Goal: Transaction & Acquisition: Purchase product/service

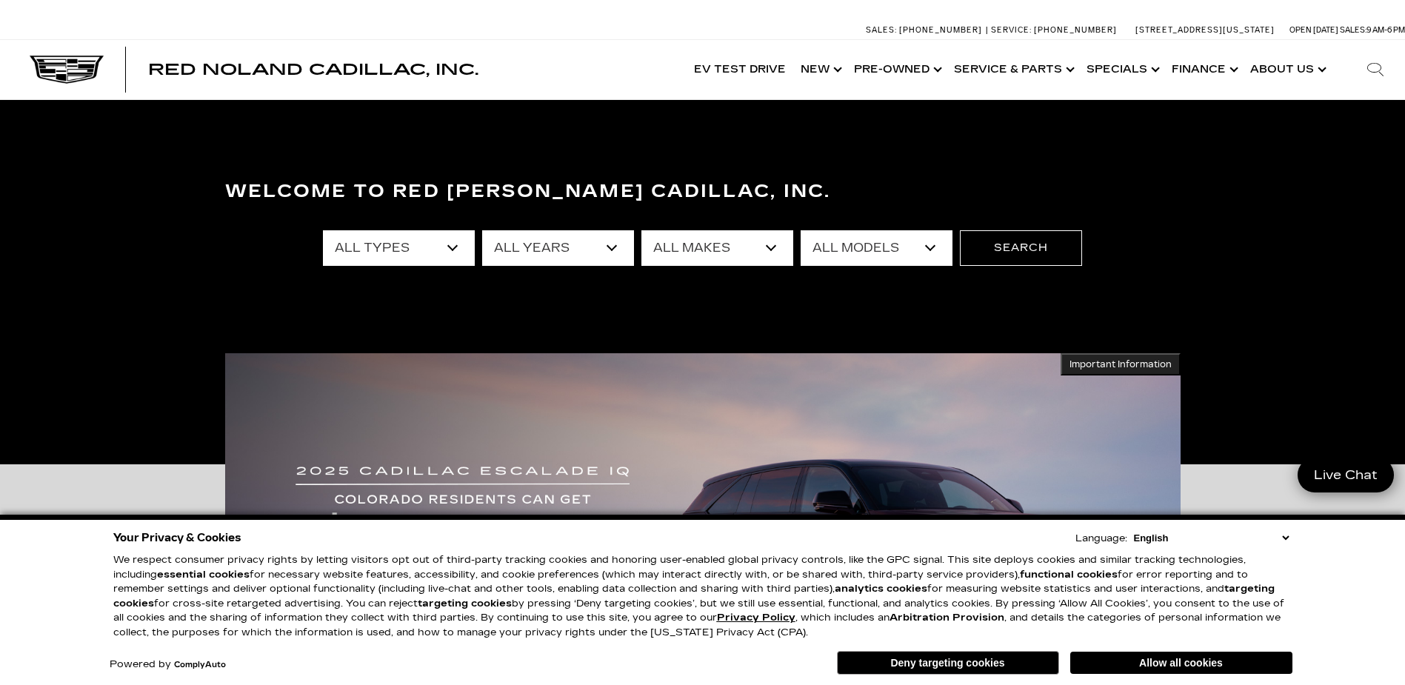
click at [996, 668] on button "Deny targeting cookies" at bounding box center [948, 663] width 222 height 24
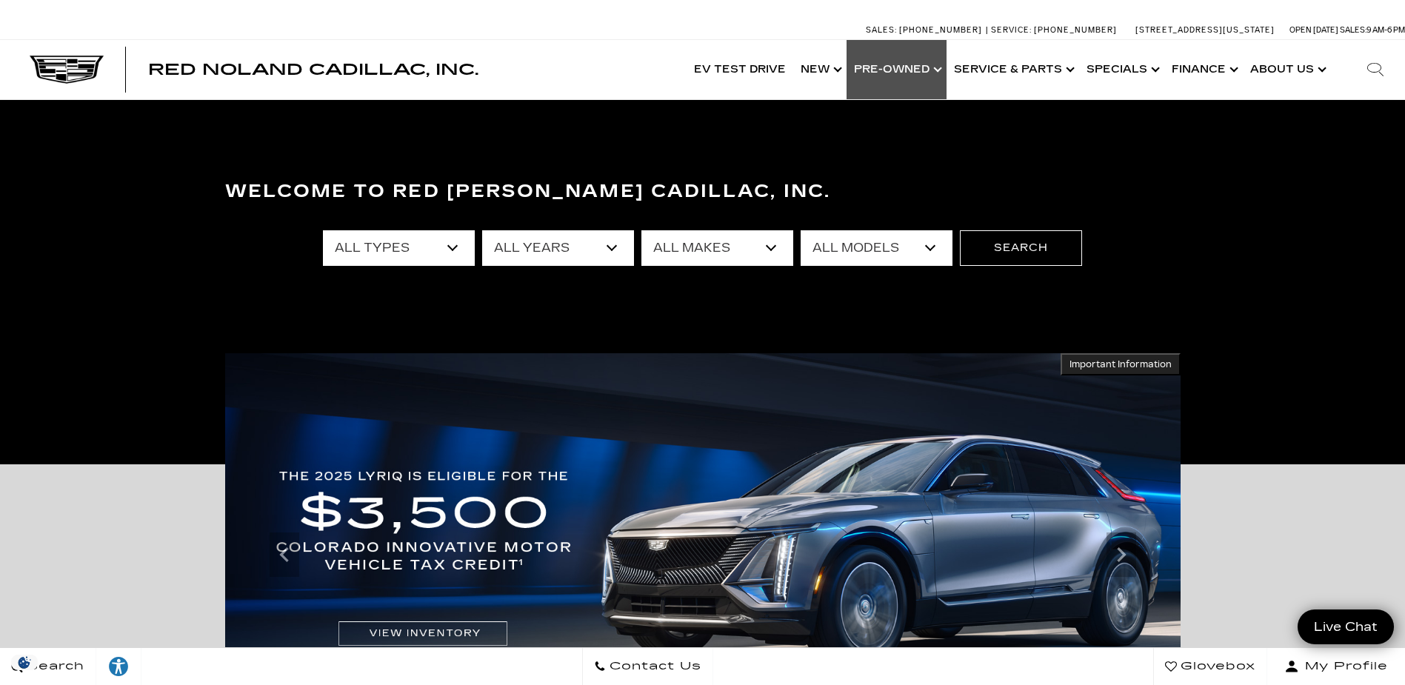
click at [940, 68] on link "Show Pre-Owned" at bounding box center [897, 69] width 100 height 59
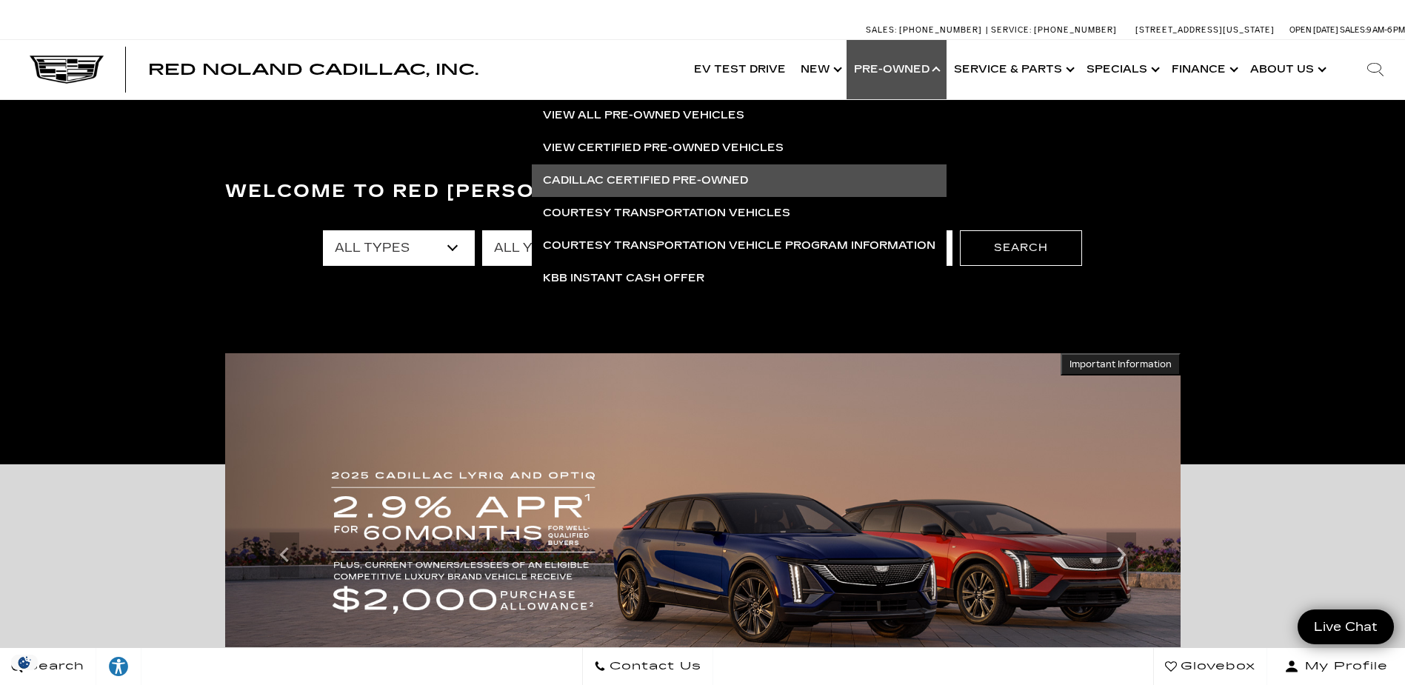
click at [838, 176] on link "Cadillac Certified Pre-Owned" at bounding box center [739, 180] width 415 height 33
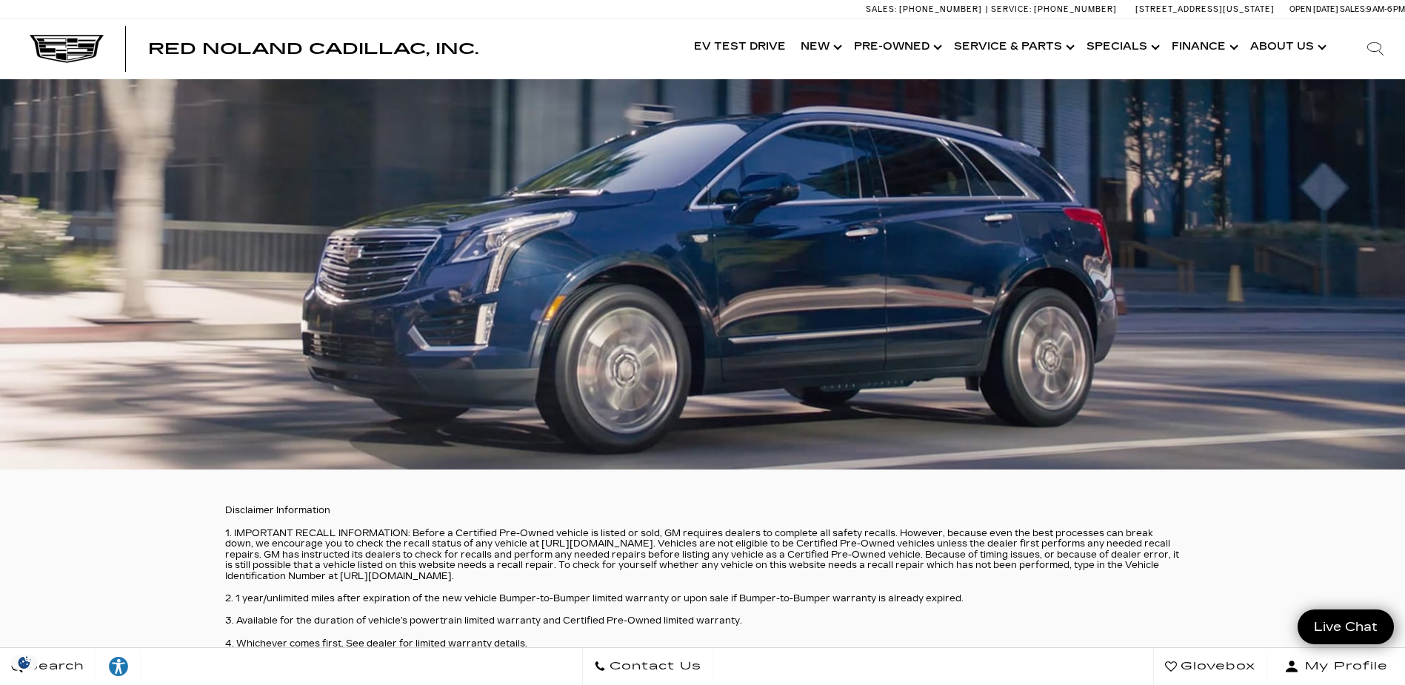
scroll to position [3008, 0]
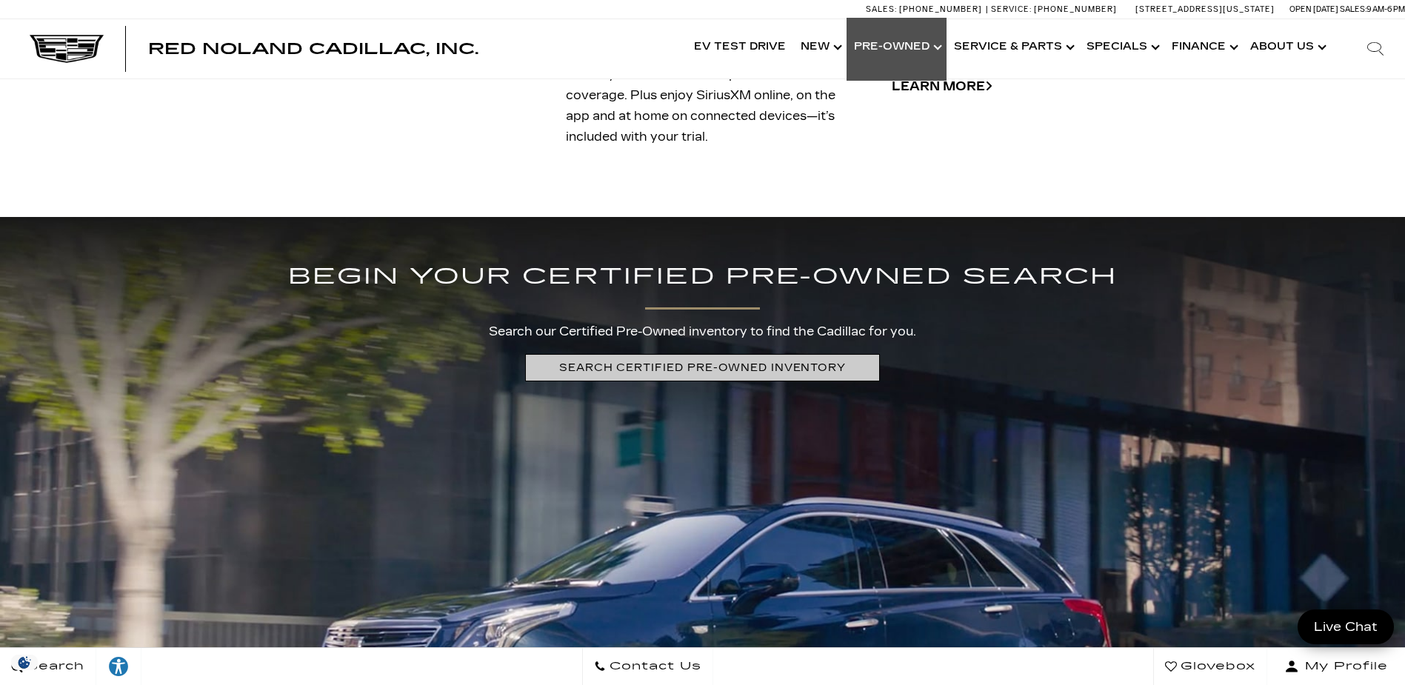
click at [939, 45] on link "Show Pre-Owned" at bounding box center [897, 47] width 100 height 59
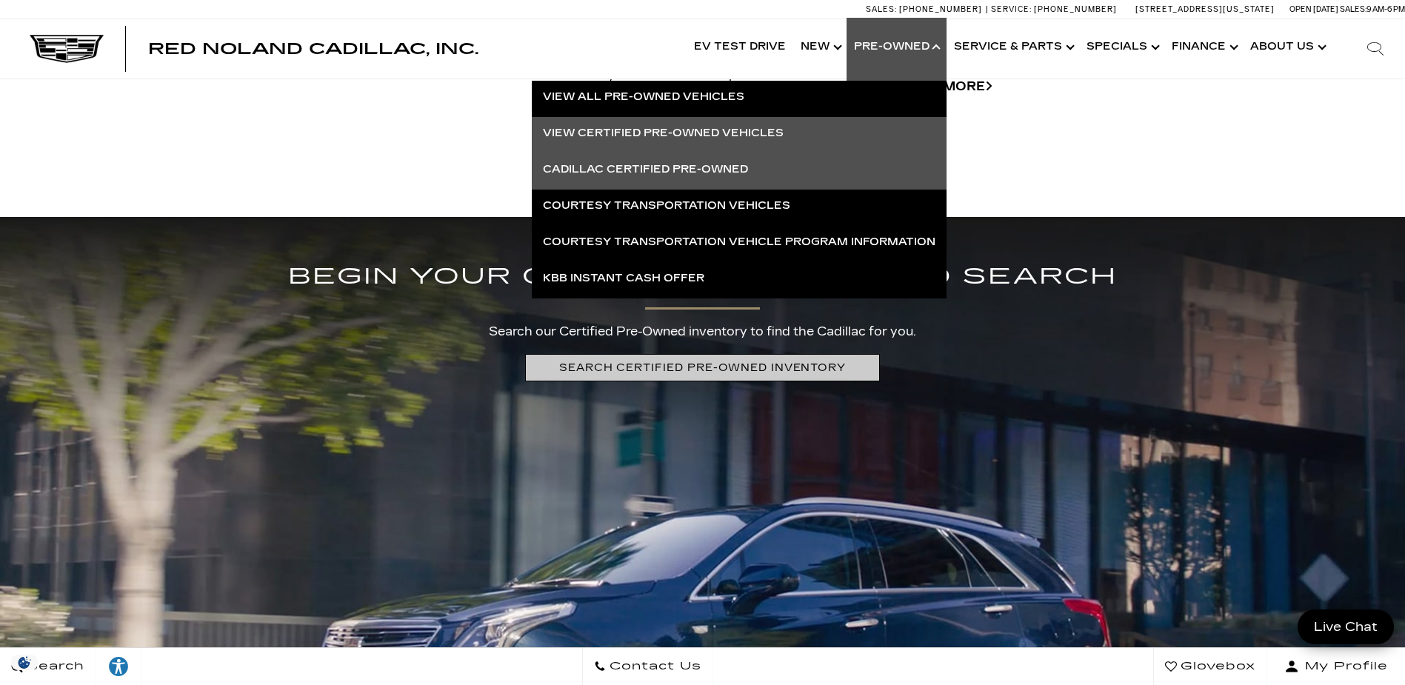
click at [747, 125] on link "View Certified Pre-Owned Vehicles" at bounding box center [739, 133] width 415 height 33
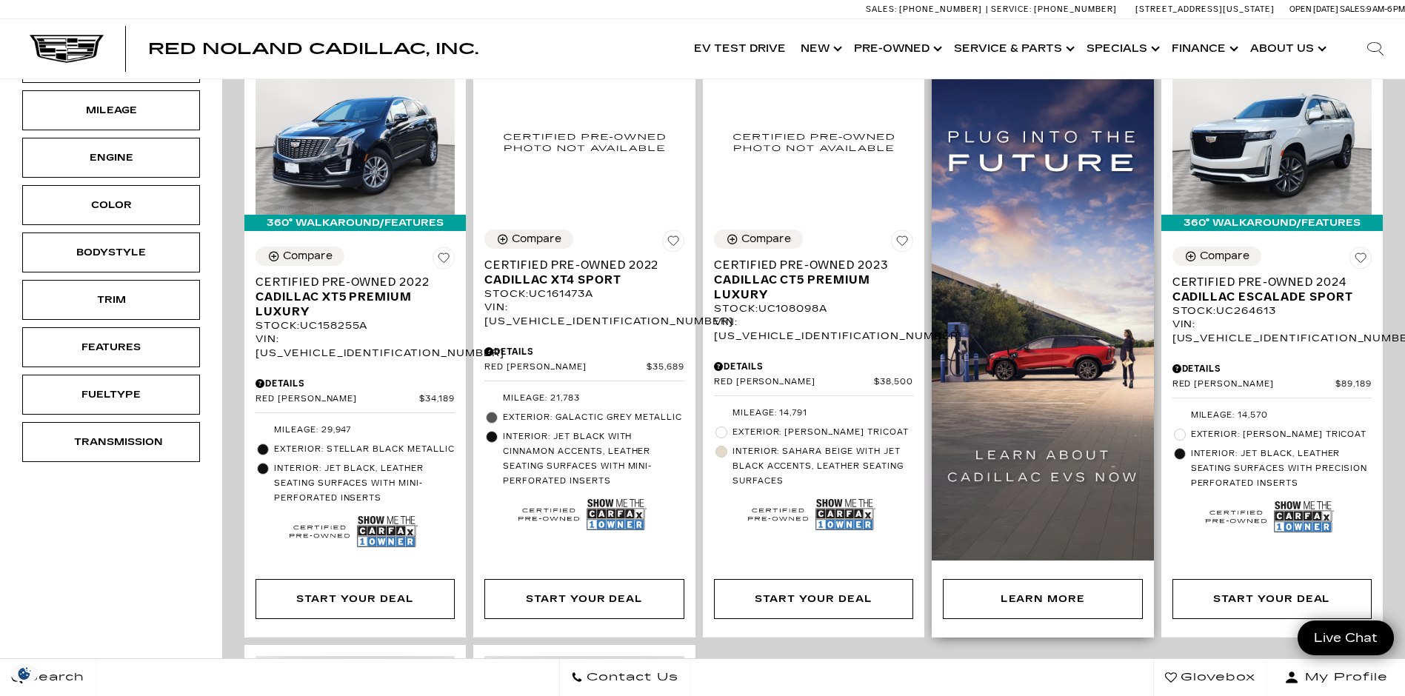
scroll to position [74, 0]
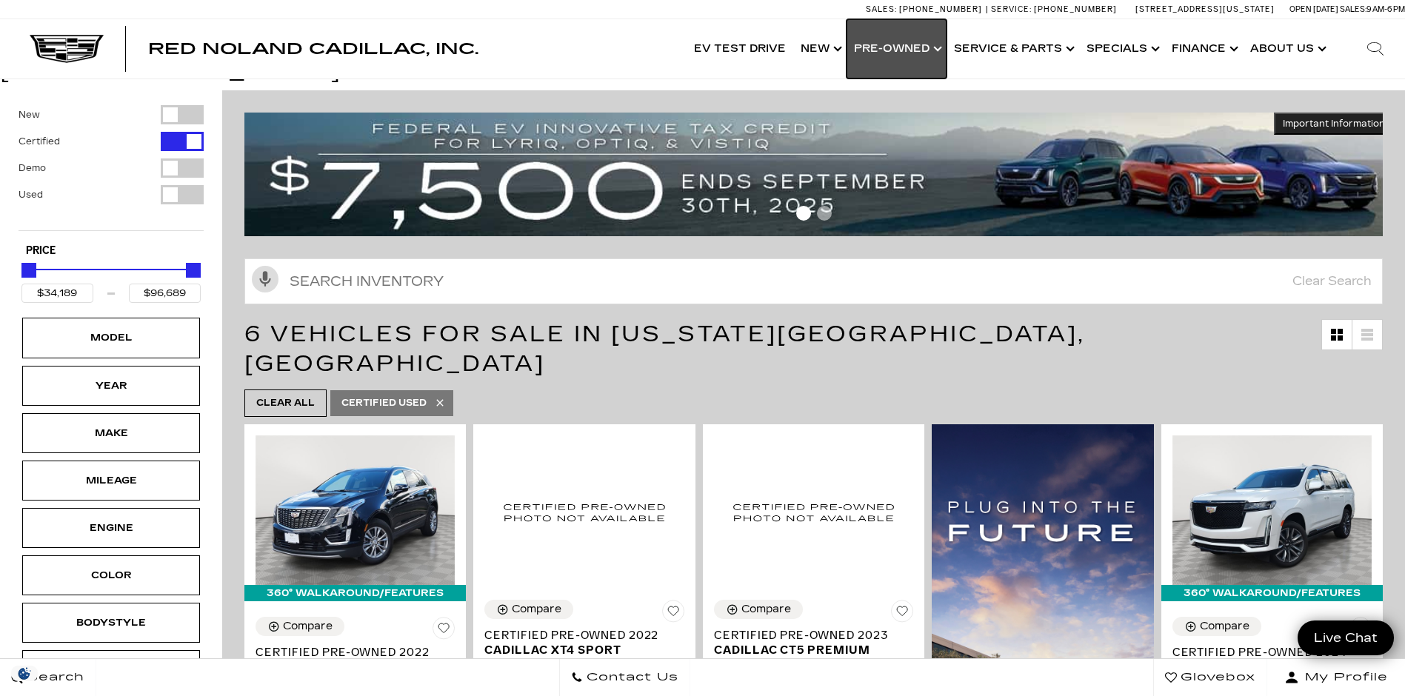
click at [916, 51] on link "Show Pre-Owned" at bounding box center [897, 48] width 100 height 59
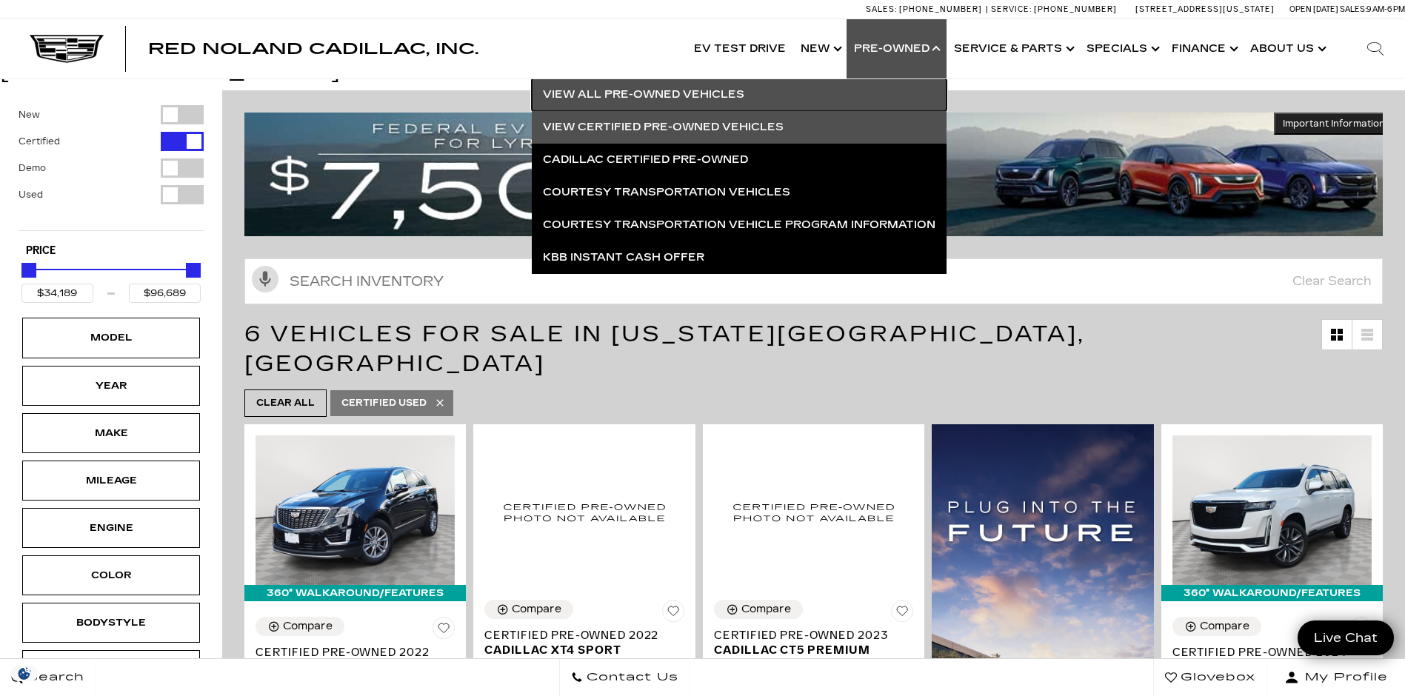
click at [836, 88] on link "View All Pre-Owned Vehicles" at bounding box center [739, 95] width 415 height 33
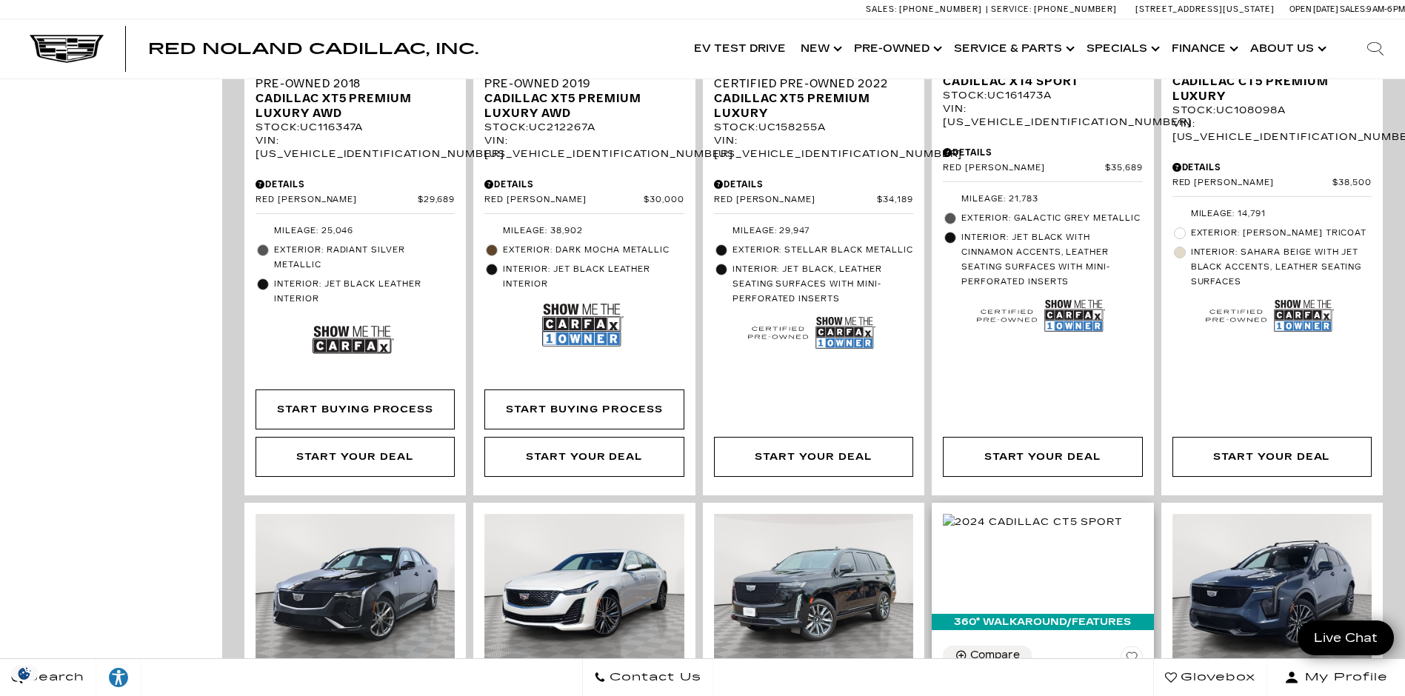
scroll to position [1407, 0]
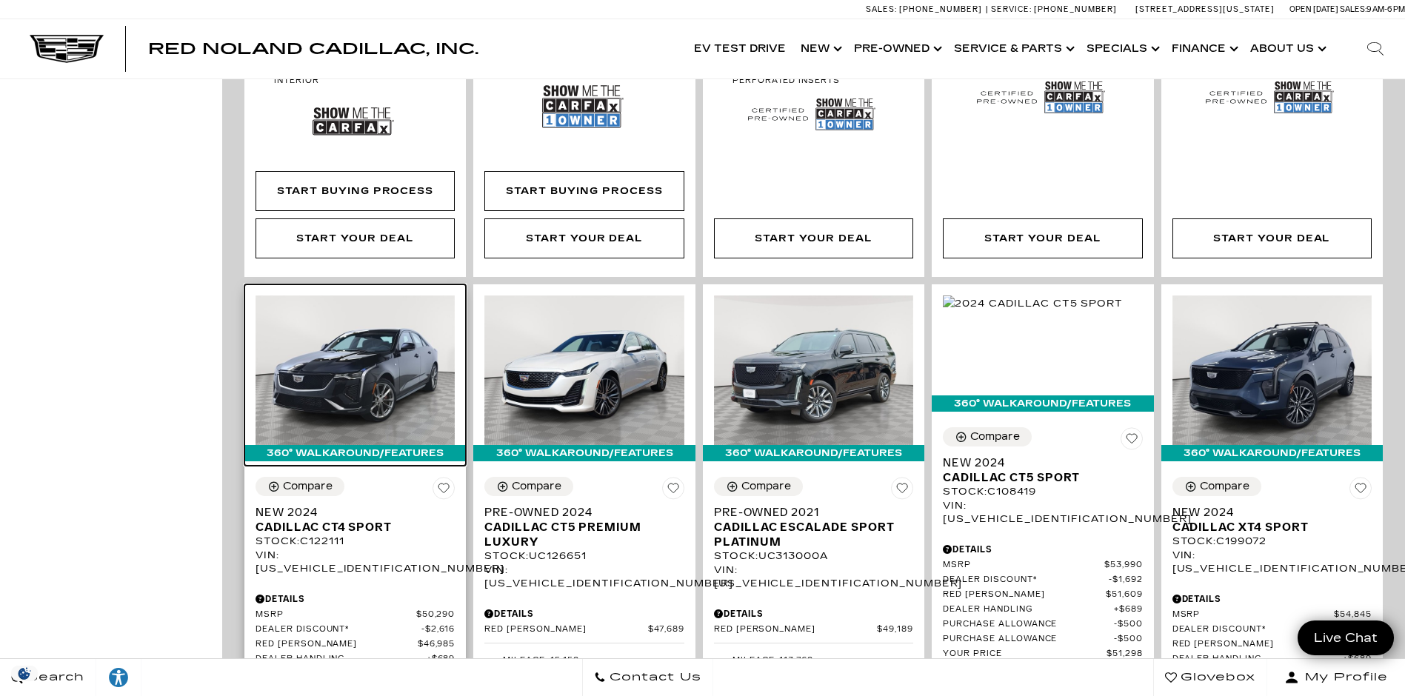
click at [387, 296] on img at bounding box center [355, 371] width 199 height 150
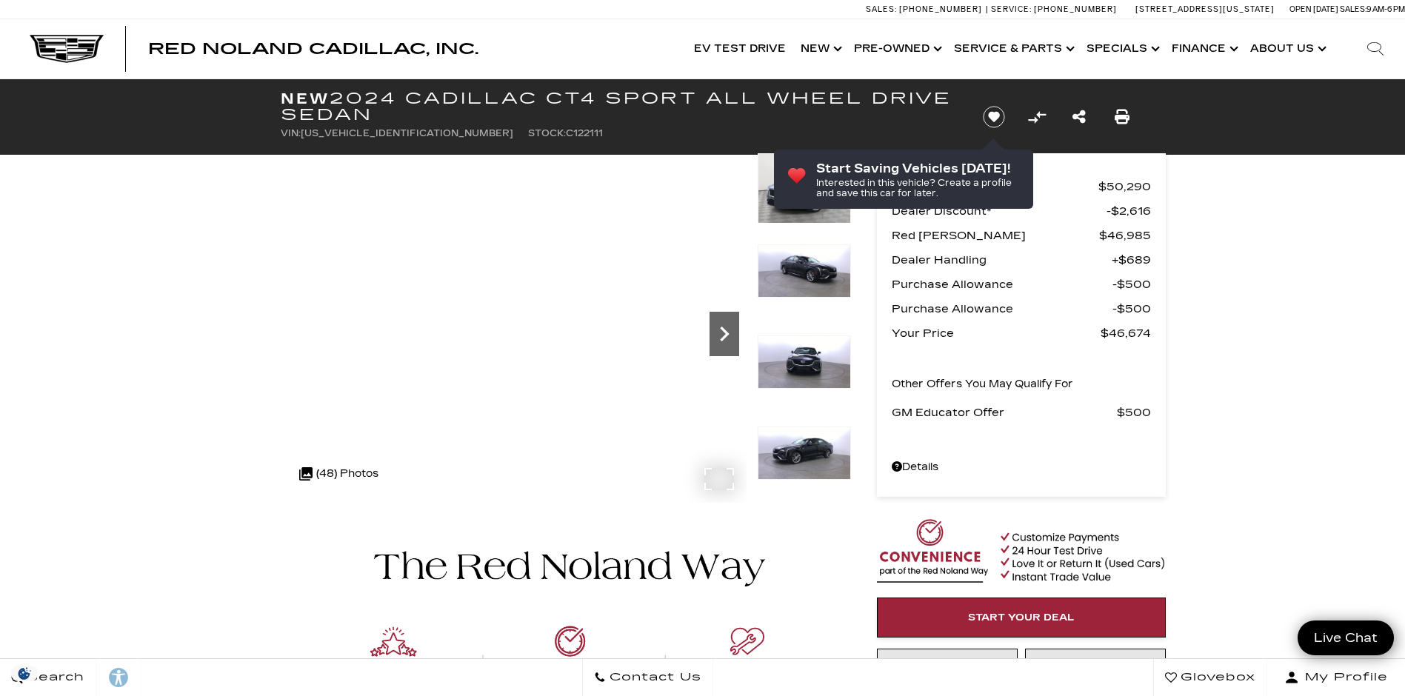
click at [723, 330] on icon "Next" at bounding box center [724, 334] width 9 height 15
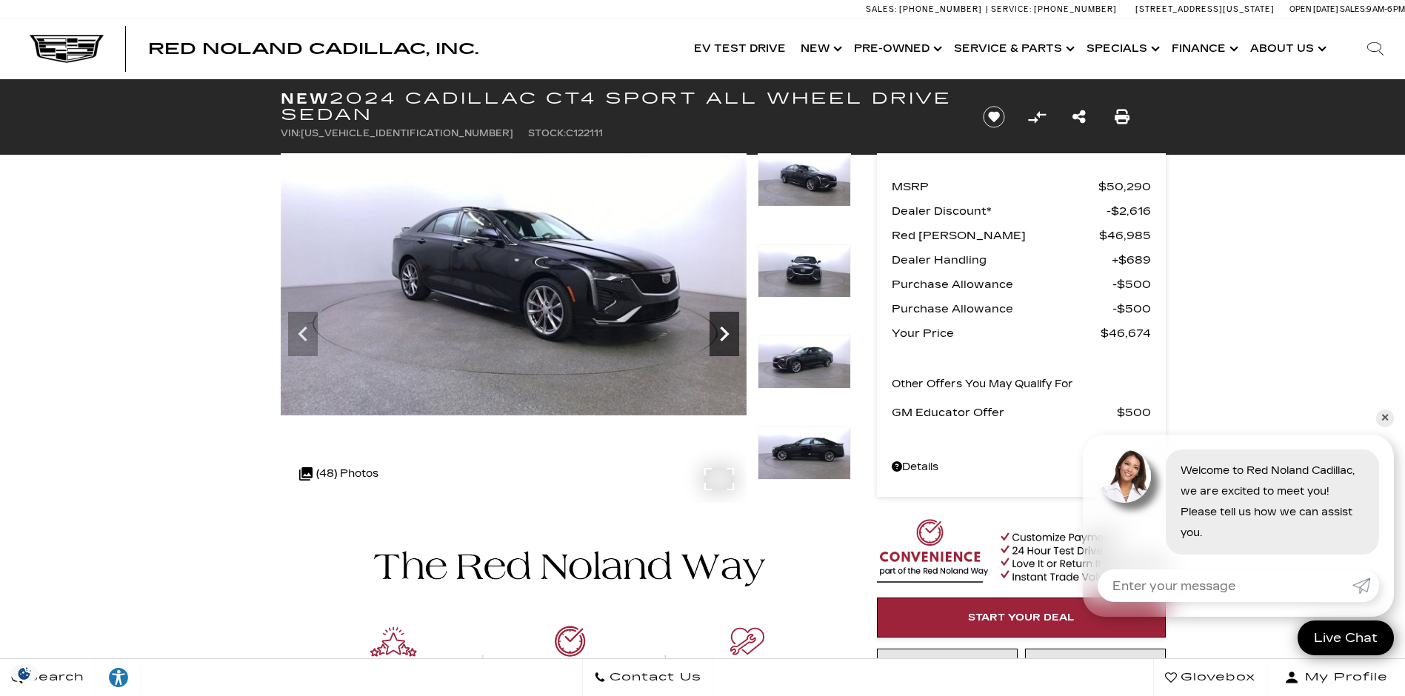
click at [723, 330] on icon "Next" at bounding box center [724, 334] width 9 height 15
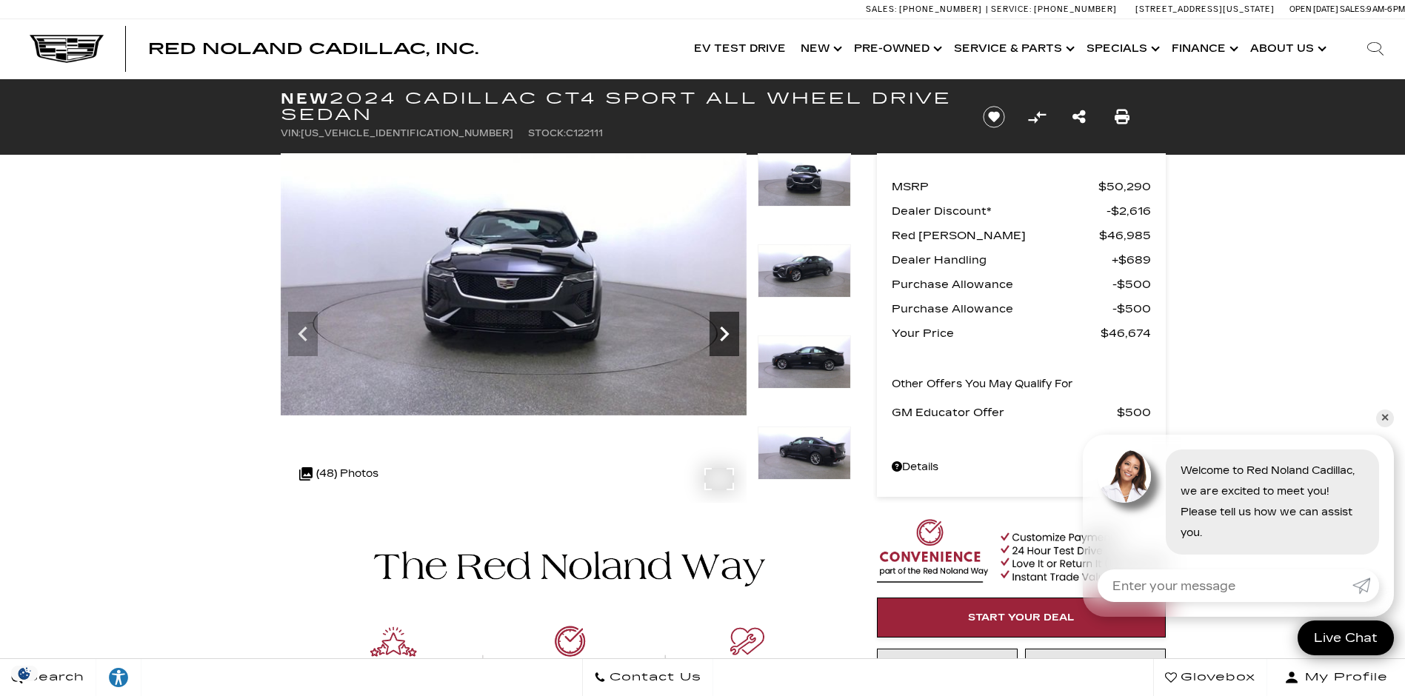
click at [723, 330] on icon "Next" at bounding box center [724, 334] width 9 height 15
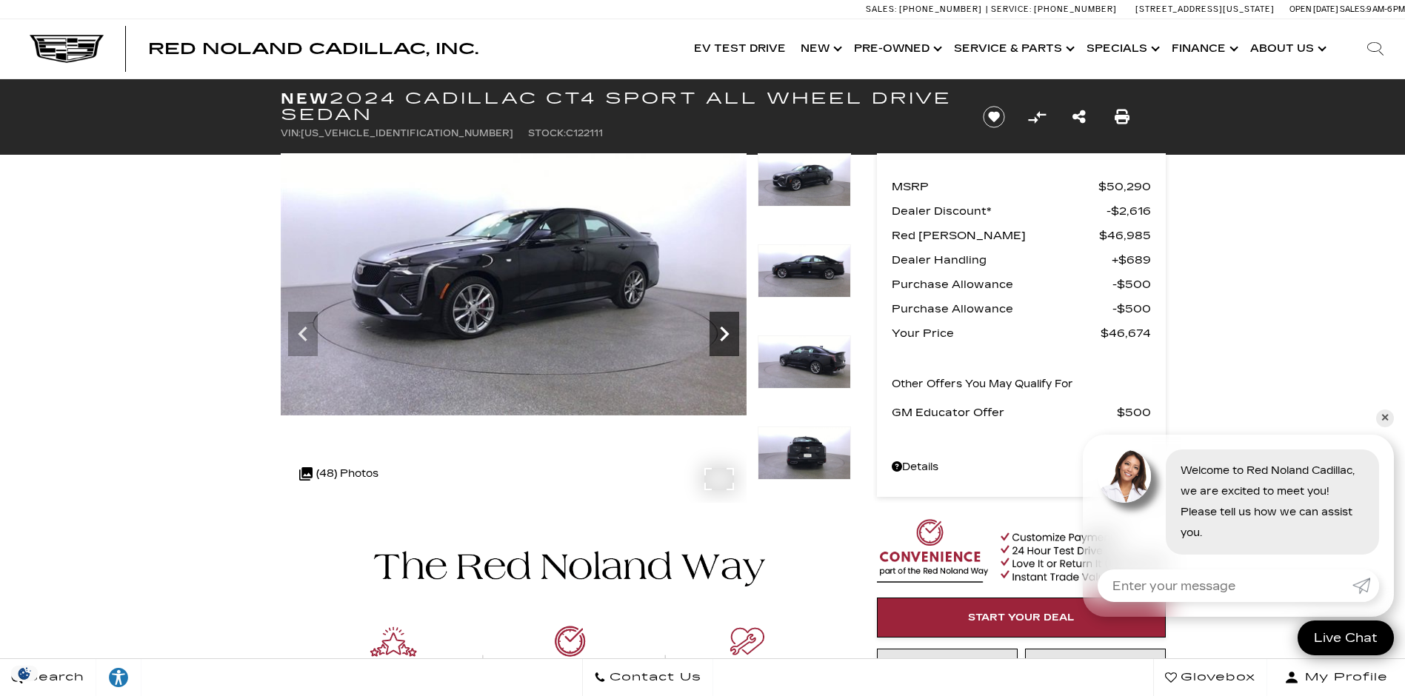
click at [723, 330] on icon "Next" at bounding box center [724, 334] width 9 height 15
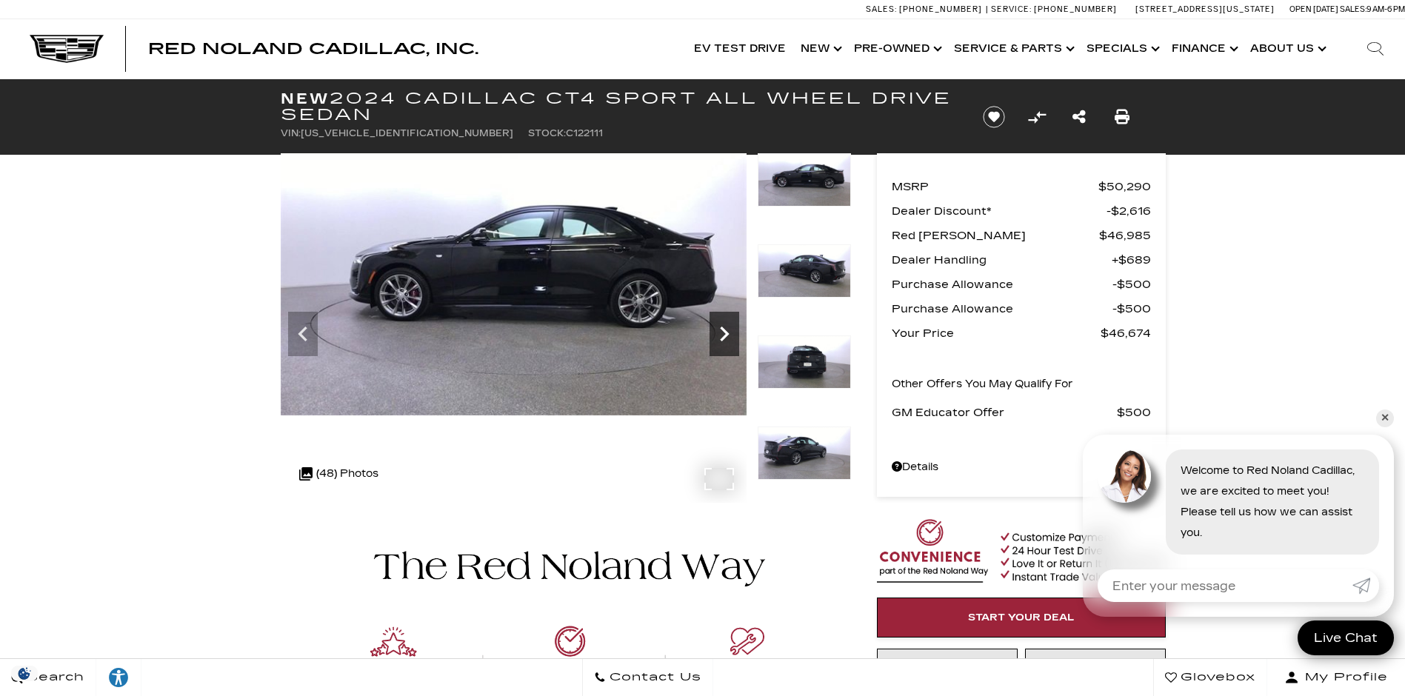
click at [723, 330] on icon "Next" at bounding box center [724, 334] width 9 height 15
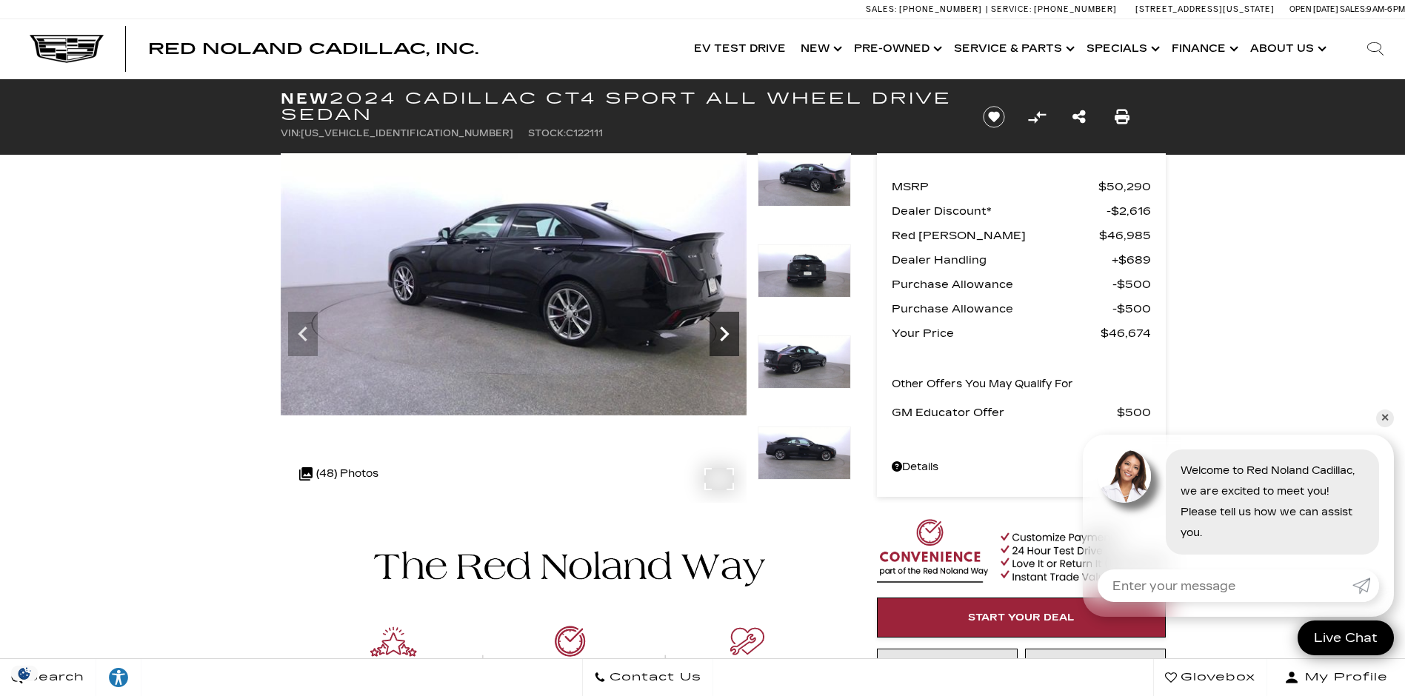
click at [723, 330] on icon "Next" at bounding box center [724, 334] width 9 height 15
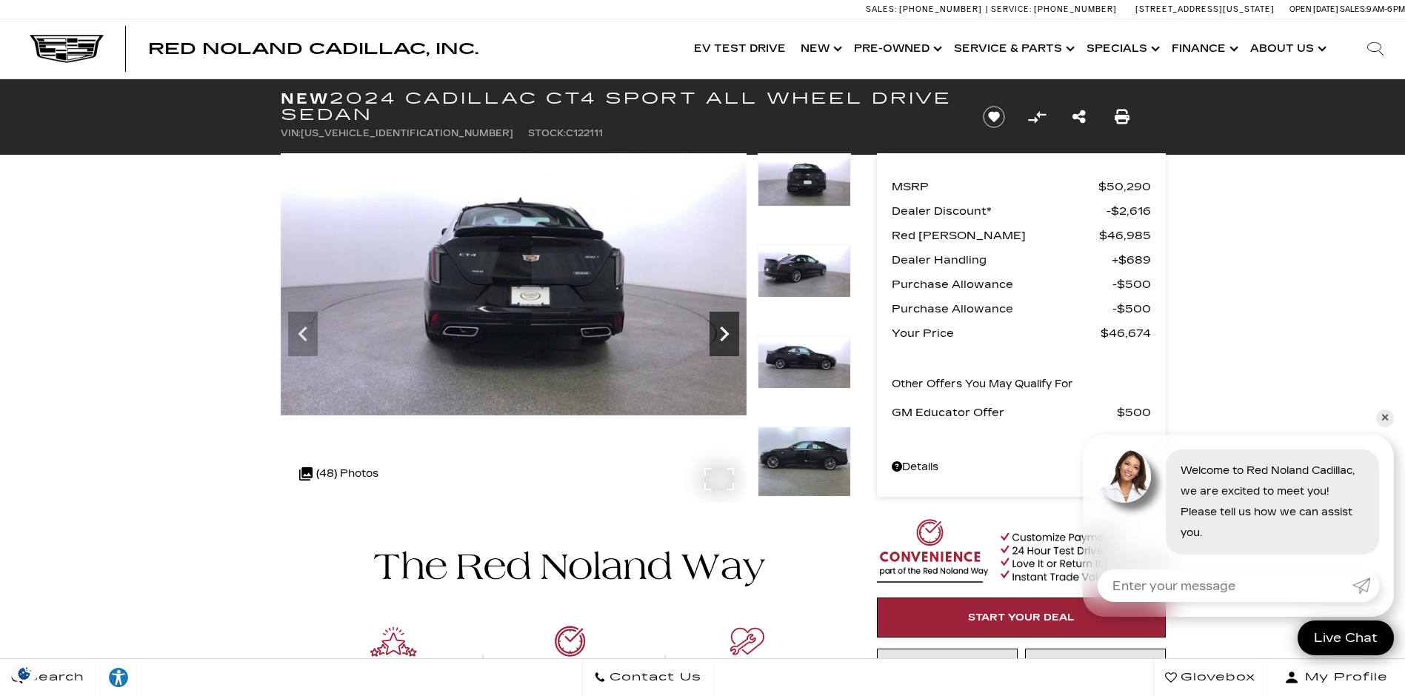
click at [723, 330] on icon "Next" at bounding box center [724, 334] width 9 height 15
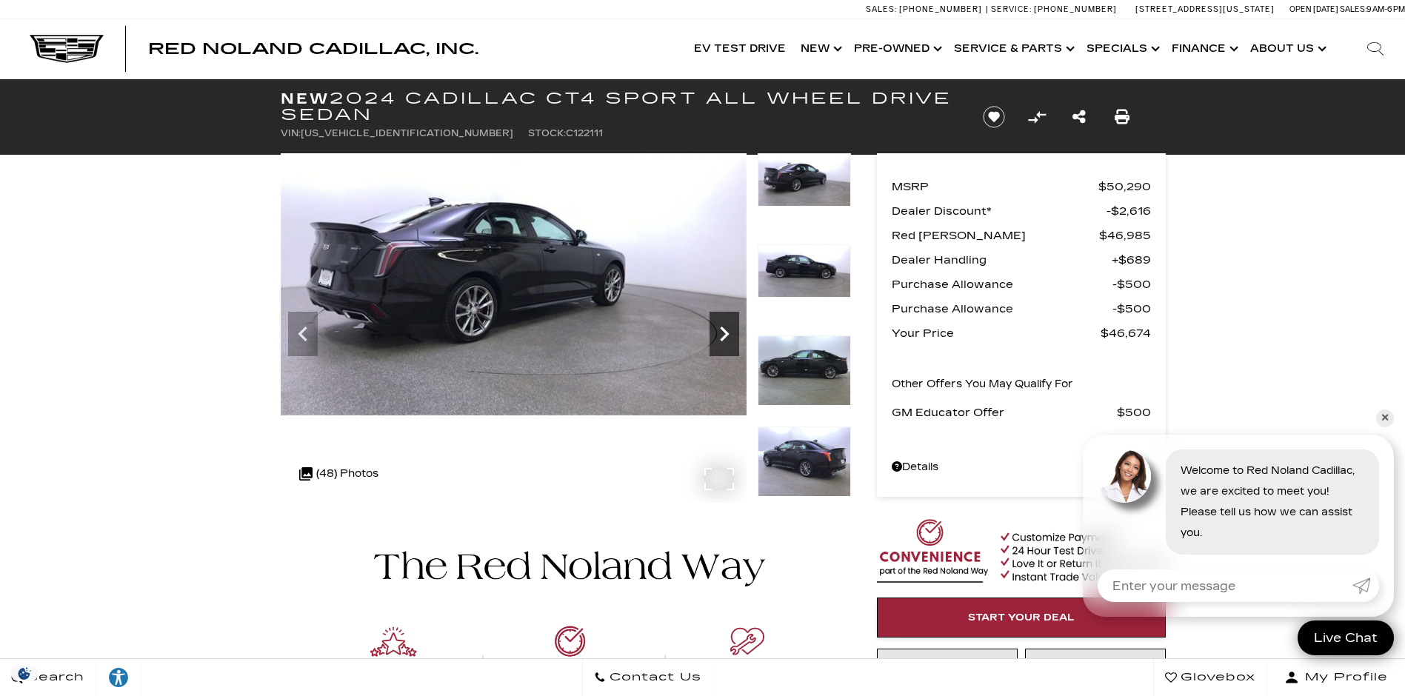
click at [723, 330] on icon "Next" at bounding box center [724, 334] width 9 height 15
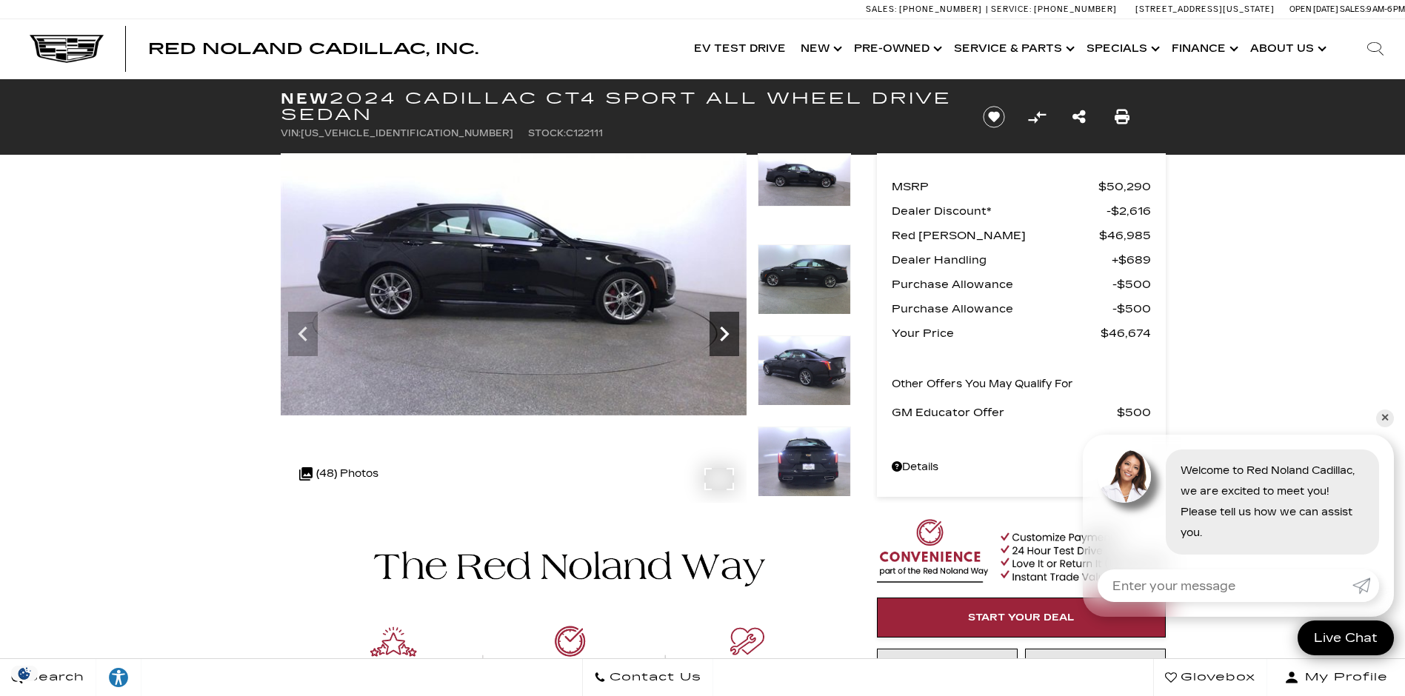
click at [723, 330] on icon "Next" at bounding box center [724, 334] width 9 height 15
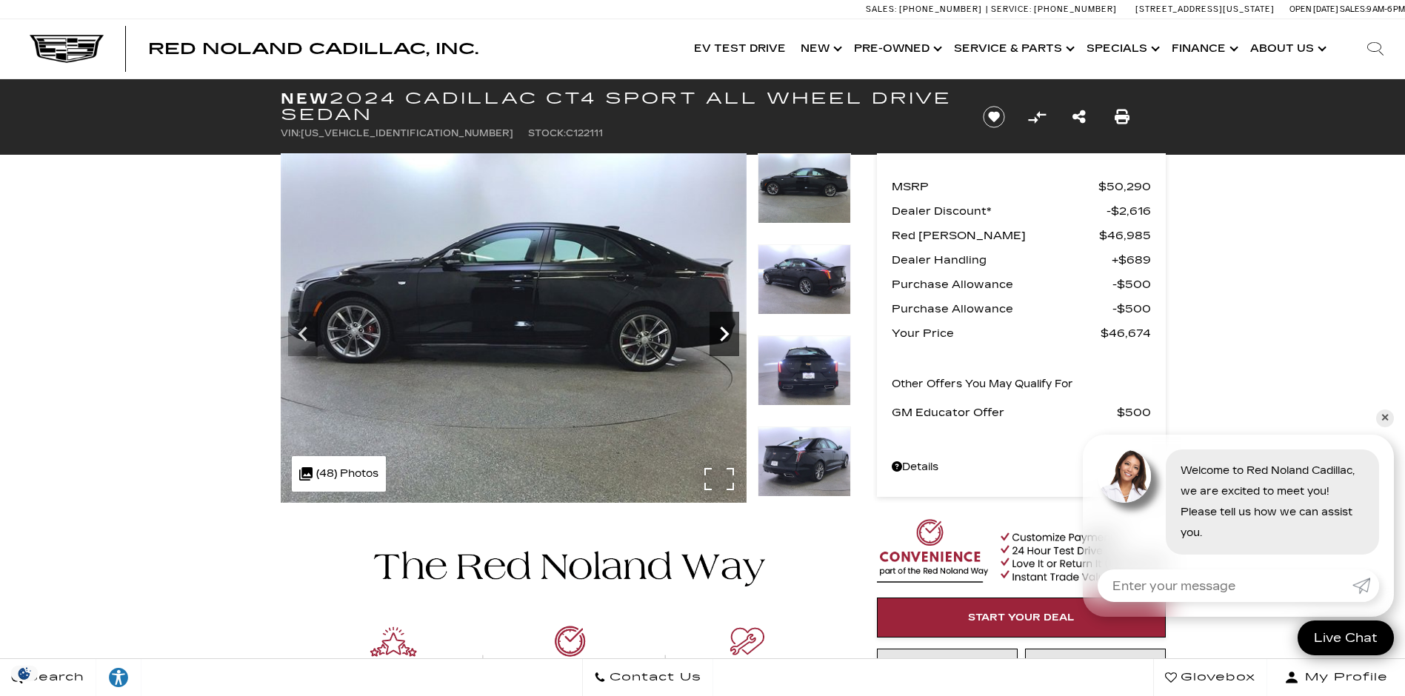
click at [723, 330] on icon "Next" at bounding box center [724, 334] width 9 height 15
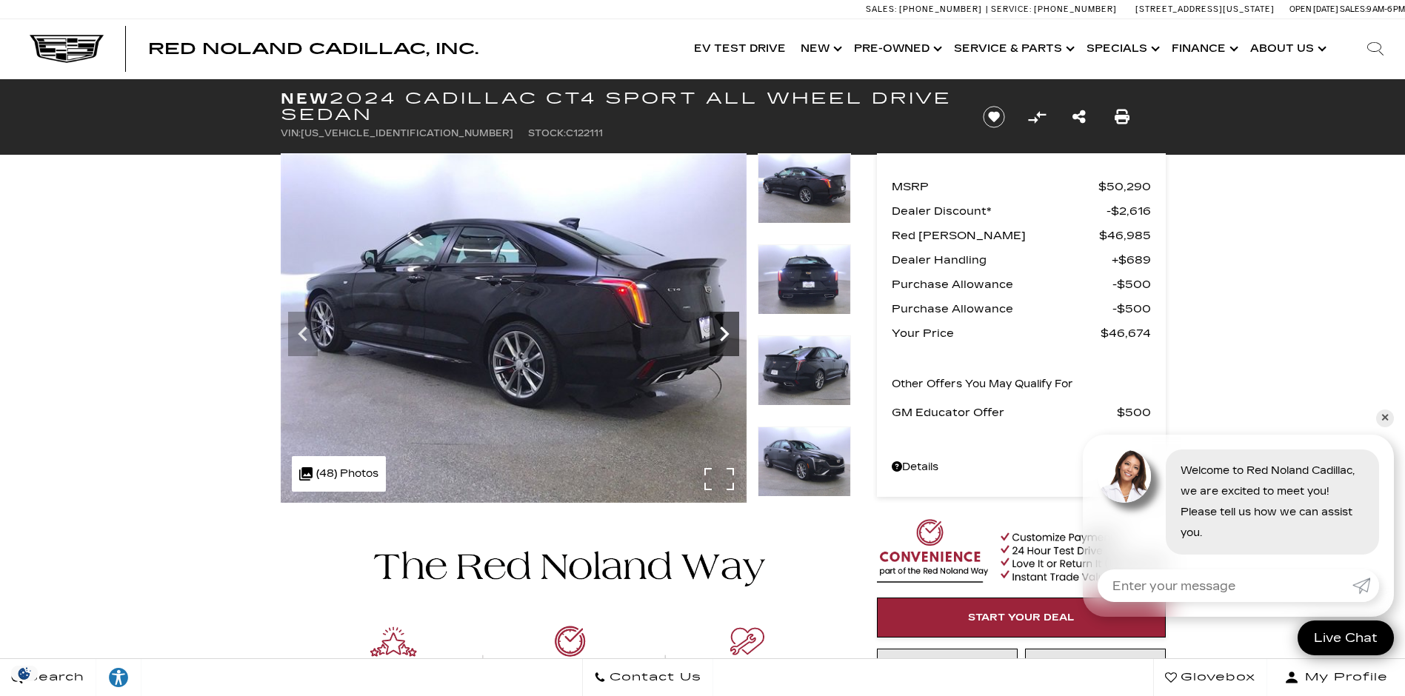
click at [723, 330] on icon "Next" at bounding box center [724, 334] width 9 height 15
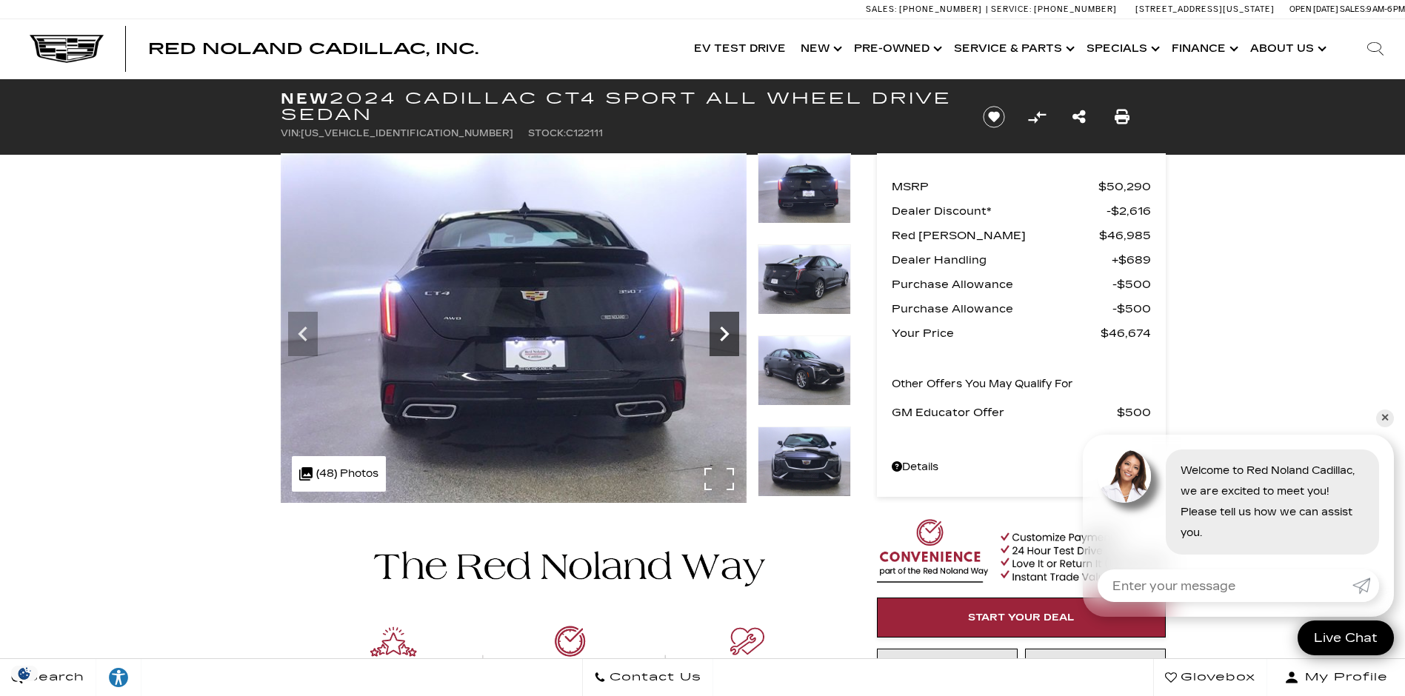
click at [723, 330] on icon "Next" at bounding box center [724, 334] width 9 height 15
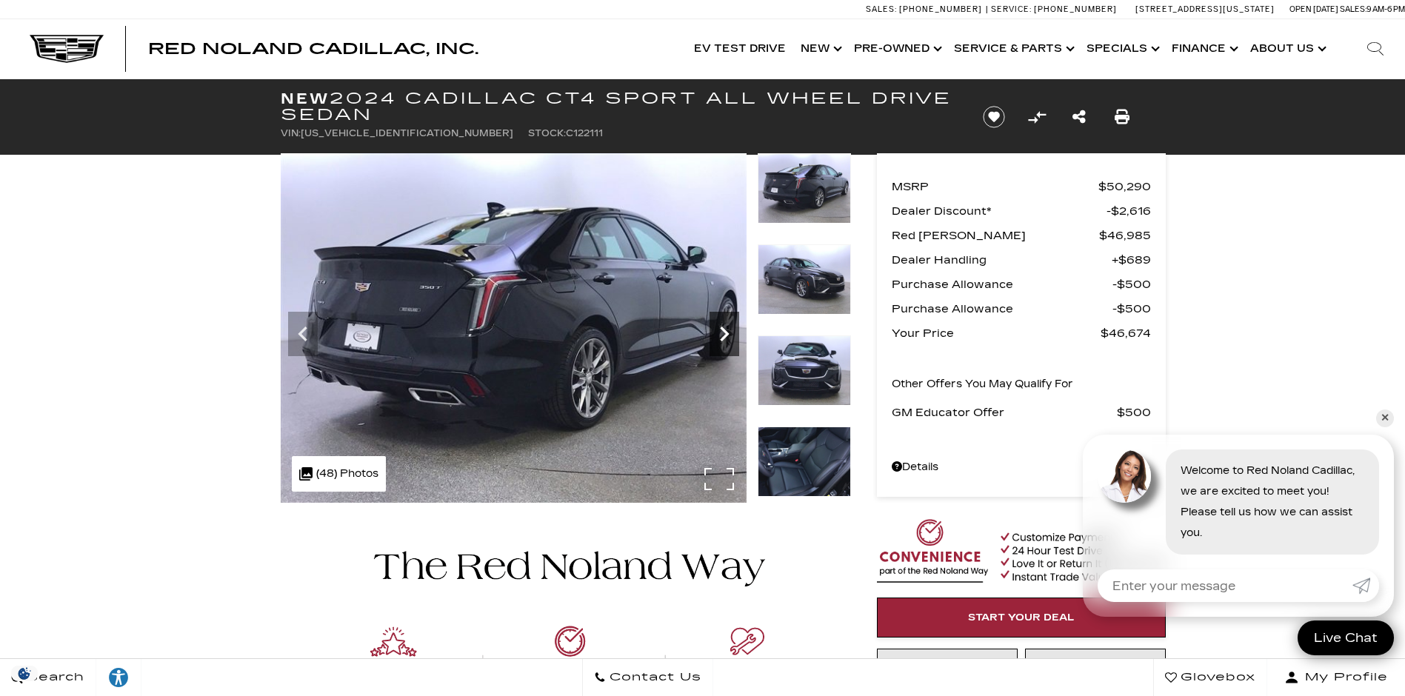
click at [723, 330] on icon "Next" at bounding box center [724, 334] width 9 height 15
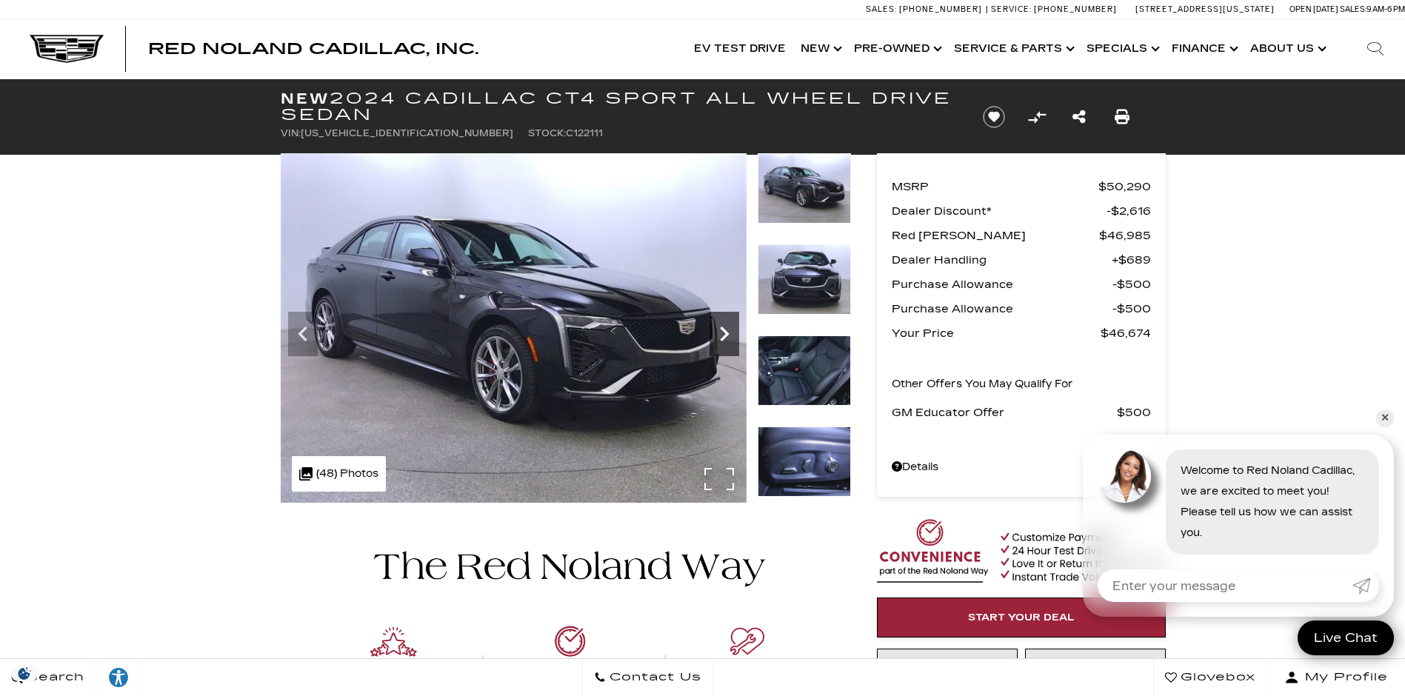
click at [723, 330] on icon "Next" at bounding box center [724, 334] width 9 height 15
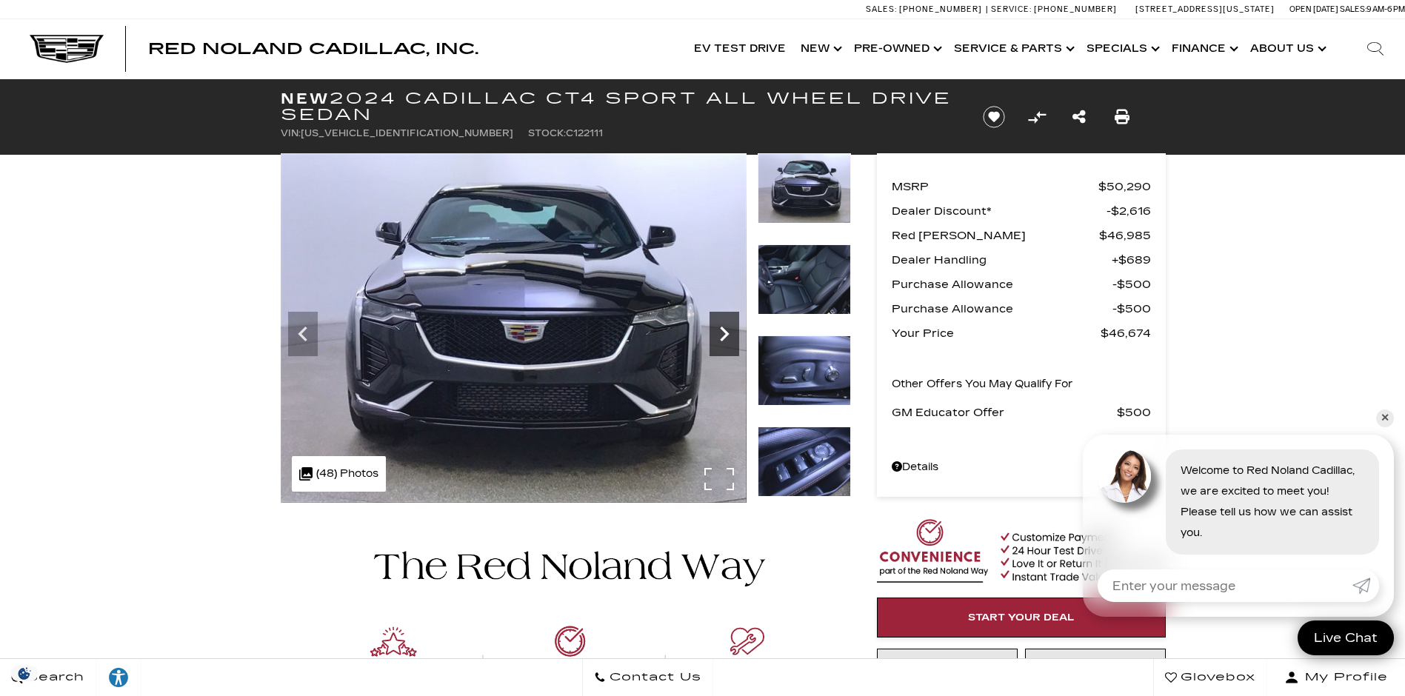
click at [723, 330] on icon "Next" at bounding box center [724, 334] width 9 height 15
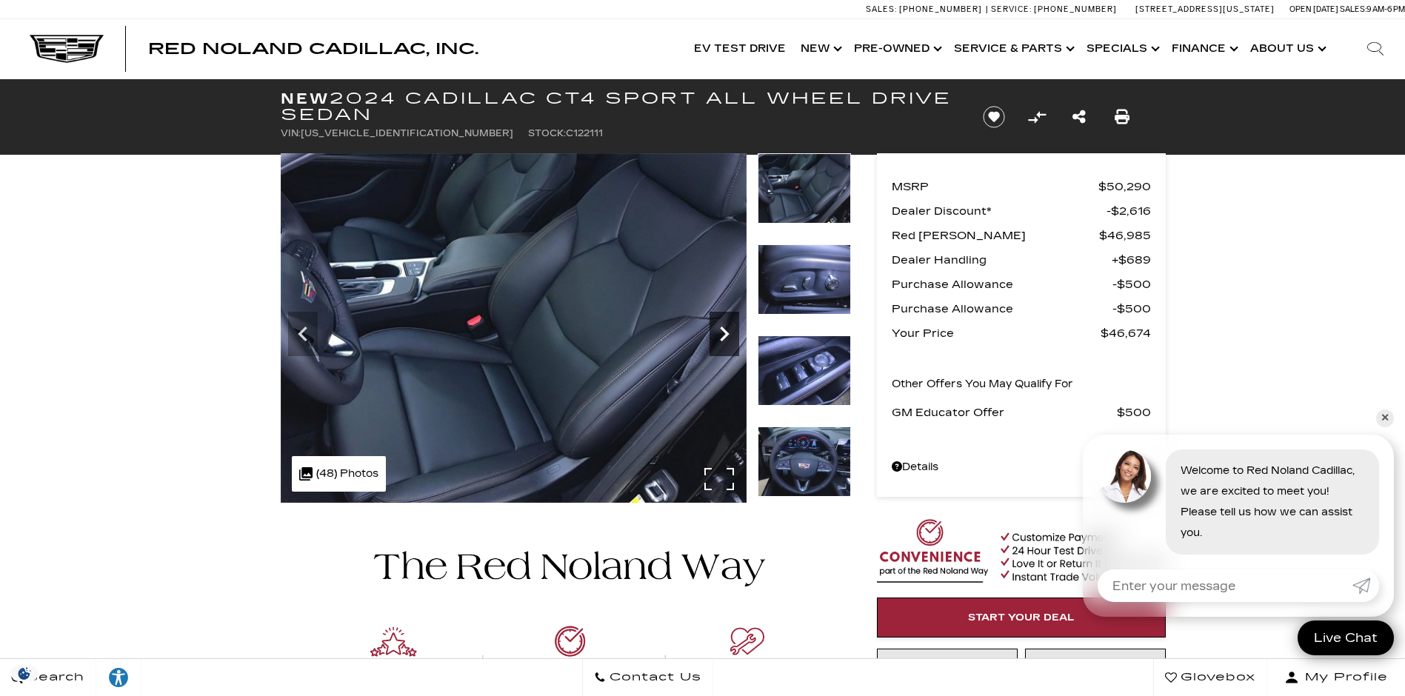
click at [723, 330] on icon "Next" at bounding box center [724, 334] width 9 height 15
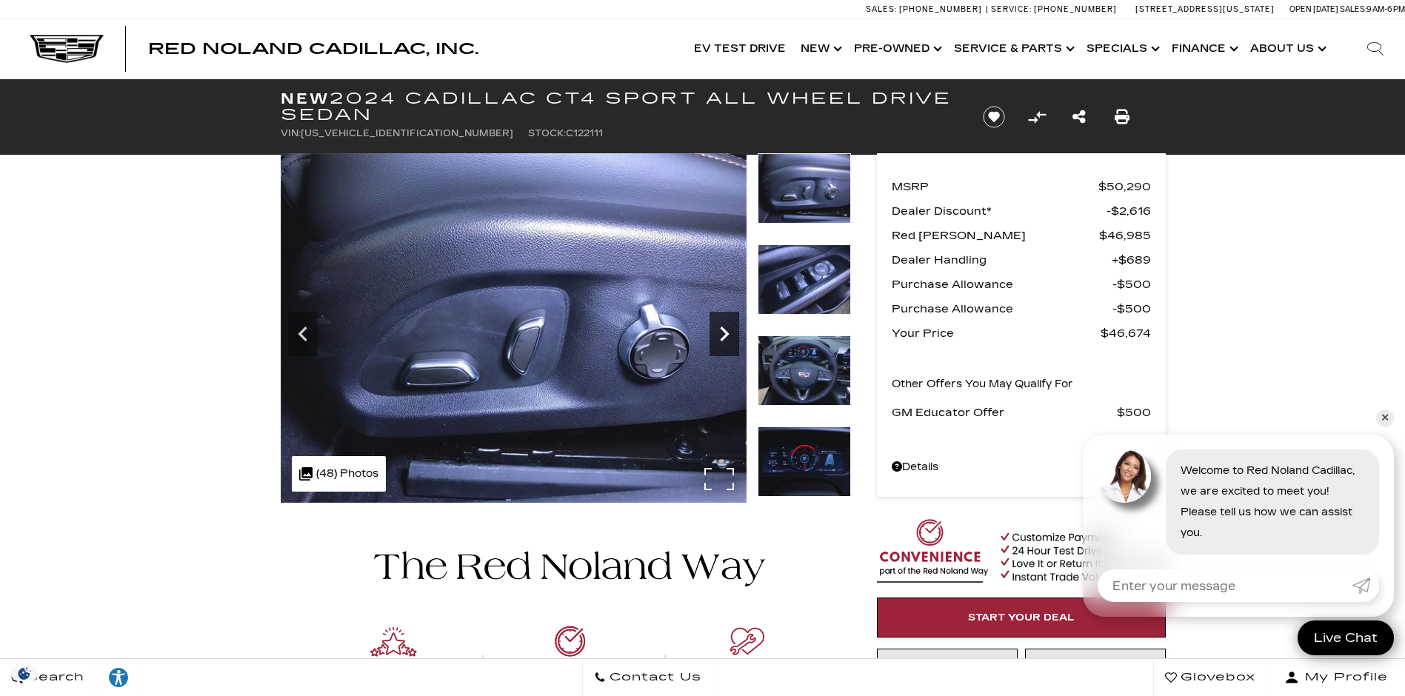
click at [723, 330] on icon "Next" at bounding box center [724, 334] width 9 height 15
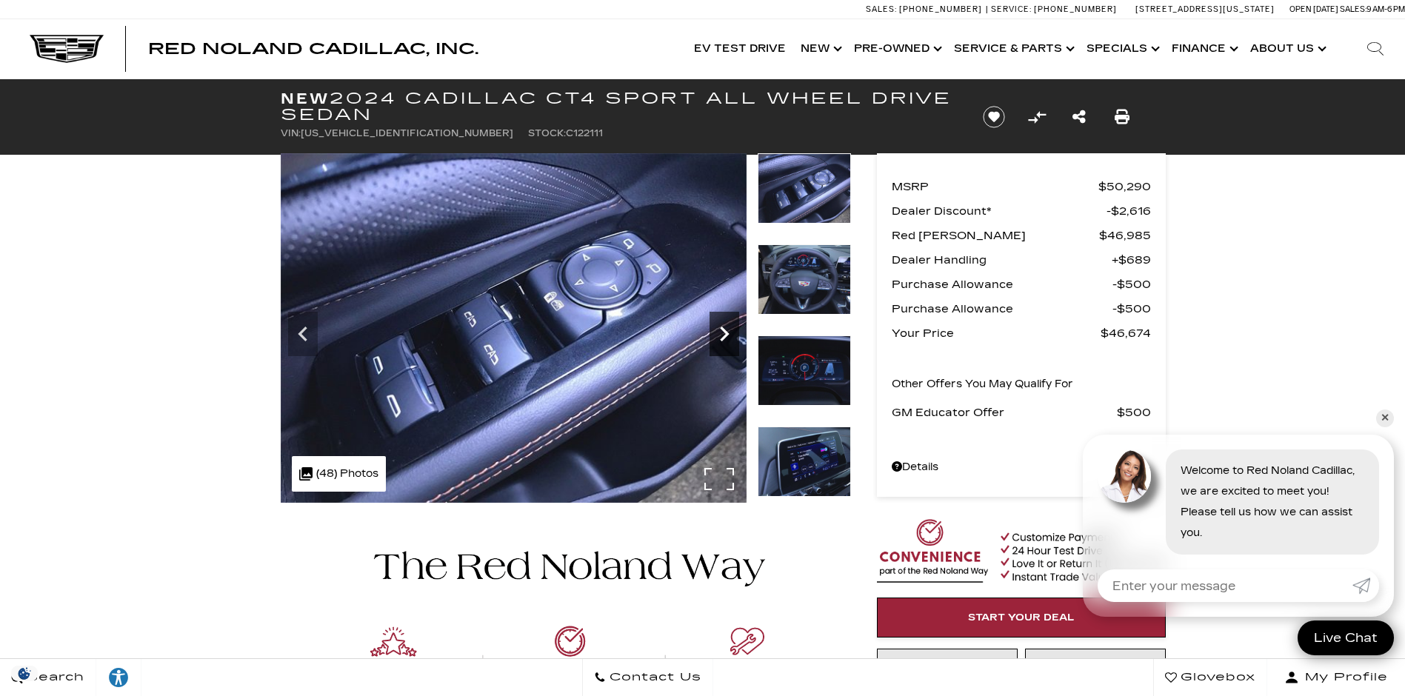
click at [723, 330] on icon "Next" at bounding box center [724, 334] width 9 height 15
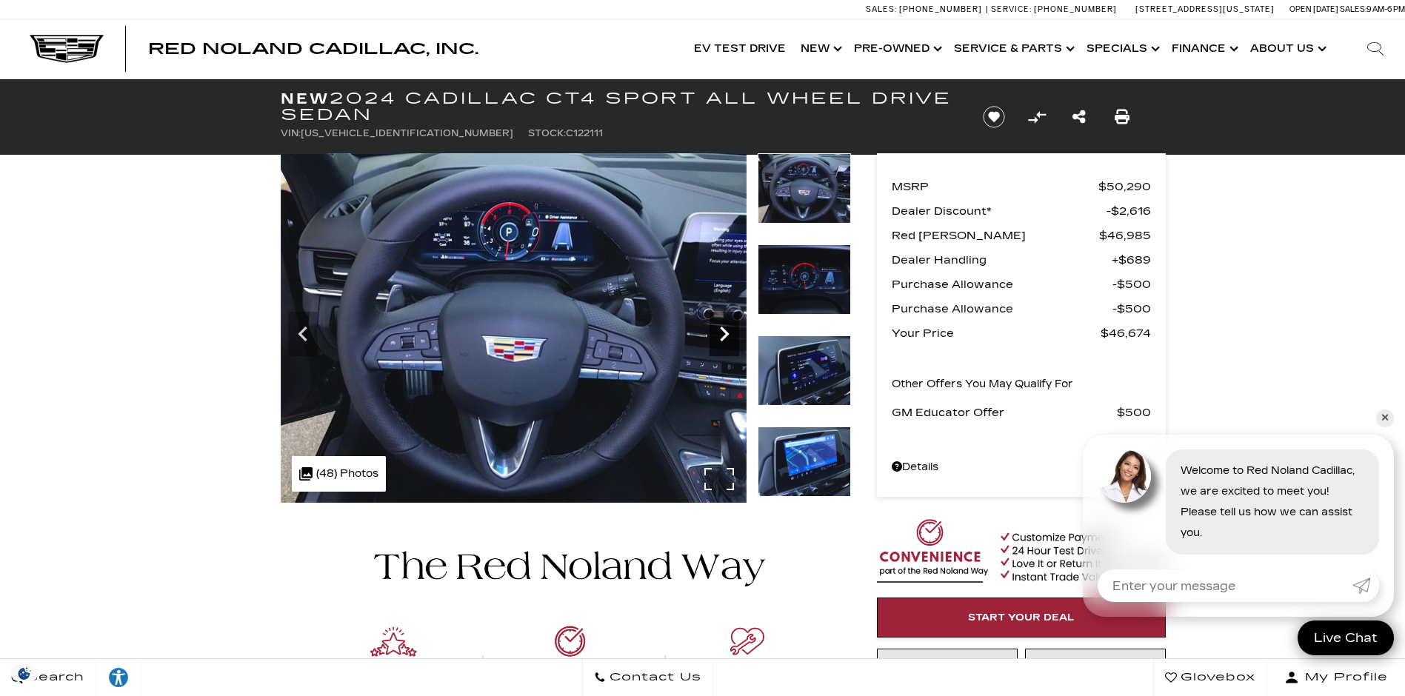
click at [723, 330] on icon "Next" at bounding box center [724, 334] width 9 height 15
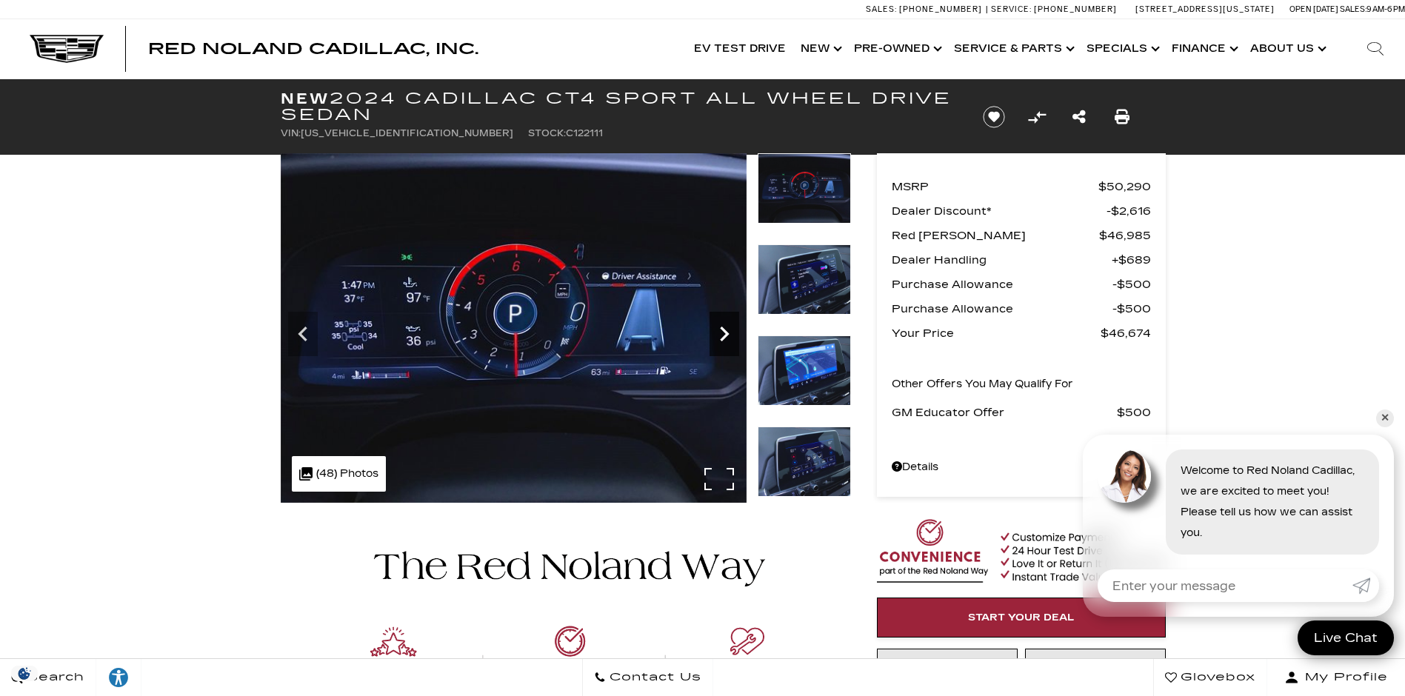
click at [723, 330] on icon "Next" at bounding box center [724, 334] width 9 height 15
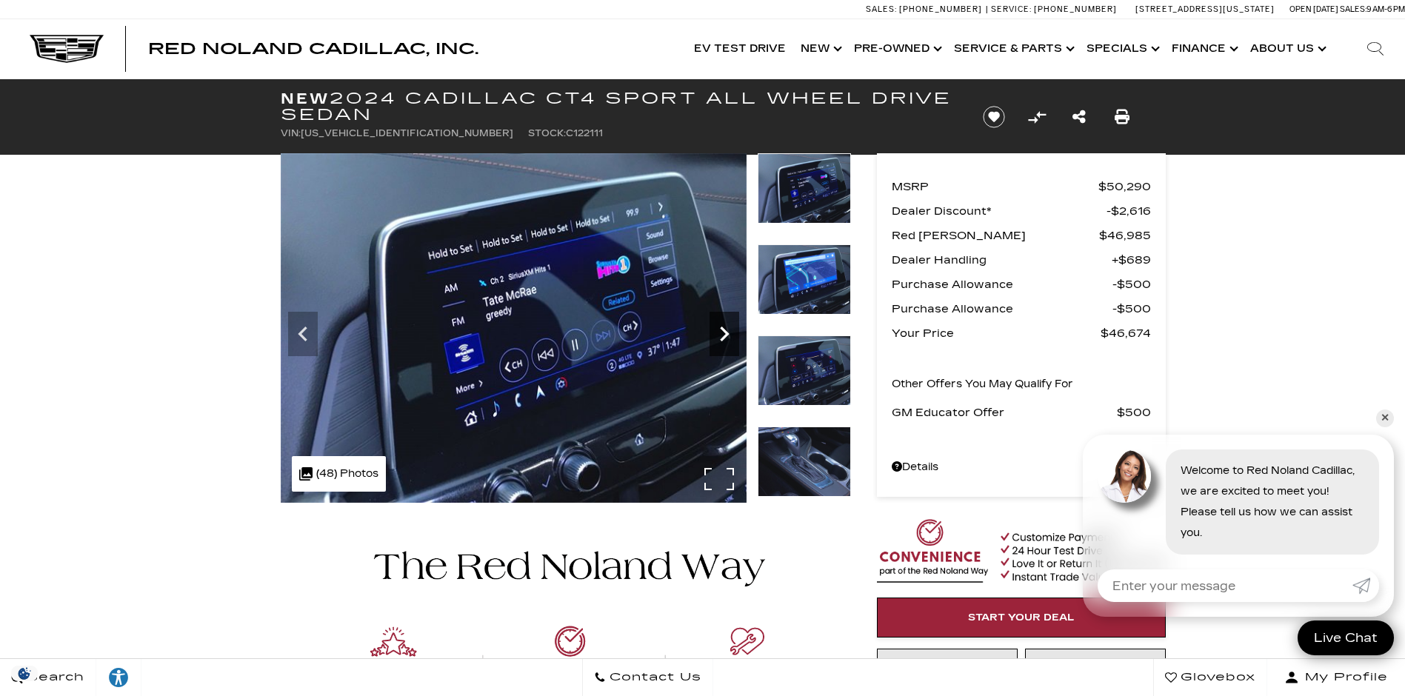
click at [723, 330] on icon "Next" at bounding box center [724, 334] width 9 height 15
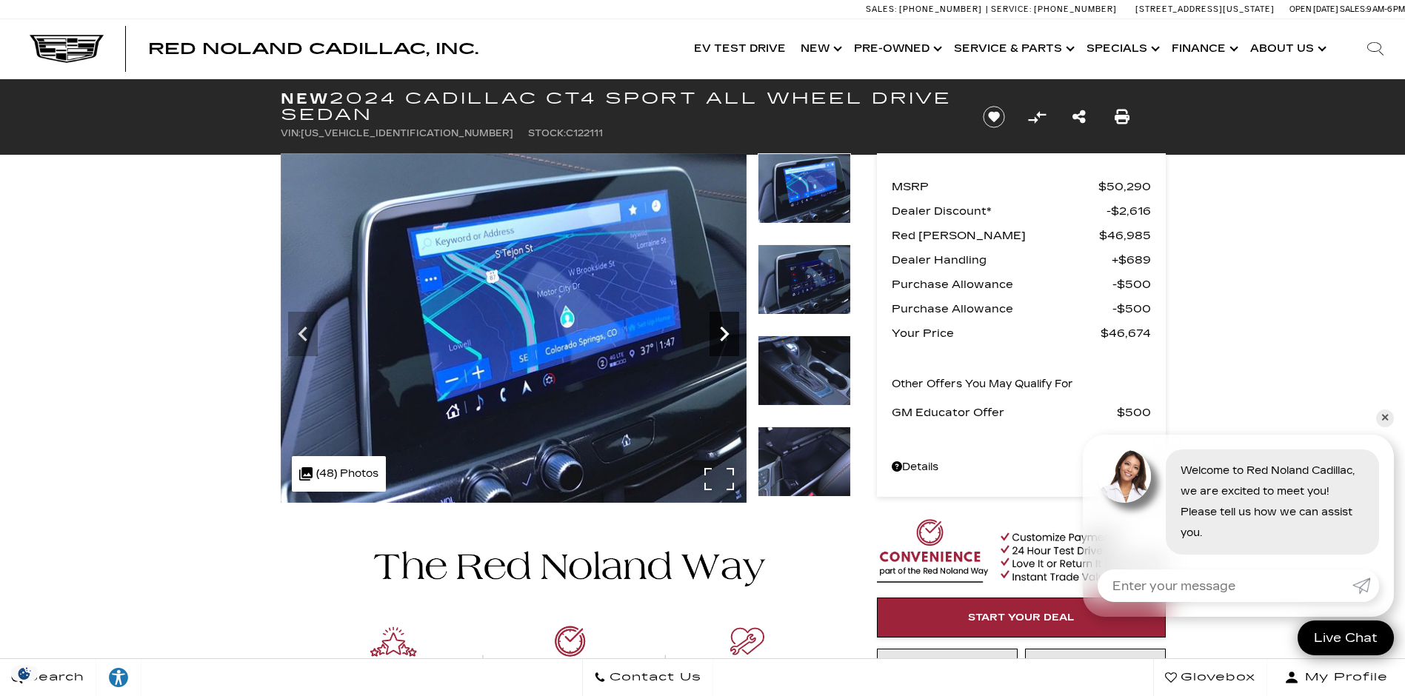
click at [723, 330] on icon "Next" at bounding box center [724, 334] width 9 height 15
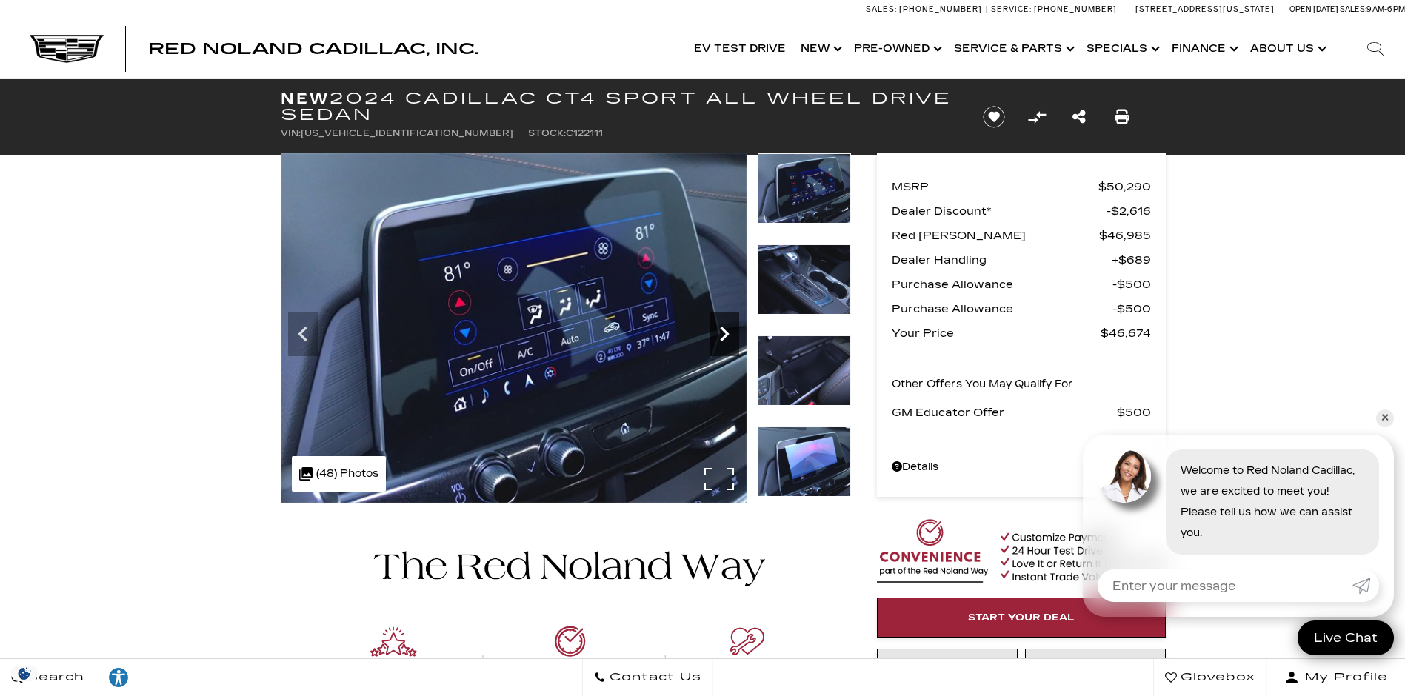
click at [723, 330] on icon "Next" at bounding box center [724, 334] width 9 height 15
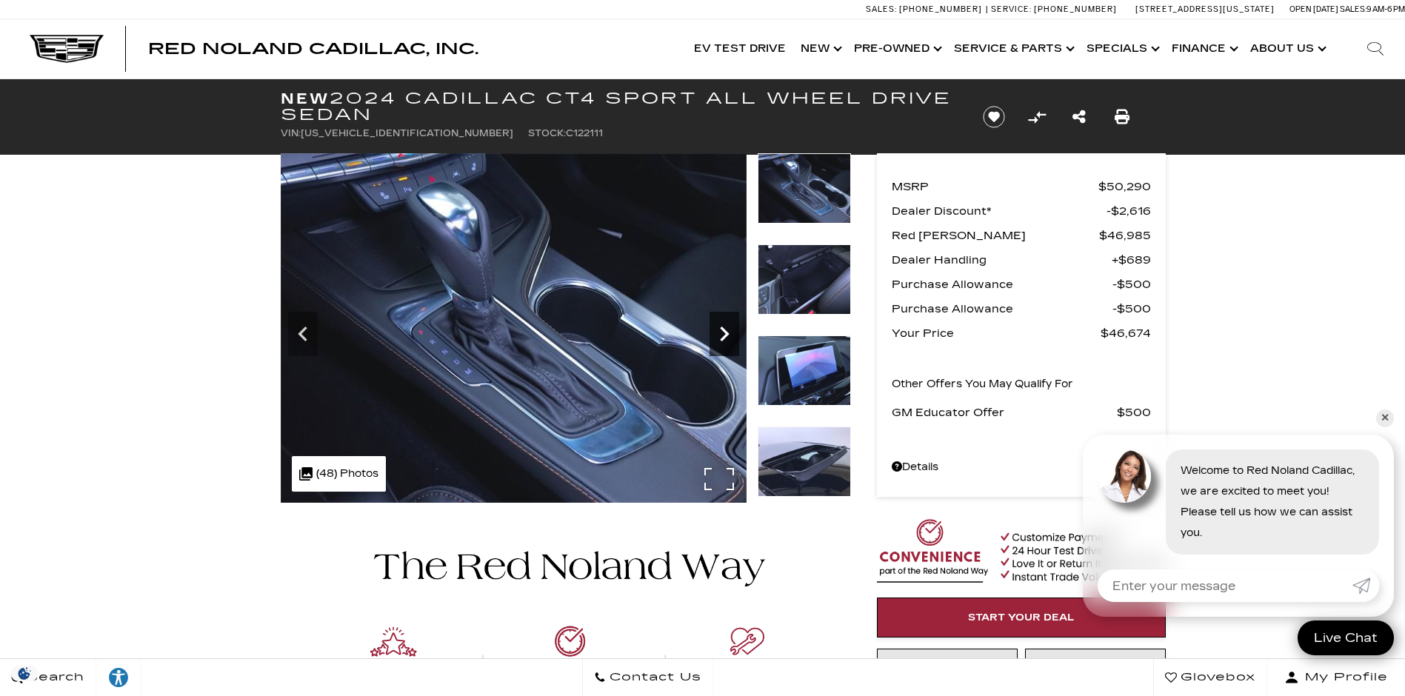
click at [723, 330] on icon "Next" at bounding box center [724, 334] width 9 height 15
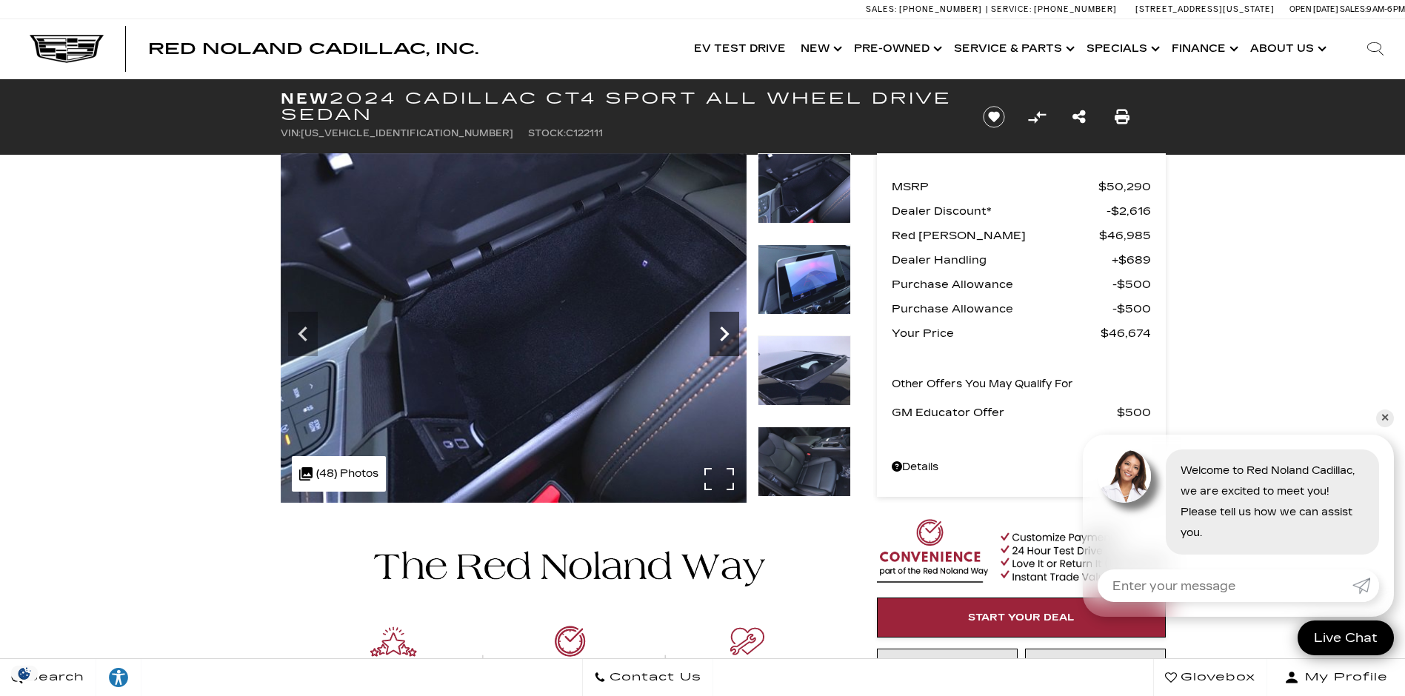
click at [723, 330] on icon "Next" at bounding box center [724, 334] width 9 height 15
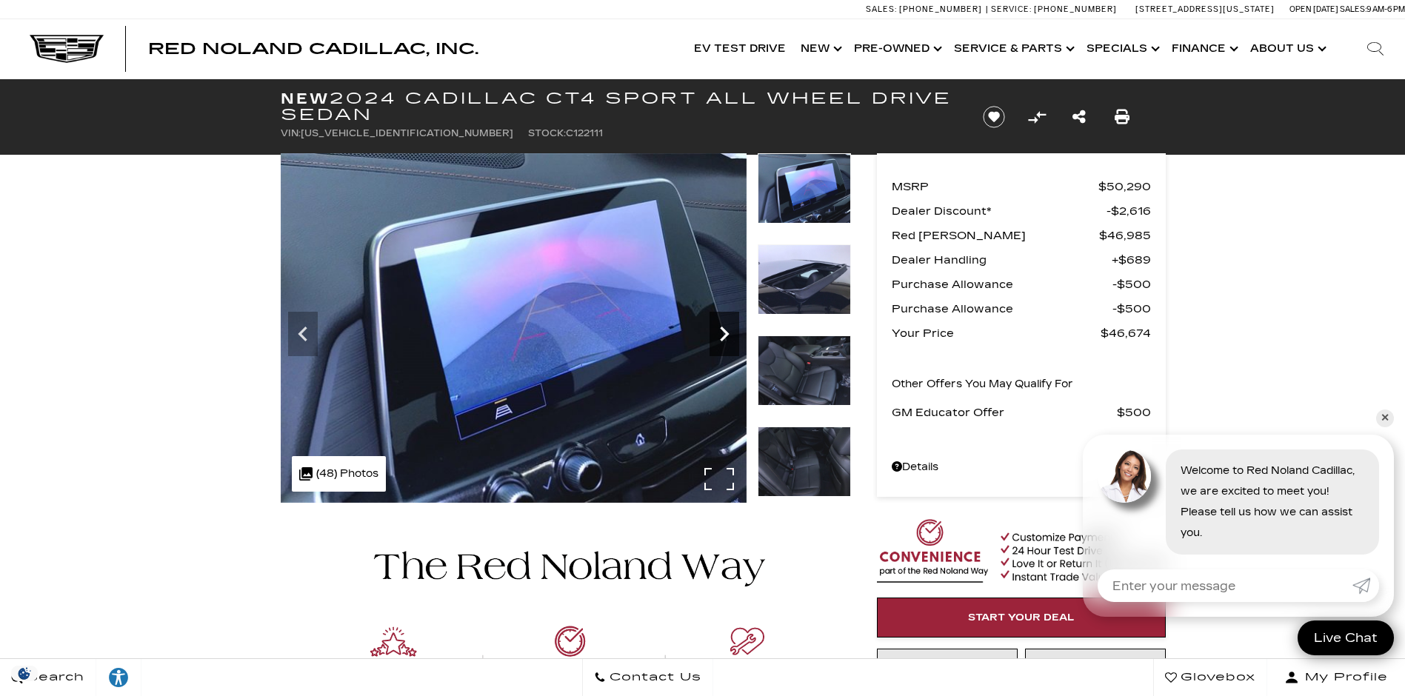
click at [723, 330] on icon "Next" at bounding box center [724, 334] width 9 height 15
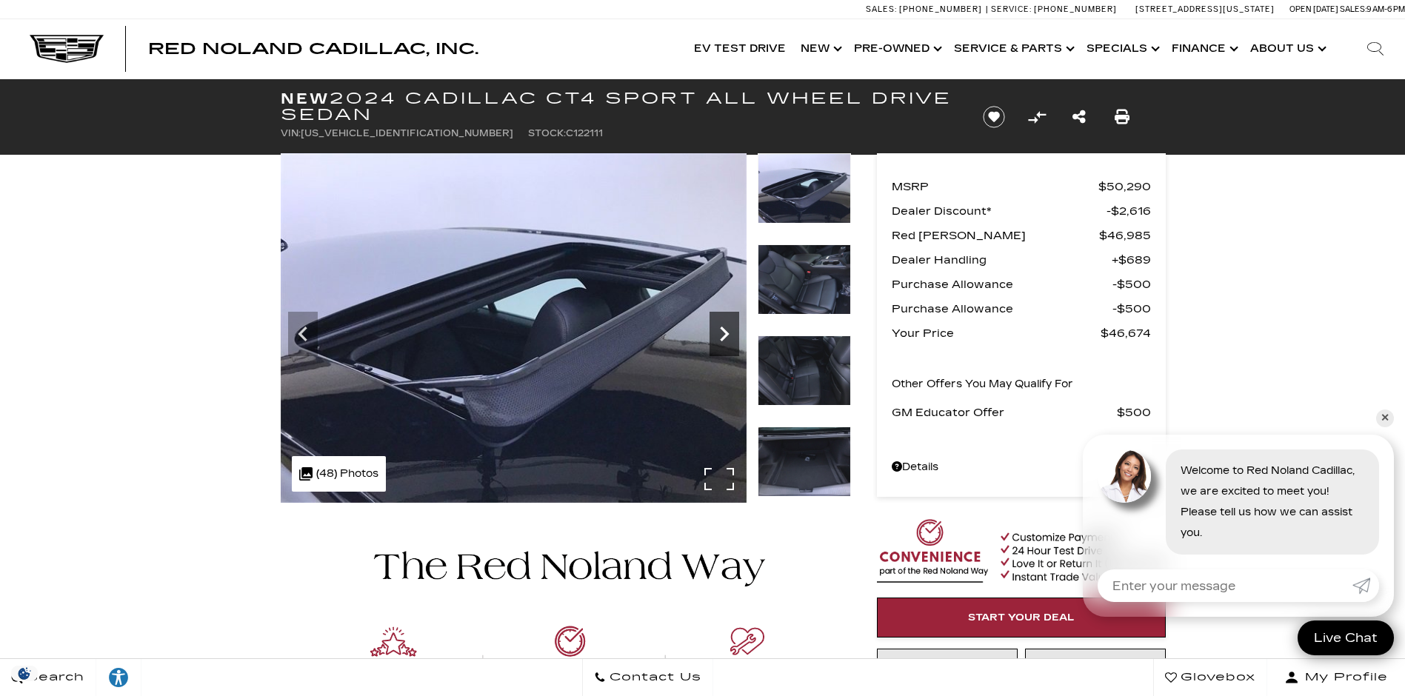
click at [723, 330] on icon "Next" at bounding box center [724, 334] width 9 height 15
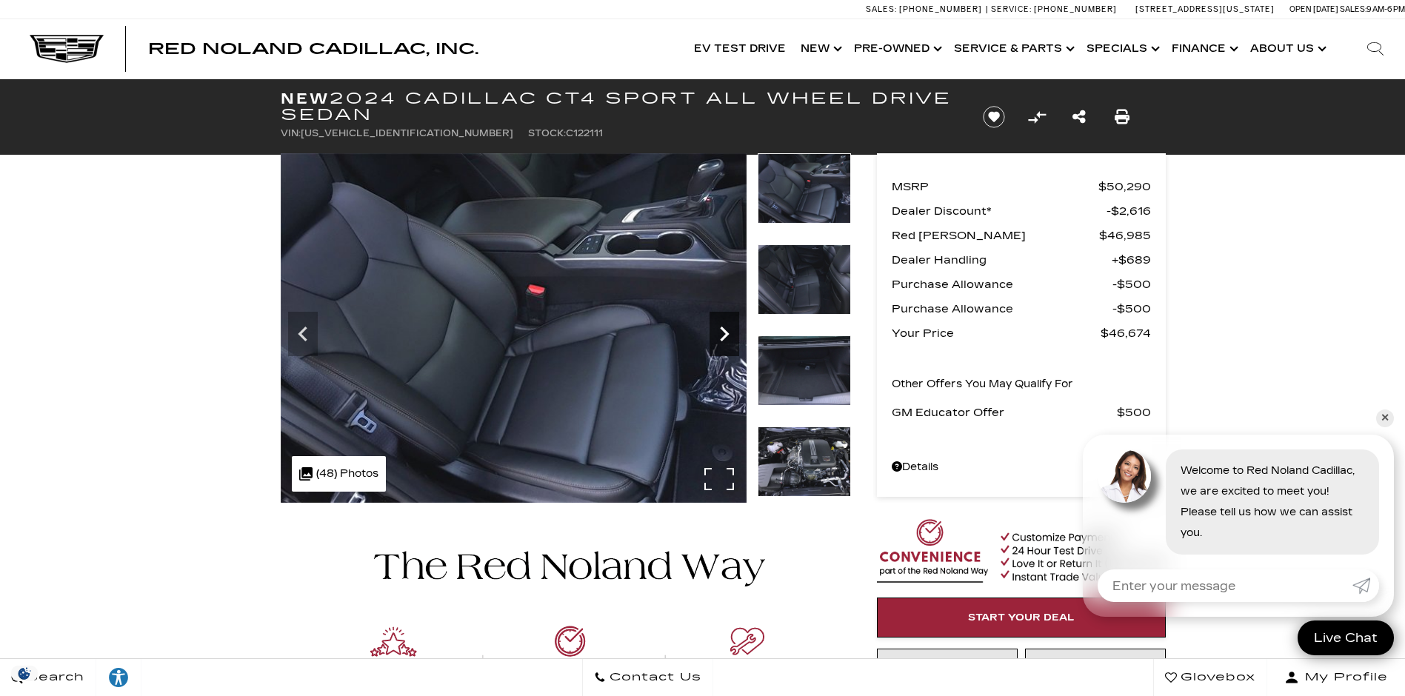
click at [723, 330] on icon "Next" at bounding box center [724, 334] width 9 height 15
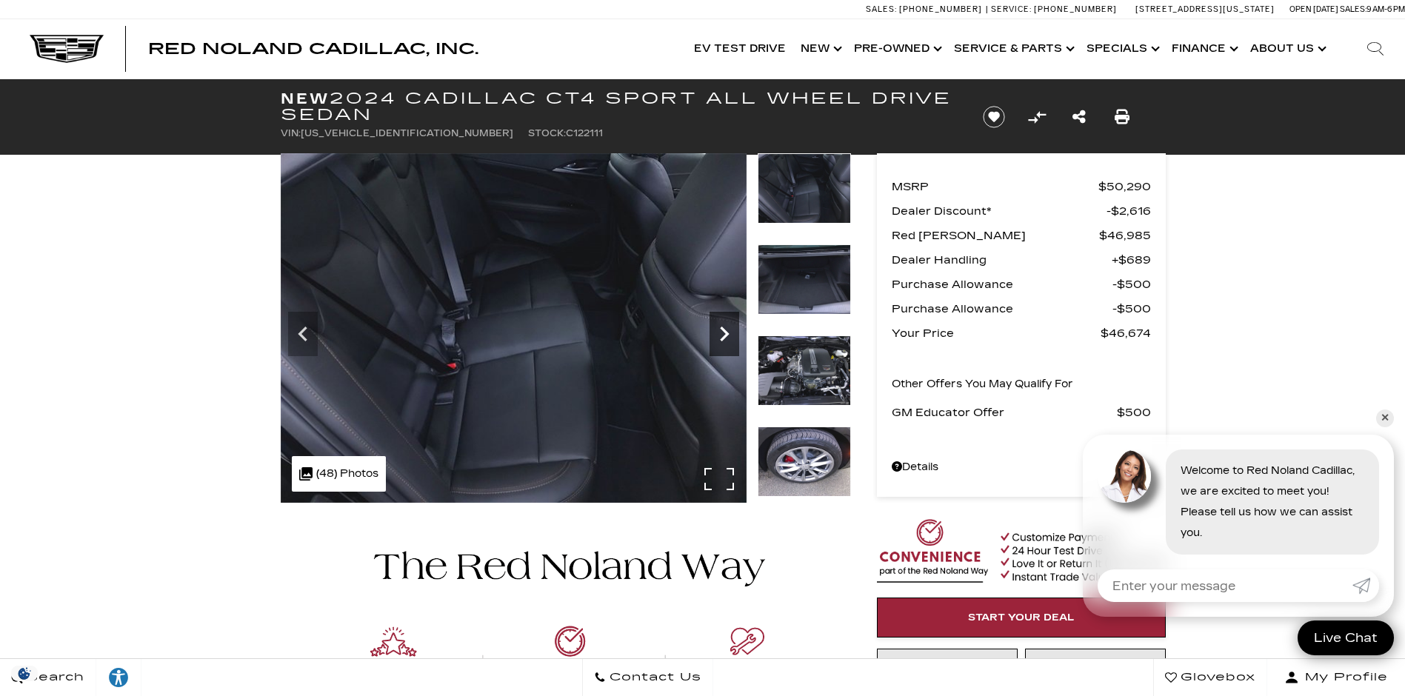
click at [723, 330] on icon "Next" at bounding box center [724, 334] width 9 height 15
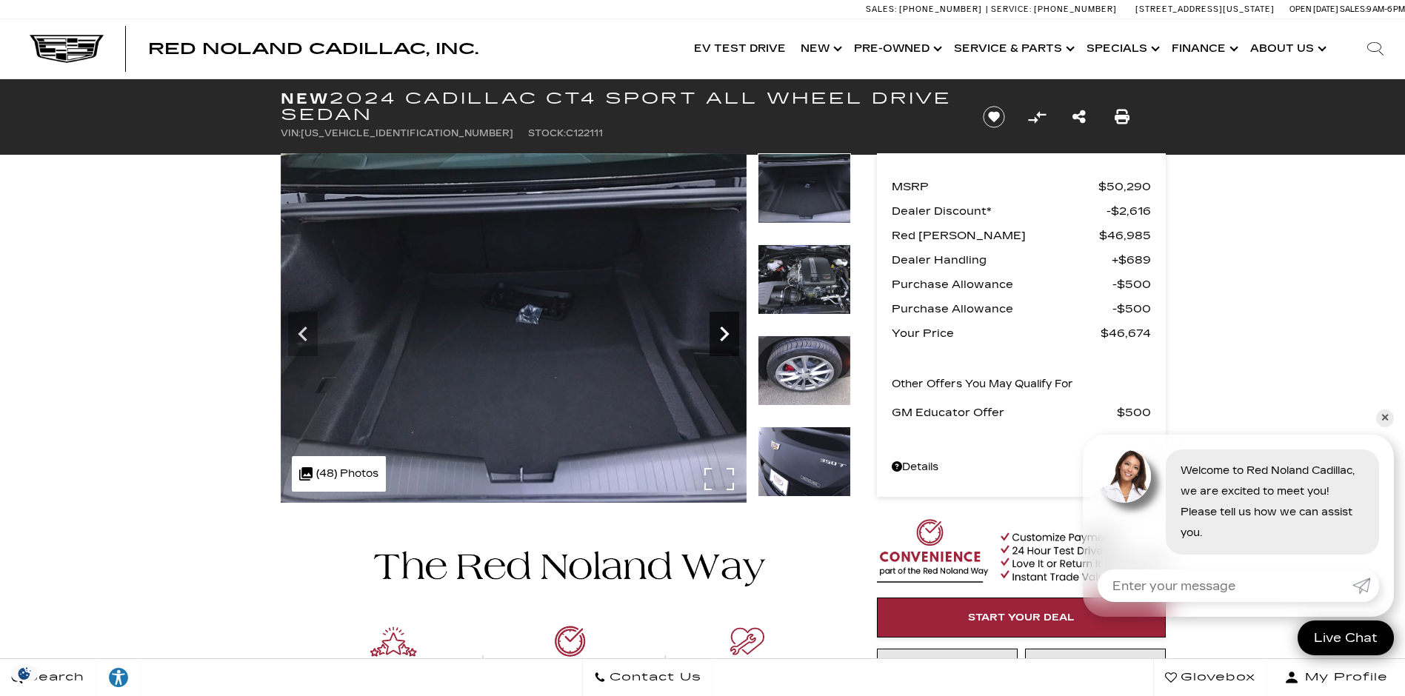
click at [723, 330] on icon "Next" at bounding box center [724, 334] width 9 height 15
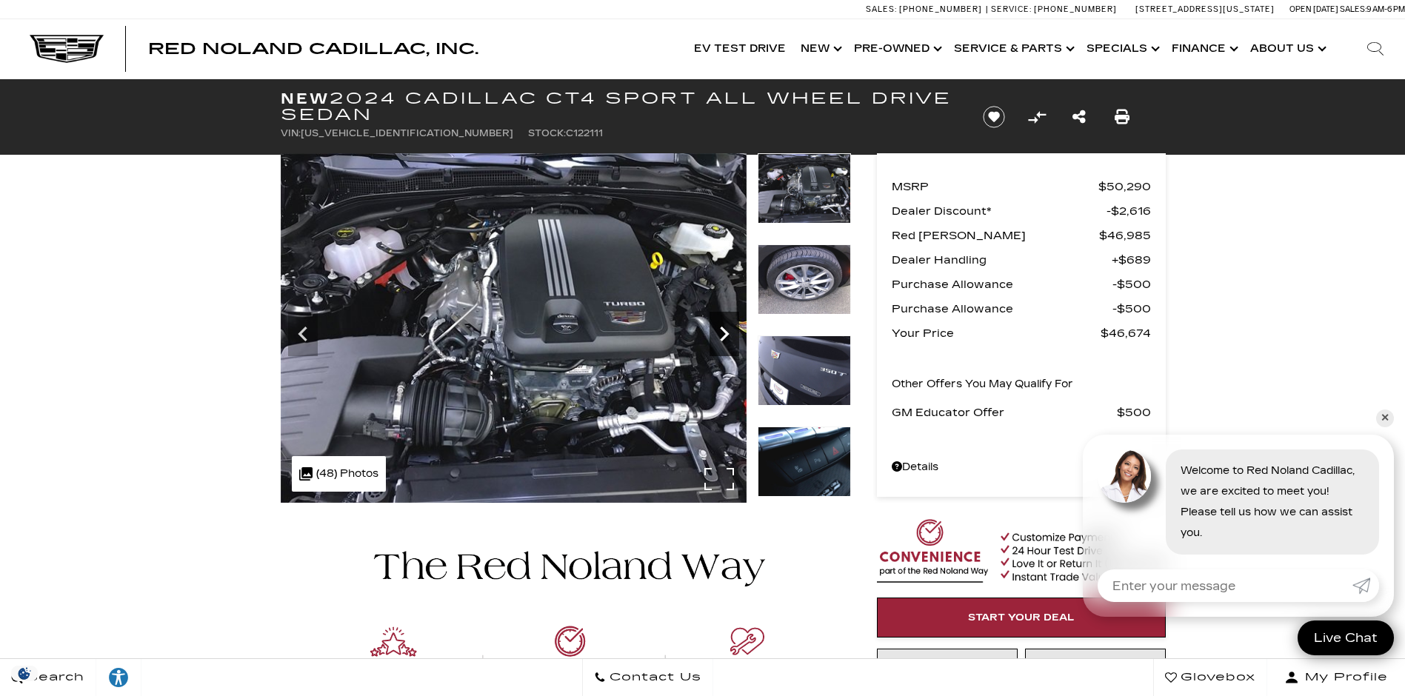
click at [723, 330] on icon "Next" at bounding box center [724, 334] width 9 height 15
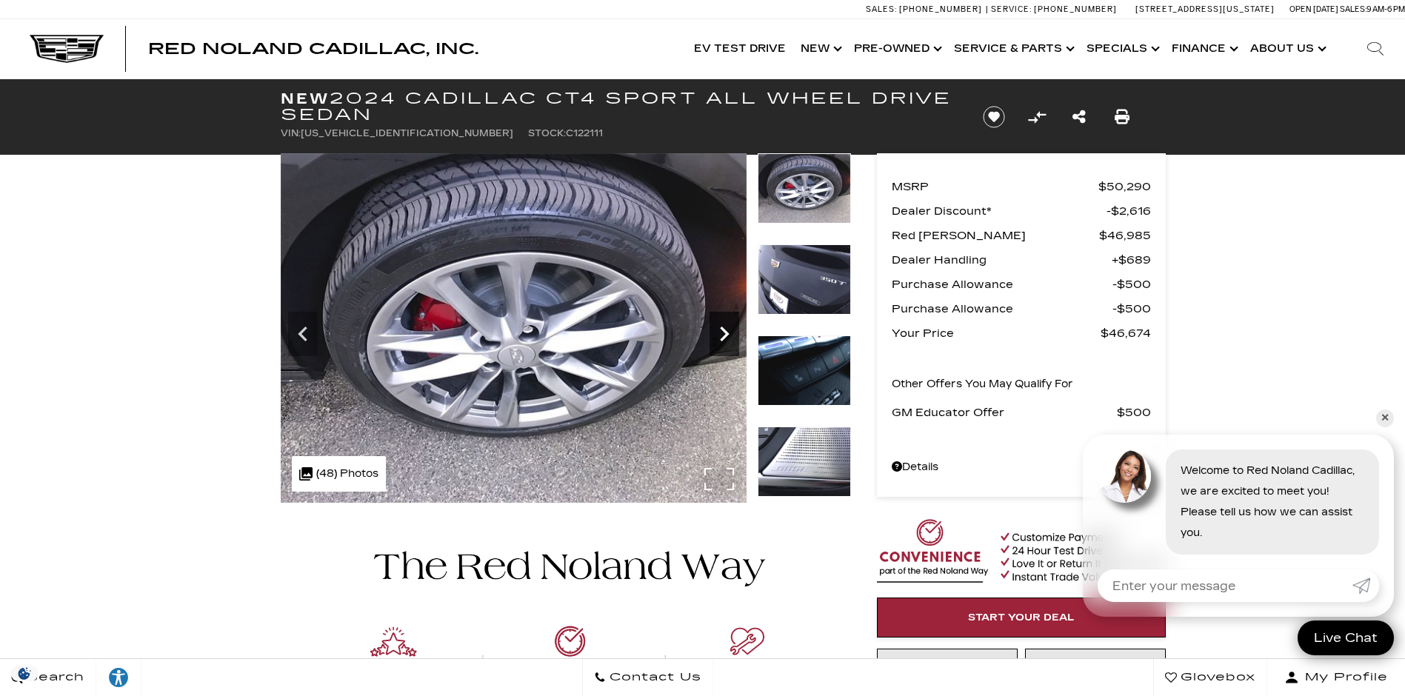
click at [723, 330] on icon "Next" at bounding box center [724, 334] width 9 height 15
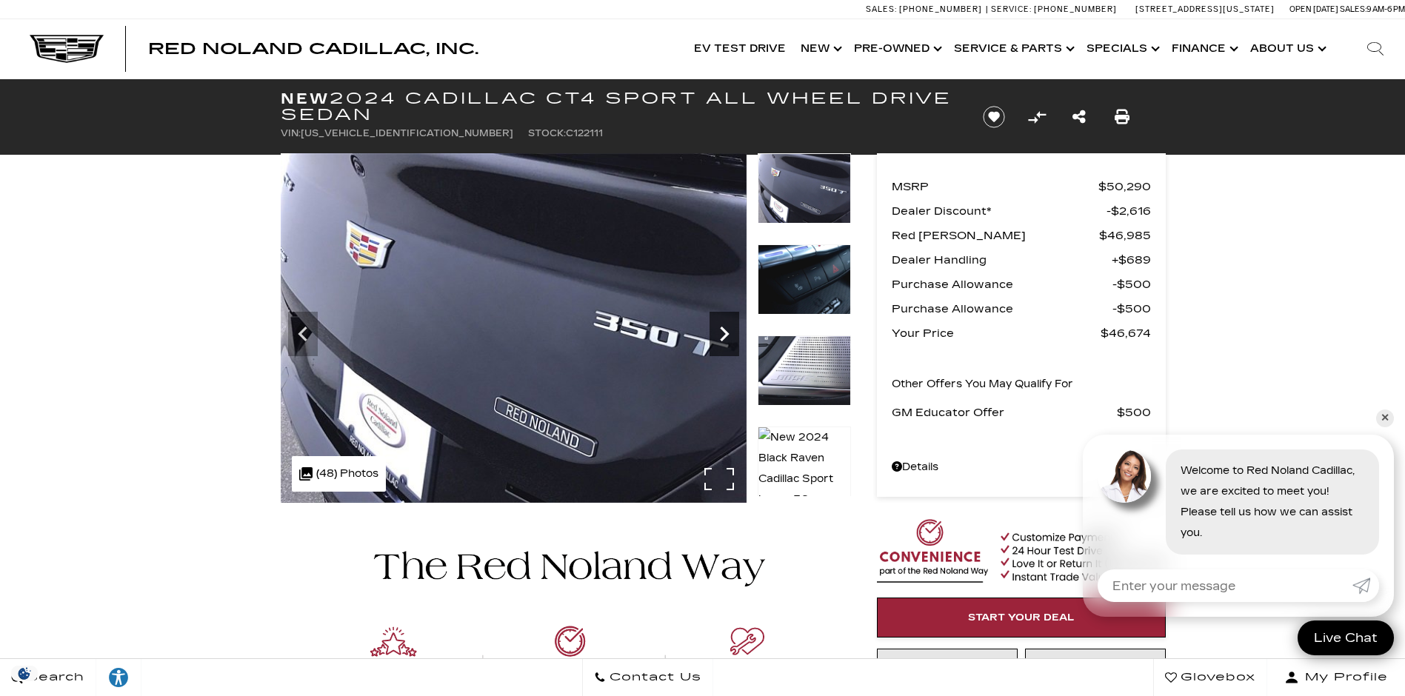
click at [723, 330] on icon "Next" at bounding box center [724, 334] width 9 height 15
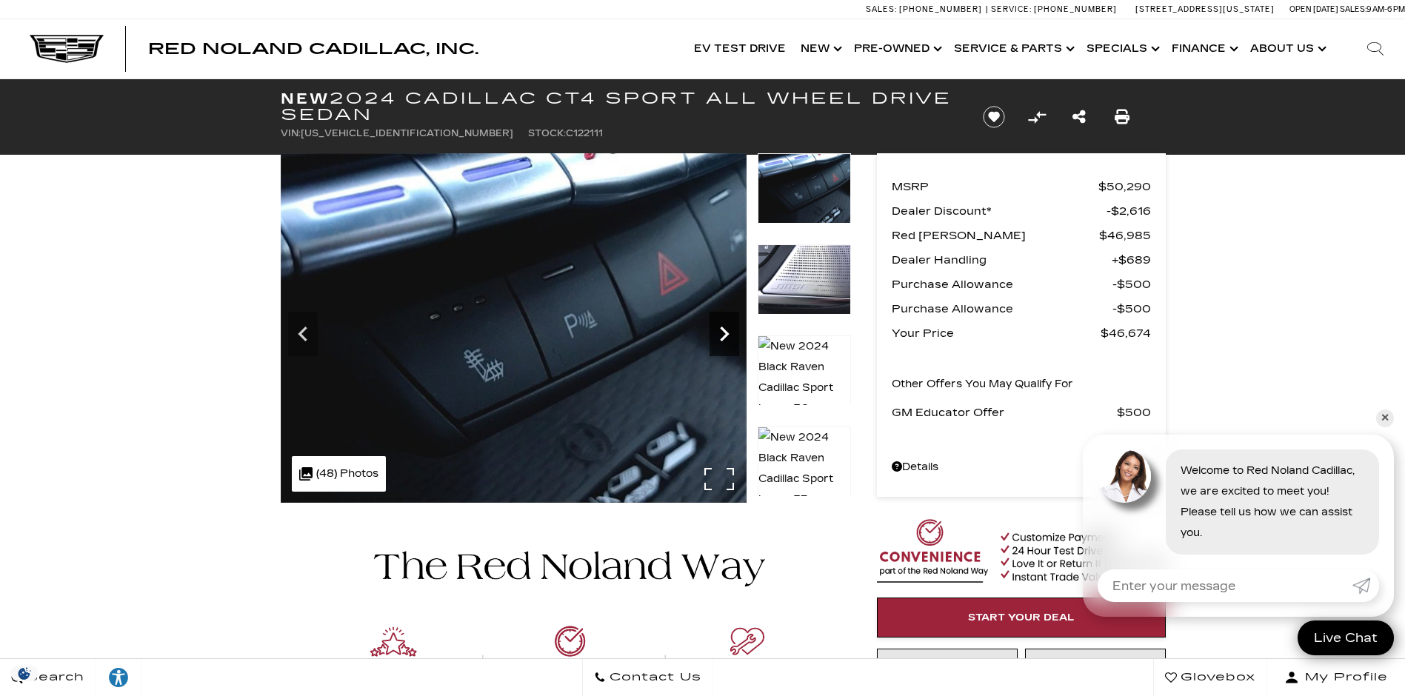
click at [723, 330] on icon "Next" at bounding box center [724, 334] width 9 height 15
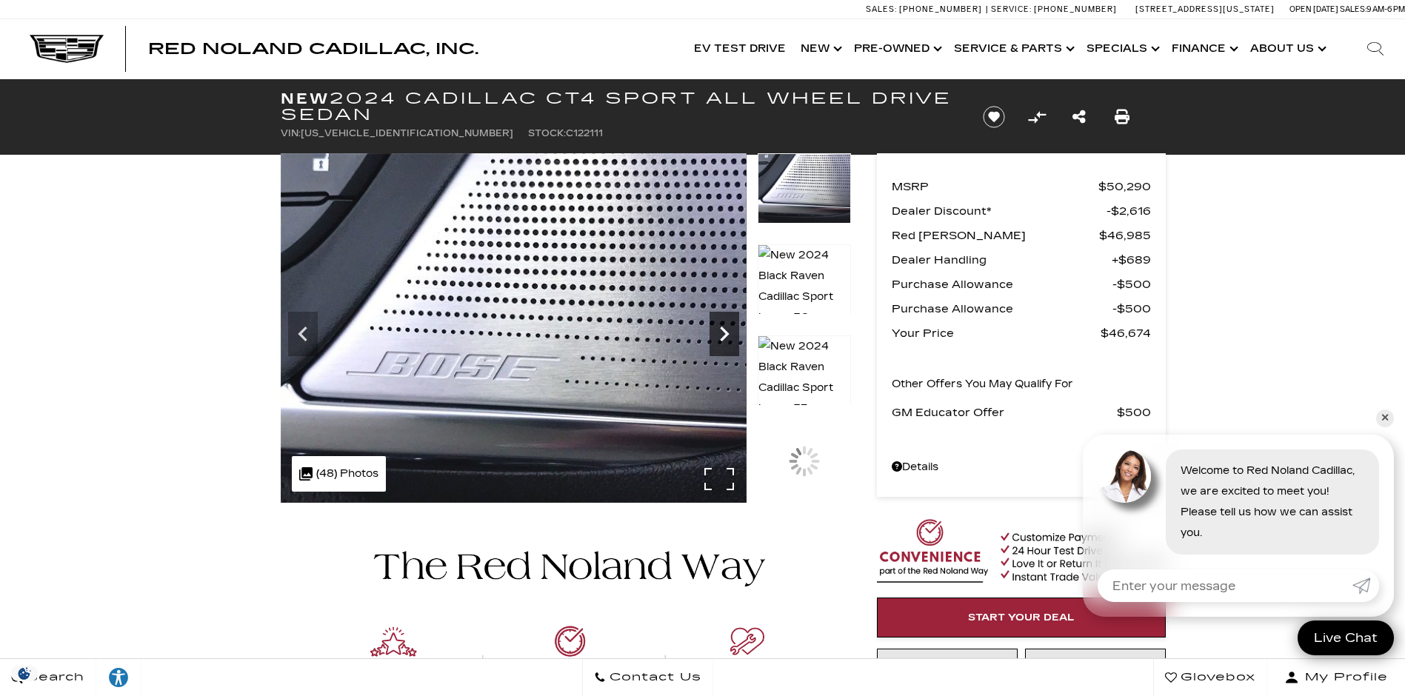
click at [723, 330] on icon "Next" at bounding box center [724, 334] width 9 height 15
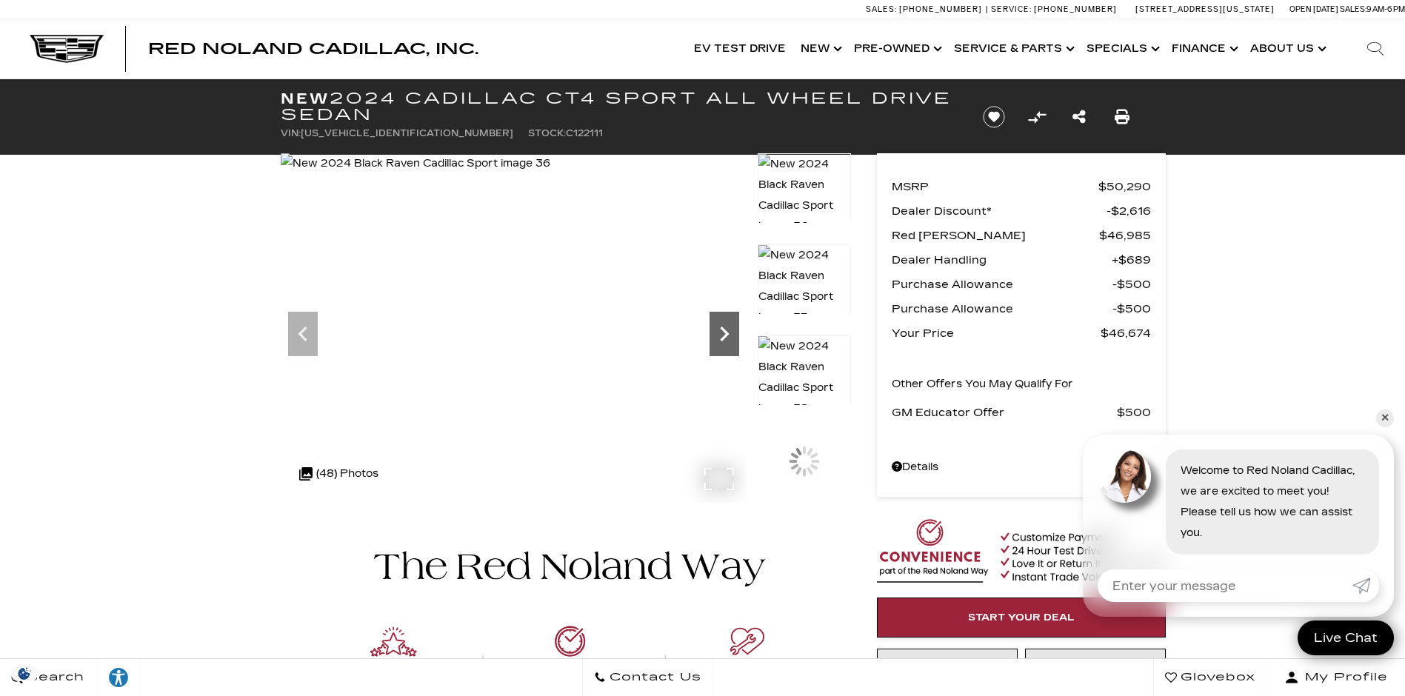
click at [723, 330] on icon "Next" at bounding box center [724, 334] width 9 height 15
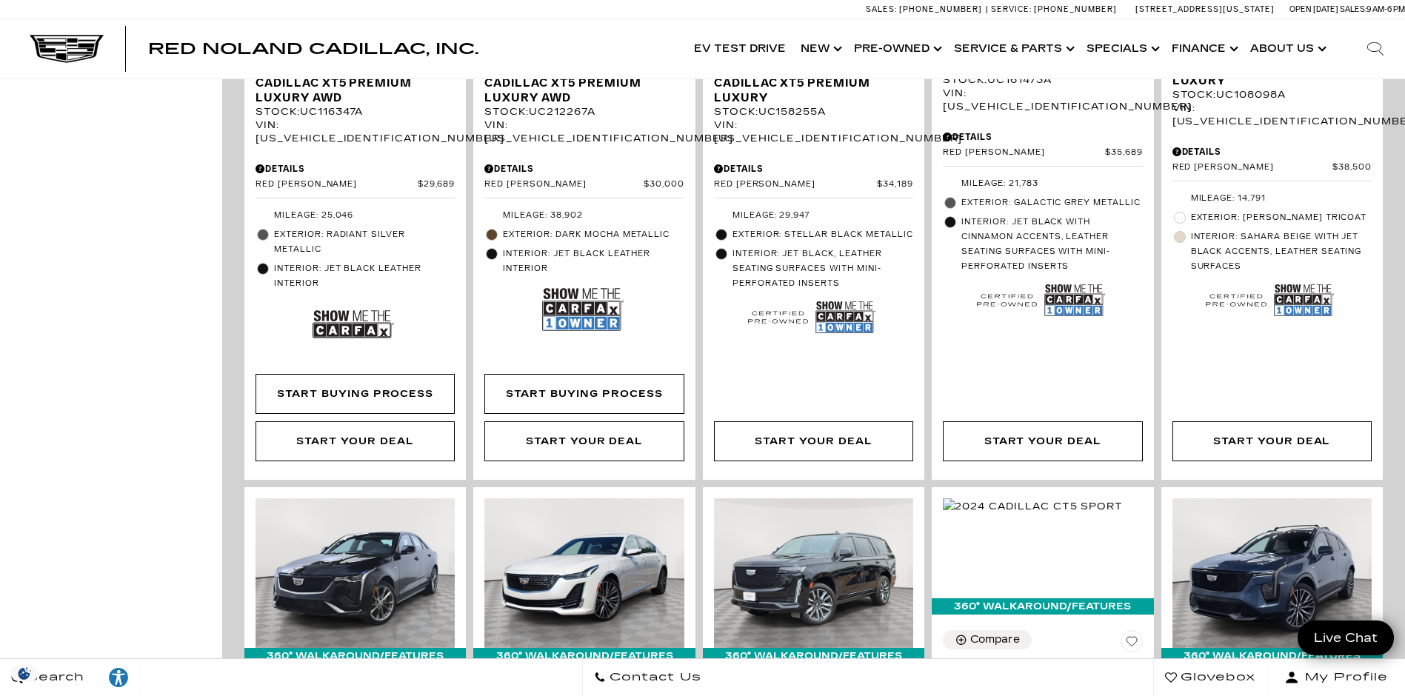
scroll to position [1333, 0]
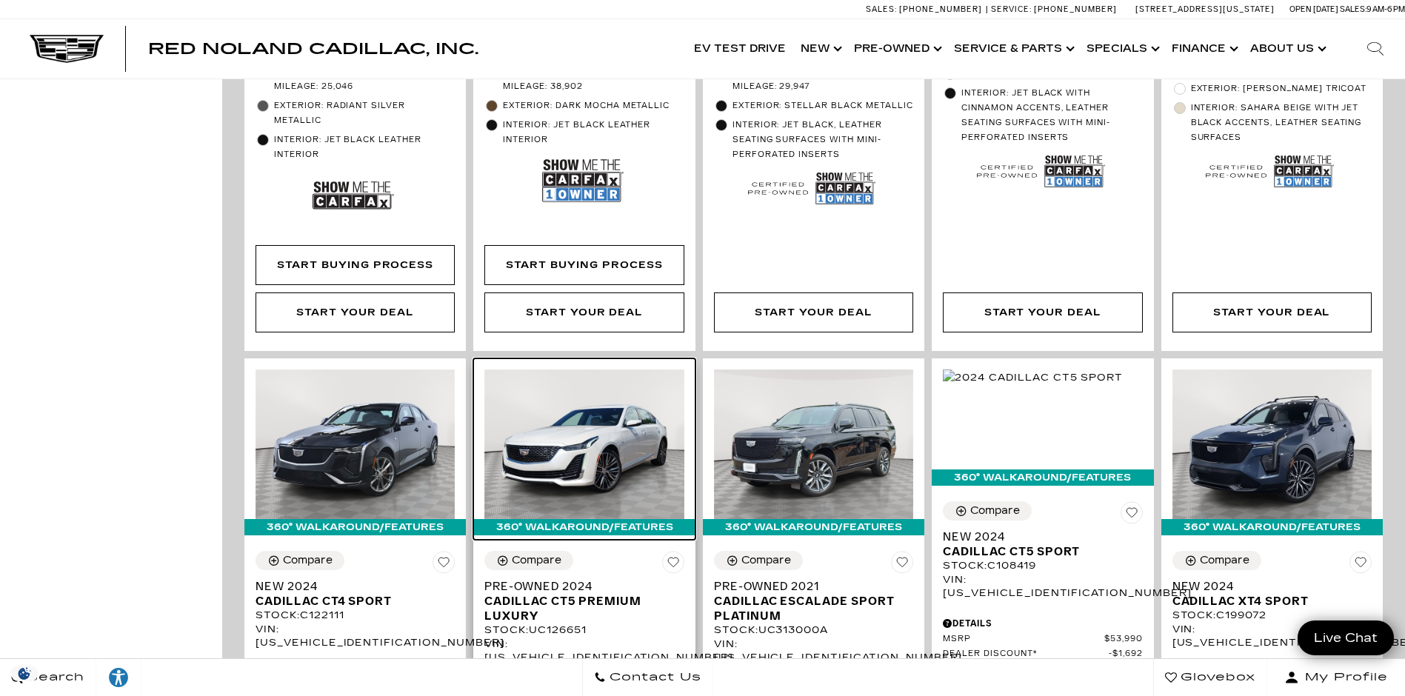
click at [654, 378] on img at bounding box center [583, 445] width 199 height 150
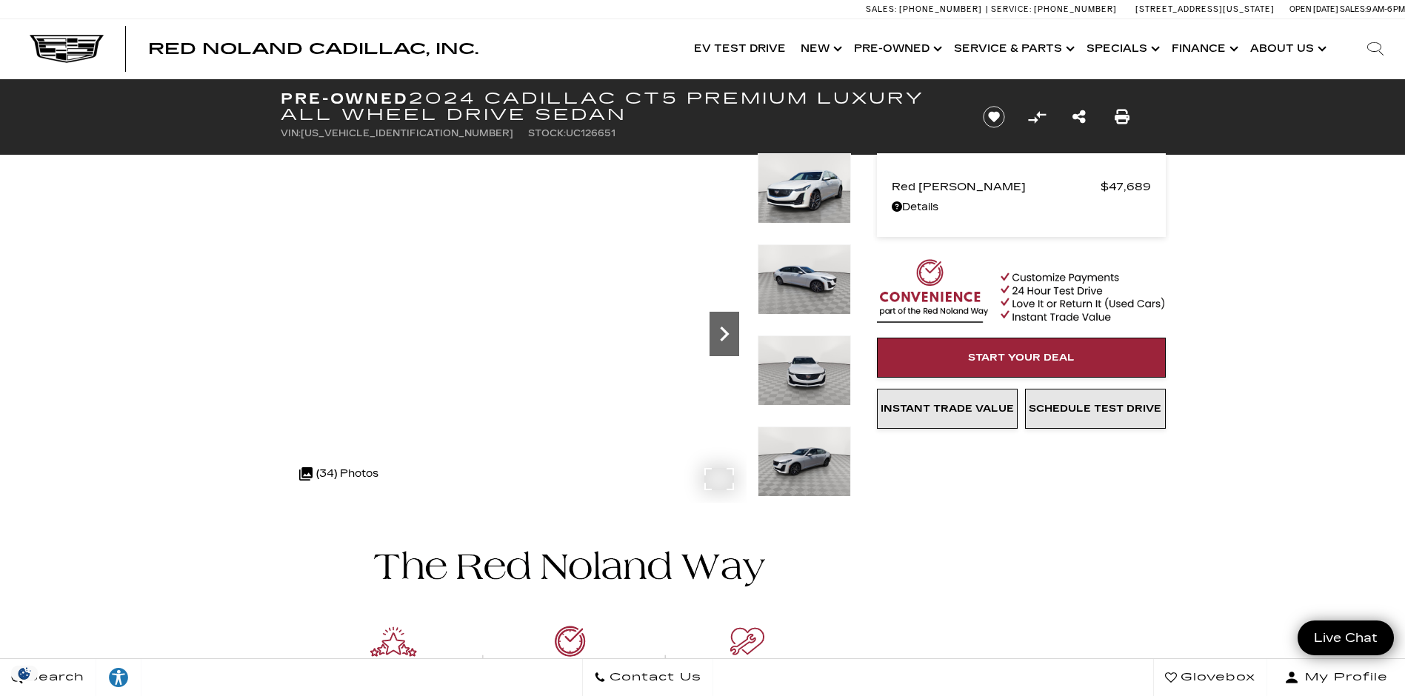
click at [724, 331] on icon "Next" at bounding box center [724, 334] width 9 height 15
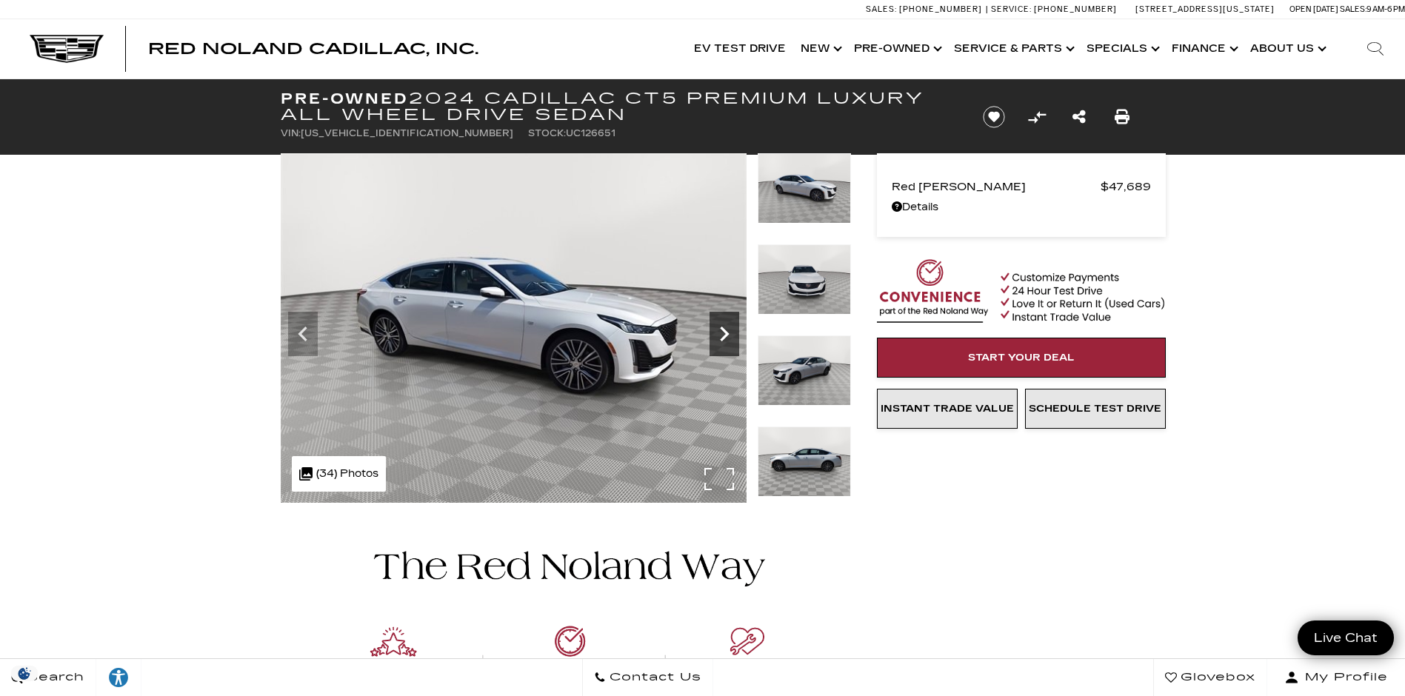
click at [724, 331] on icon "Next" at bounding box center [724, 334] width 9 height 15
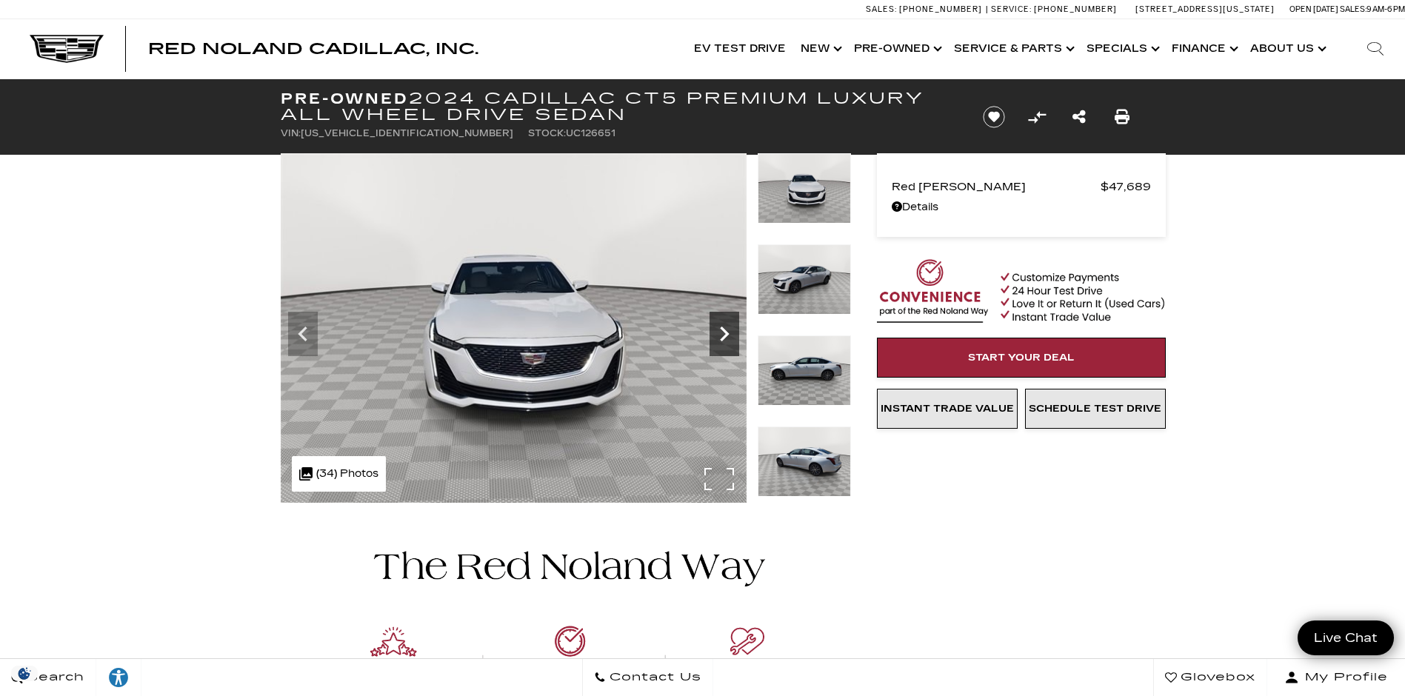
click at [724, 331] on icon "Next" at bounding box center [724, 334] width 9 height 15
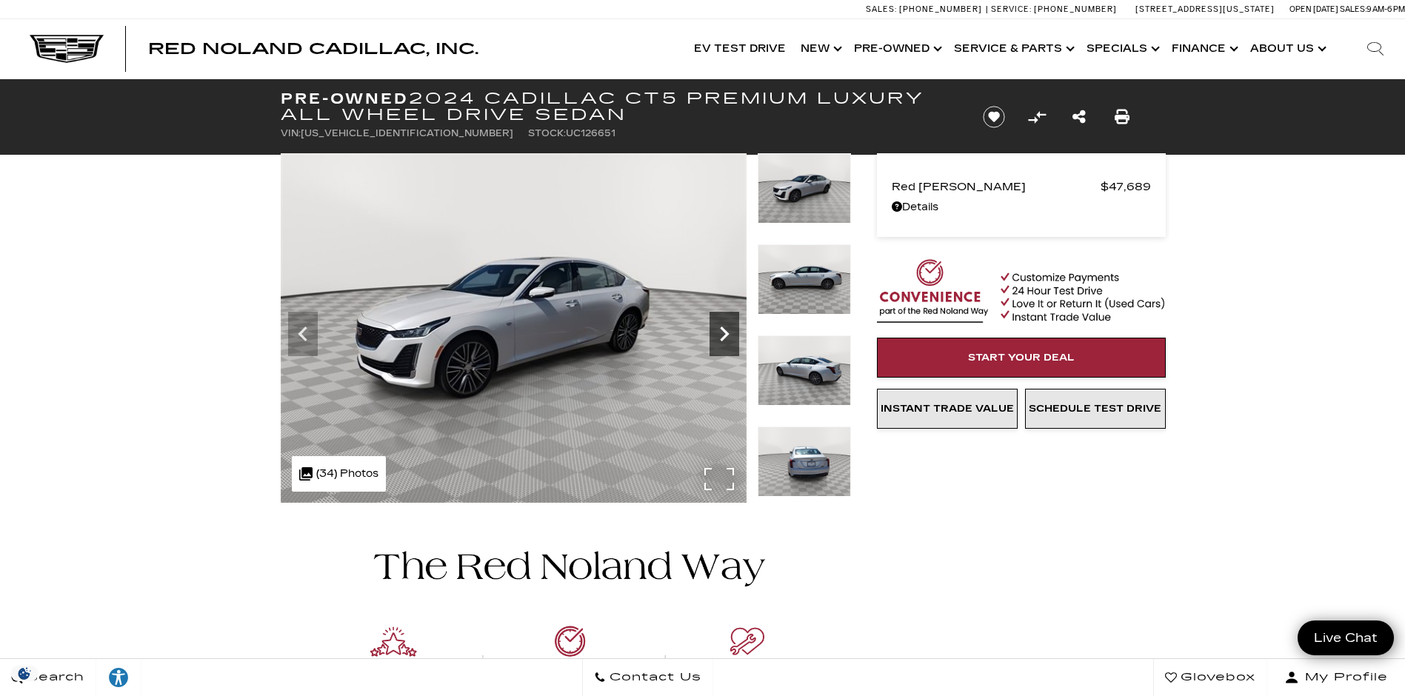
click at [724, 331] on icon "Next" at bounding box center [724, 334] width 9 height 15
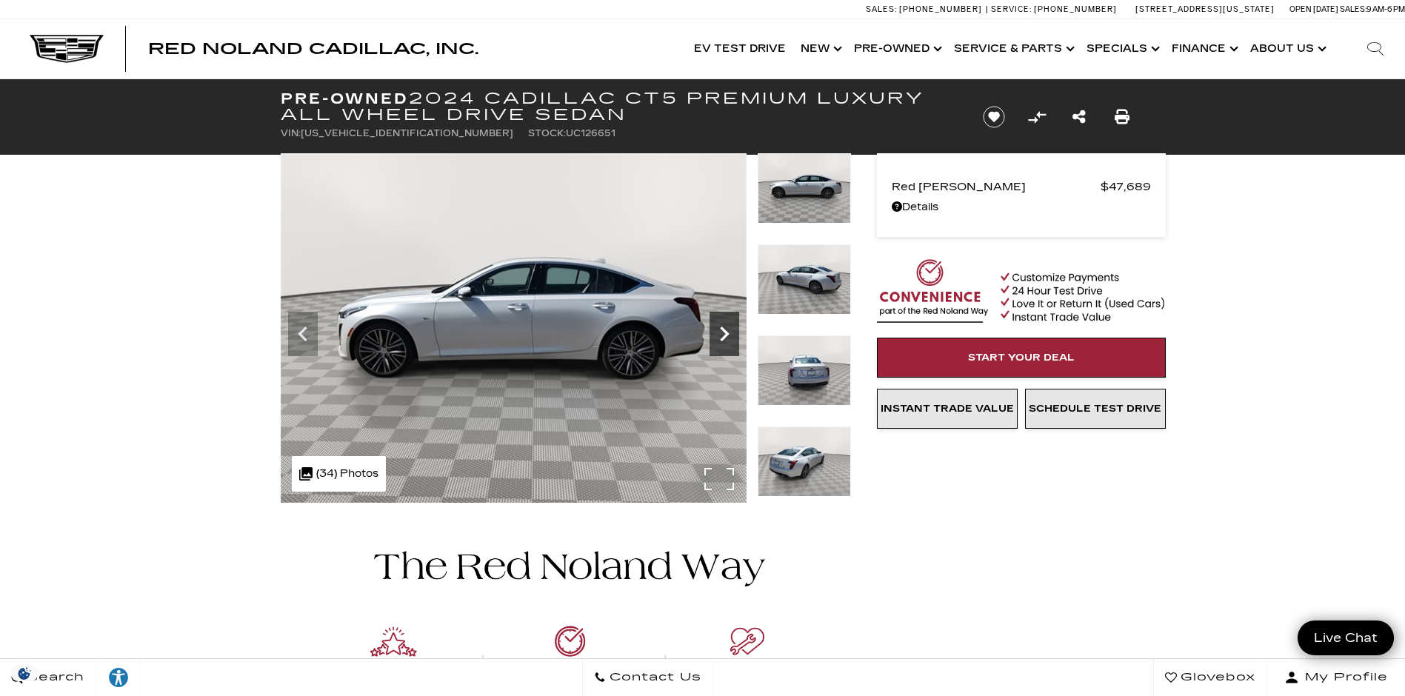
click at [724, 331] on icon "Next" at bounding box center [724, 334] width 9 height 15
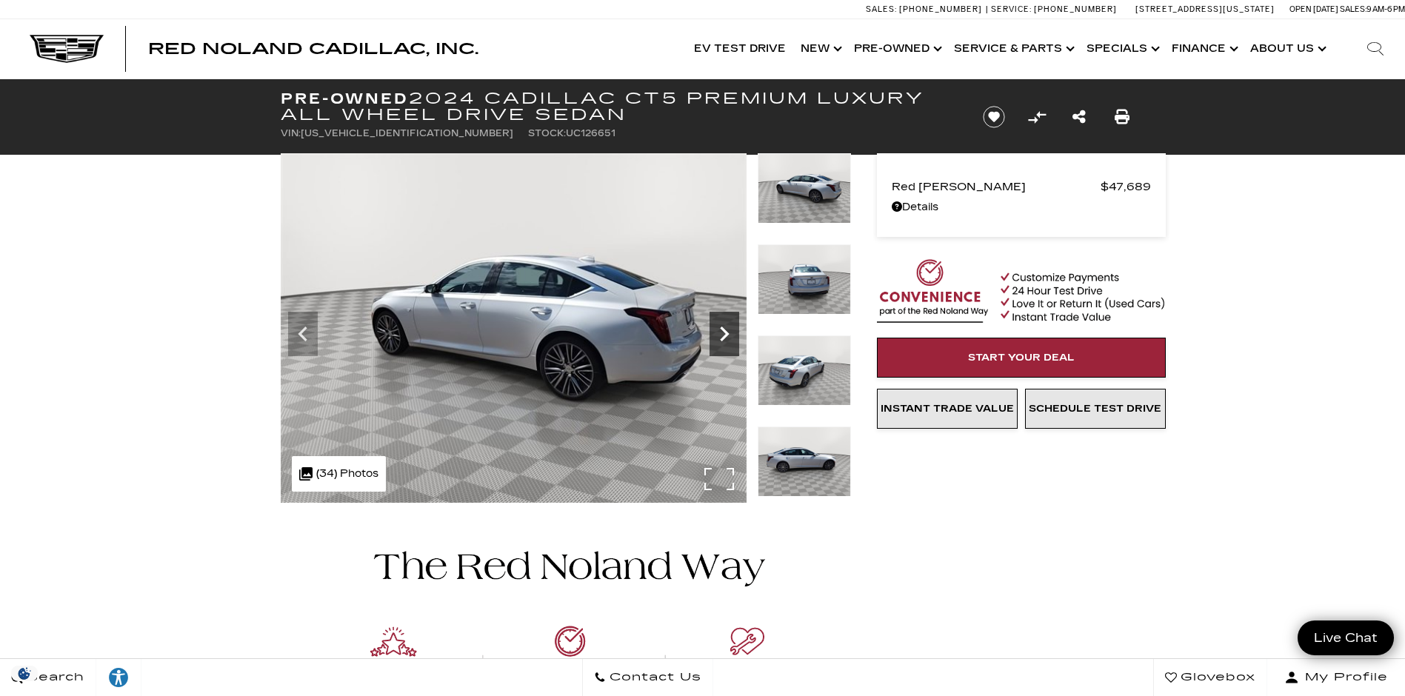
click at [724, 331] on icon "Next" at bounding box center [724, 334] width 9 height 15
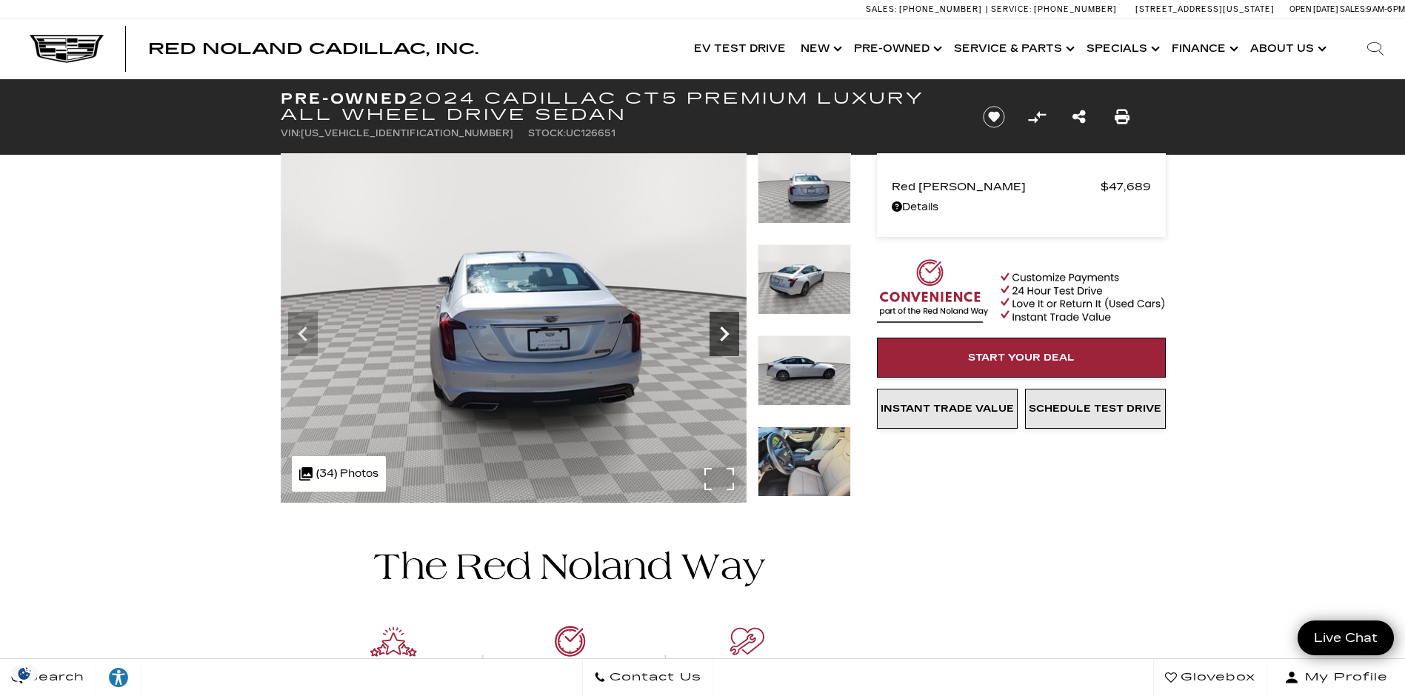
click at [724, 331] on icon "Next" at bounding box center [724, 334] width 9 height 15
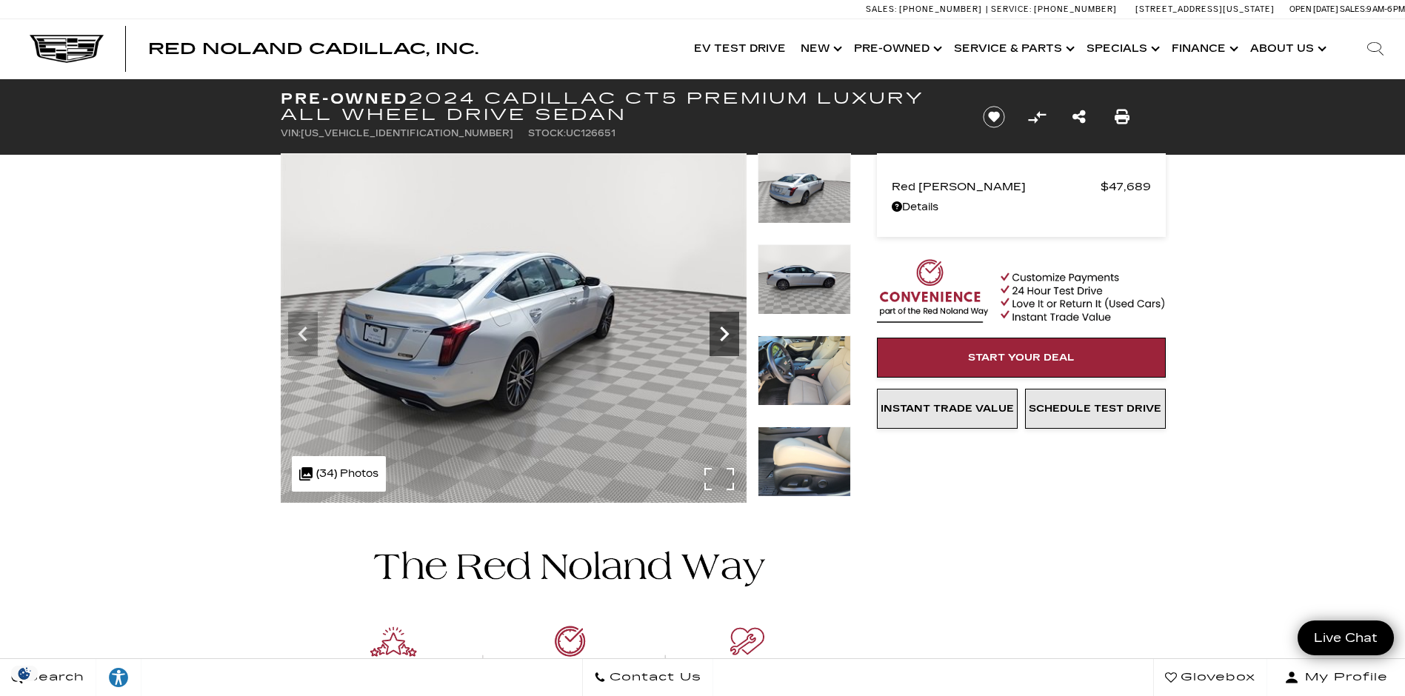
click at [724, 331] on icon "Next" at bounding box center [724, 334] width 9 height 15
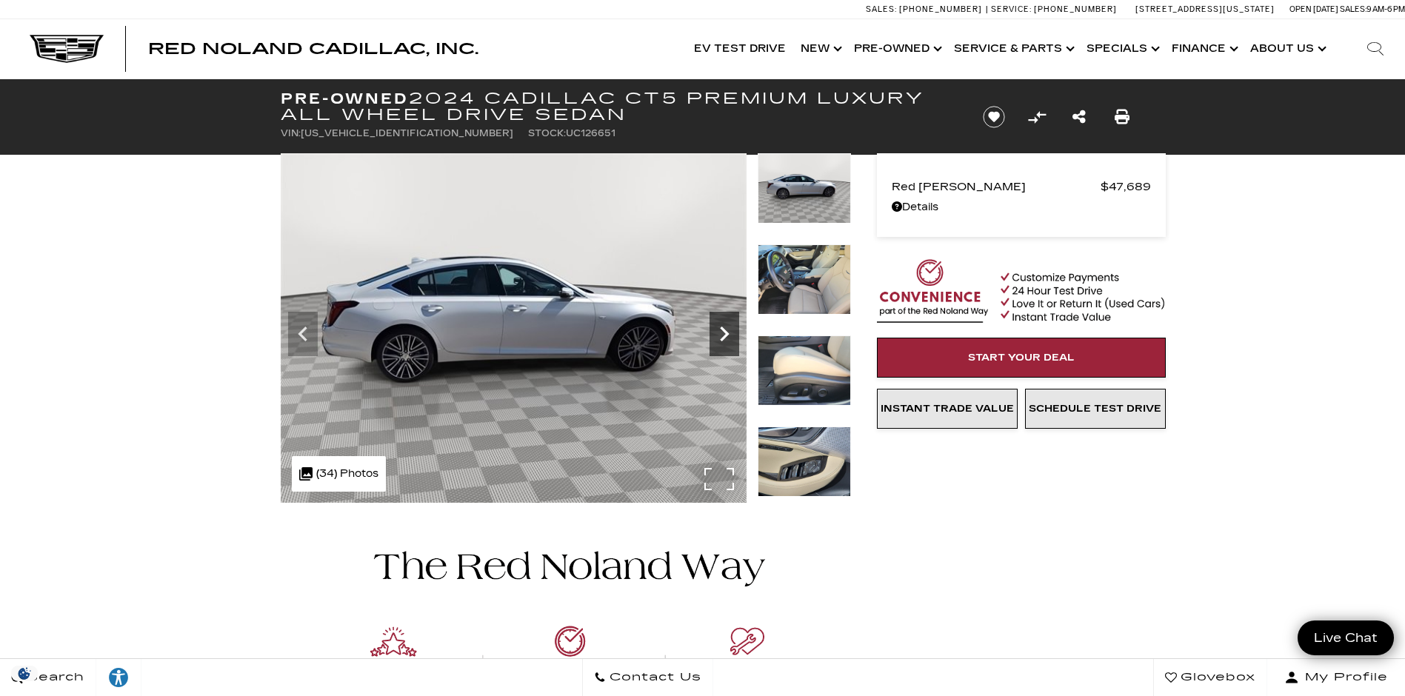
click at [724, 331] on icon "Next" at bounding box center [724, 334] width 9 height 15
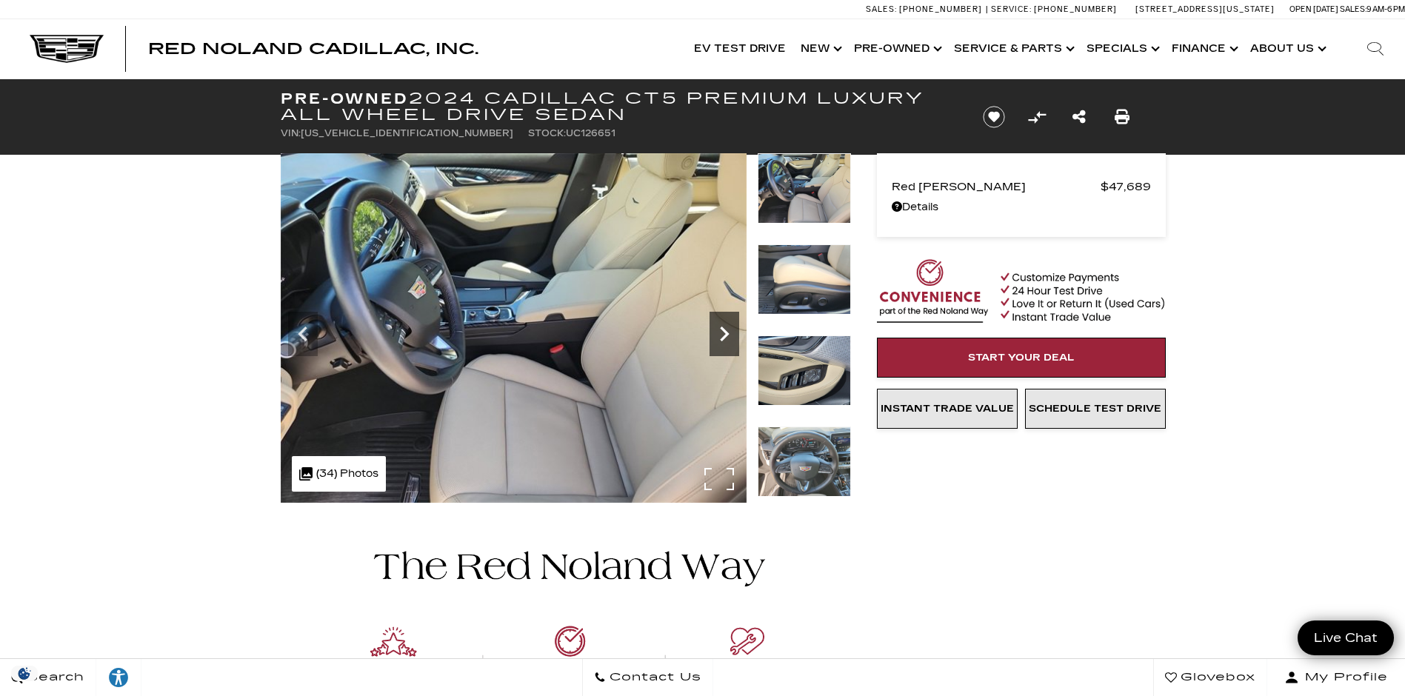
click at [724, 331] on icon "Next" at bounding box center [724, 334] width 9 height 15
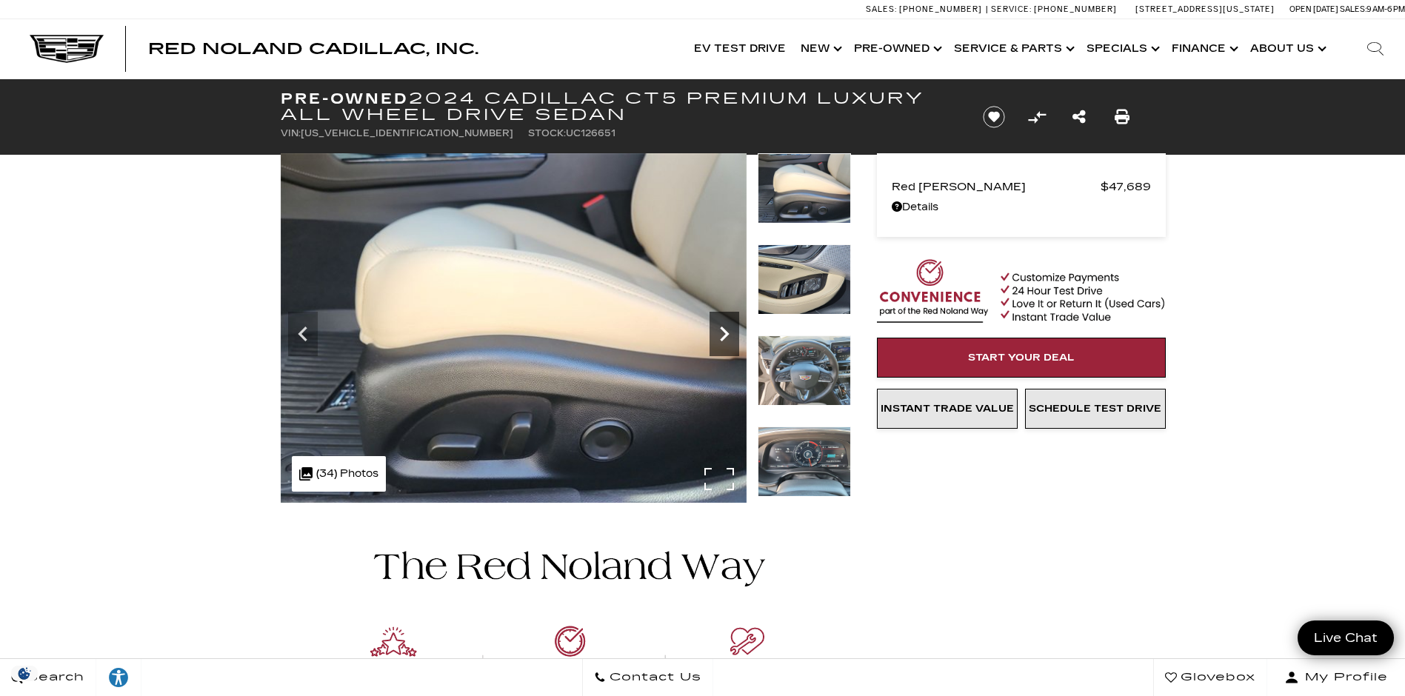
click at [724, 331] on icon "Next" at bounding box center [724, 334] width 9 height 15
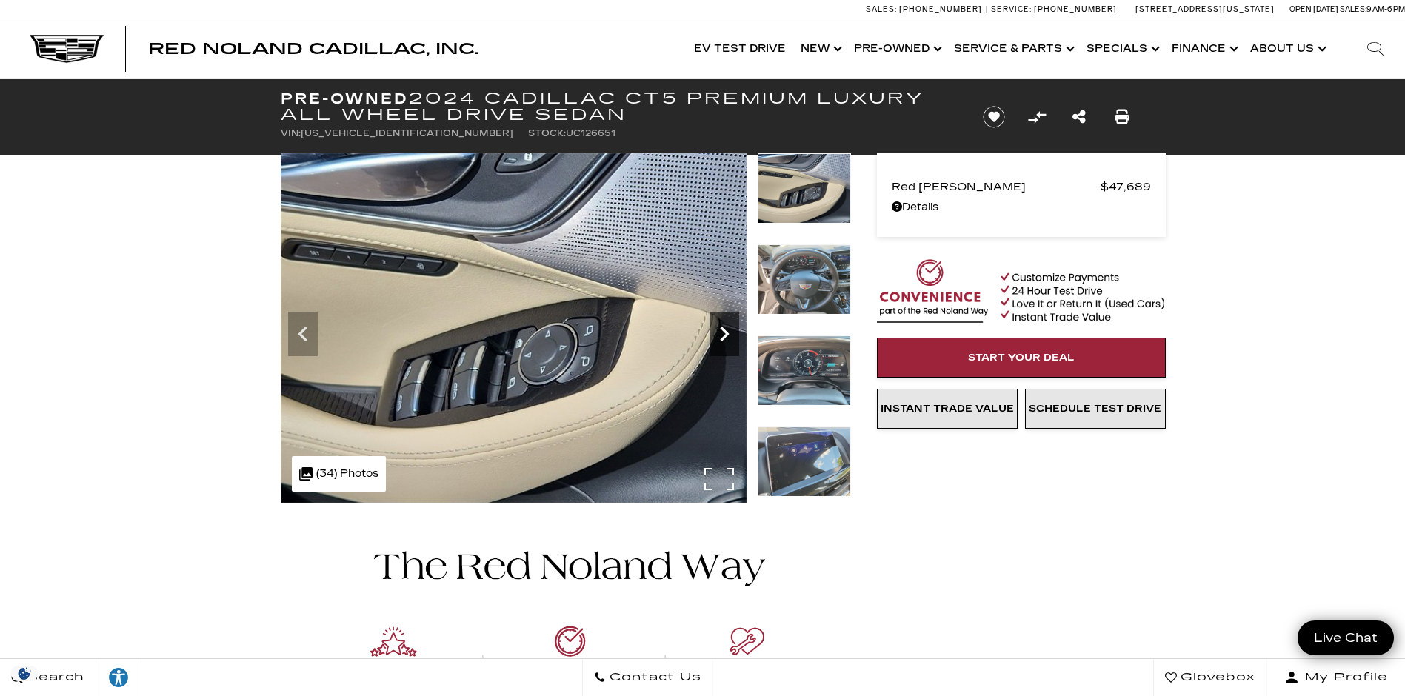
click at [724, 331] on icon "Next" at bounding box center [724, 334] width 9 height 15
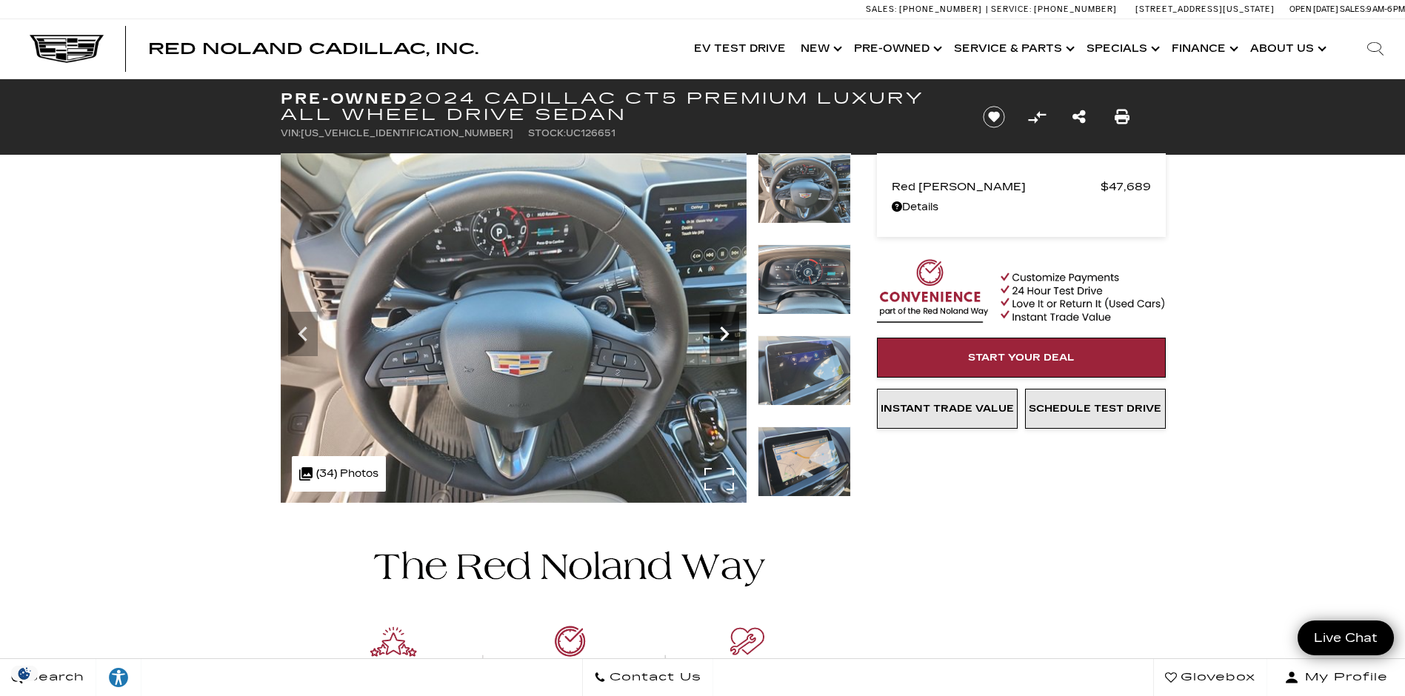
click at [724, 331] on icon "Next" at bounding box center [724, 334] width 9 height 15
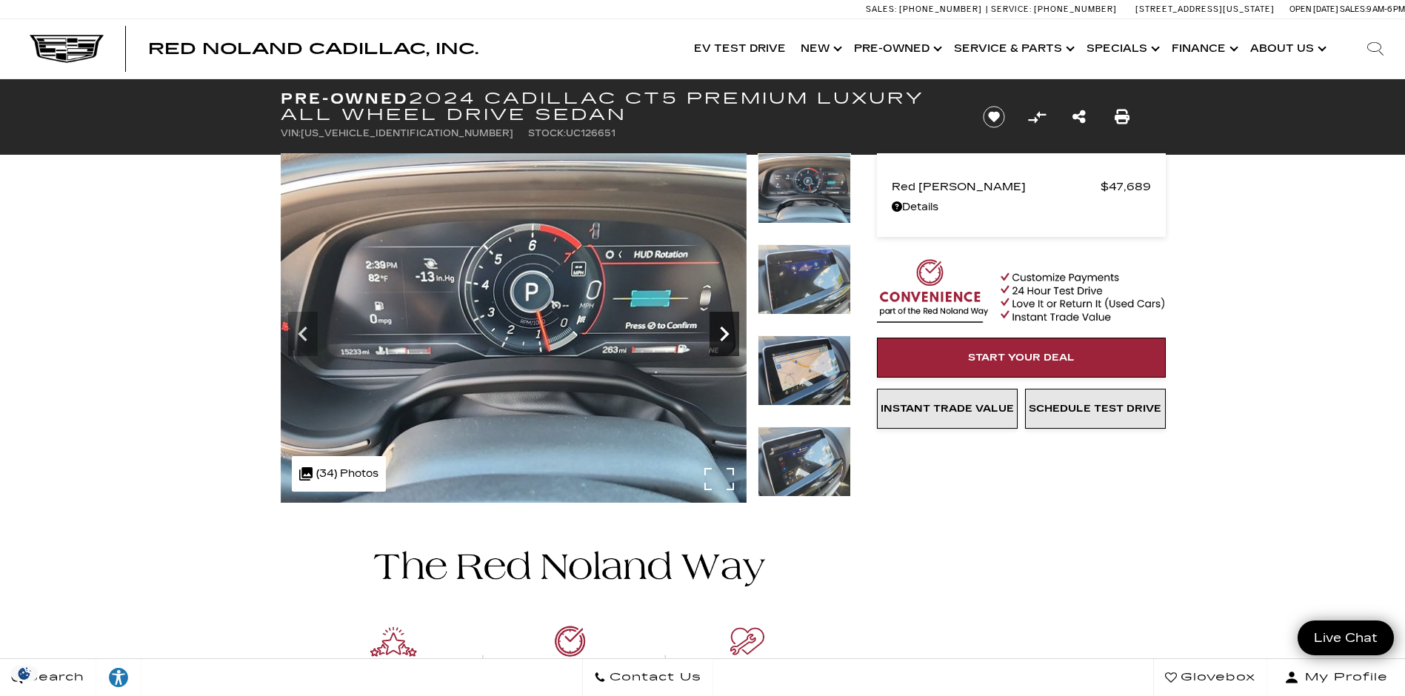
click at [724, 331] on icon "Next" at bounding box center [724, 334] width 9 height 15
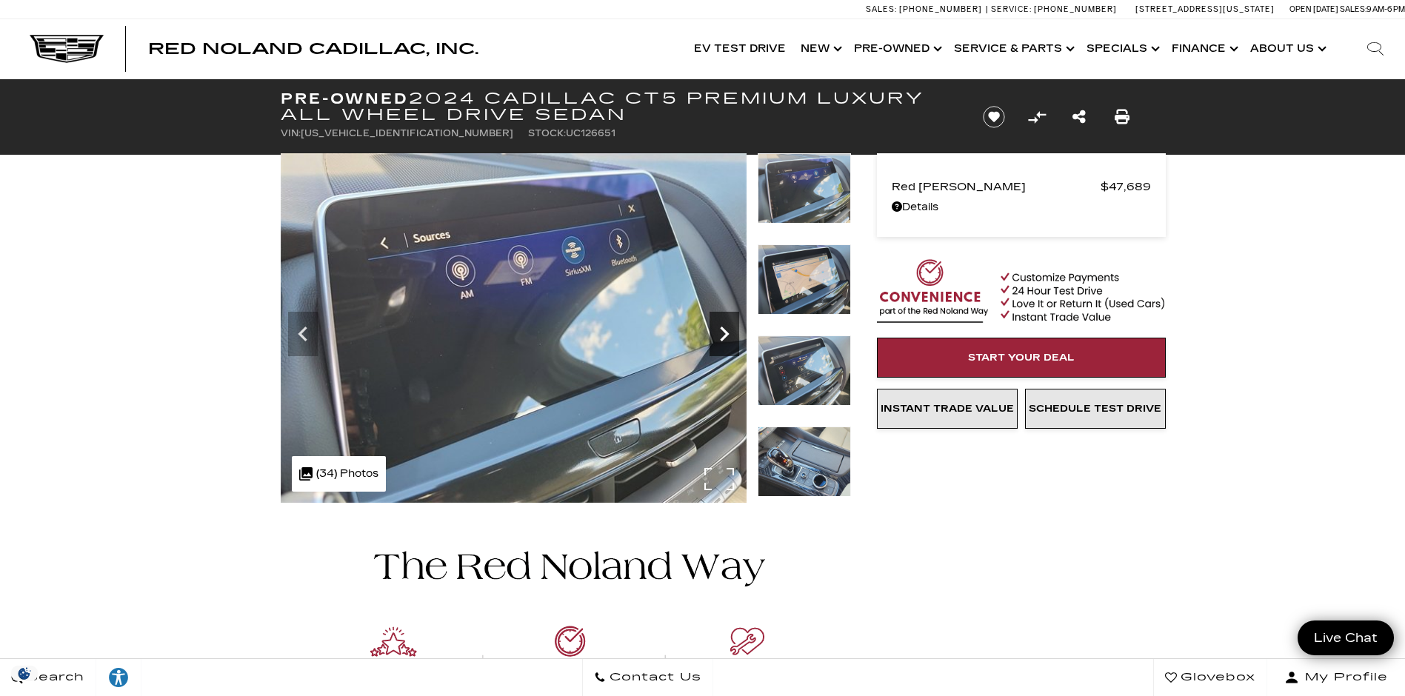
click at [724, 331] on icon "Next" at bounding box center [724, 334] width 9 height 15
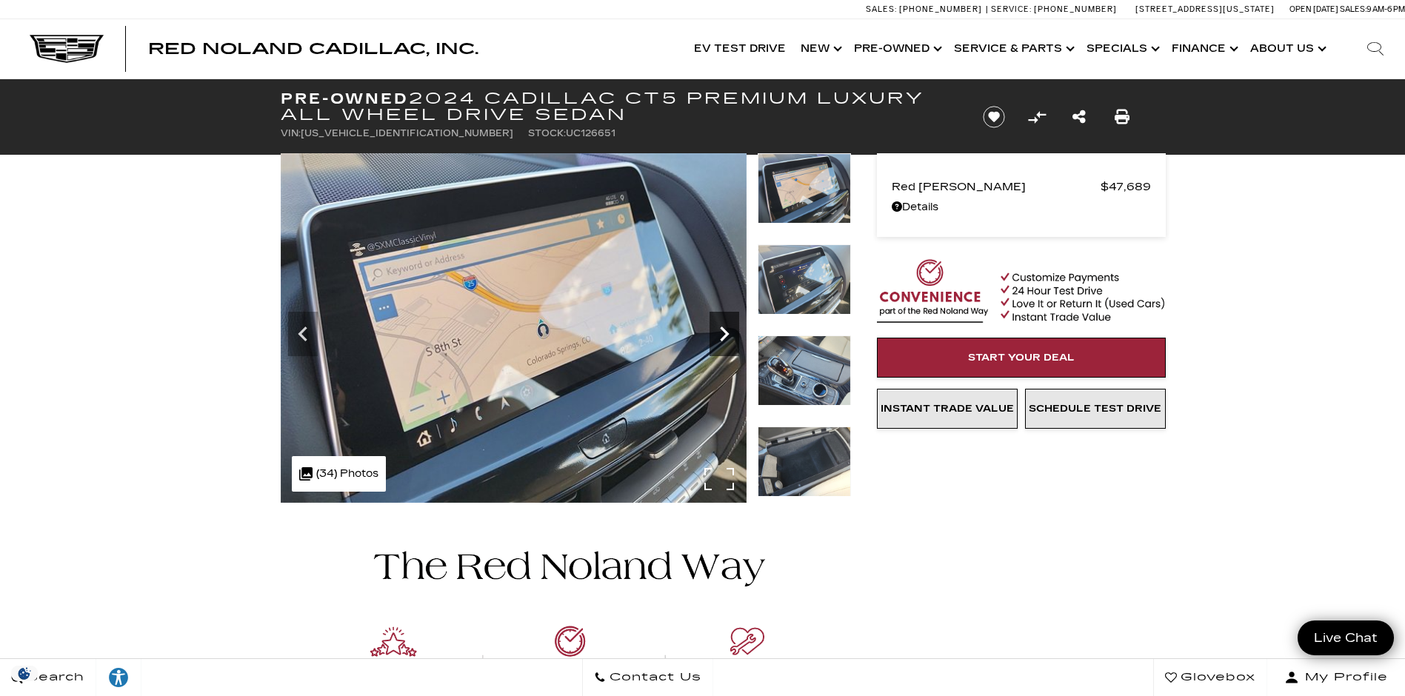
click at [724, 331] on icon "Next" at bounding box center [724, 334] width 9 height 15
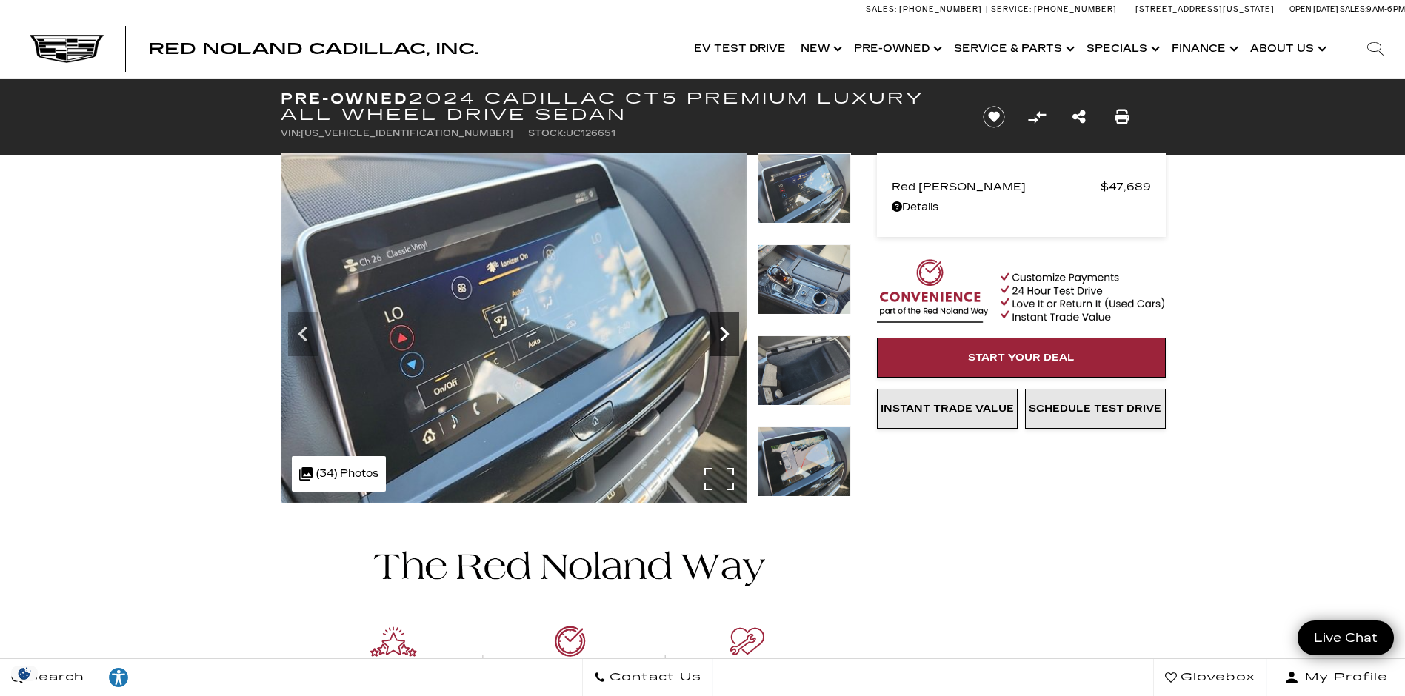
click at [724, 331] on icon "Next" at bounding box center [724, 334] width 9 height 15
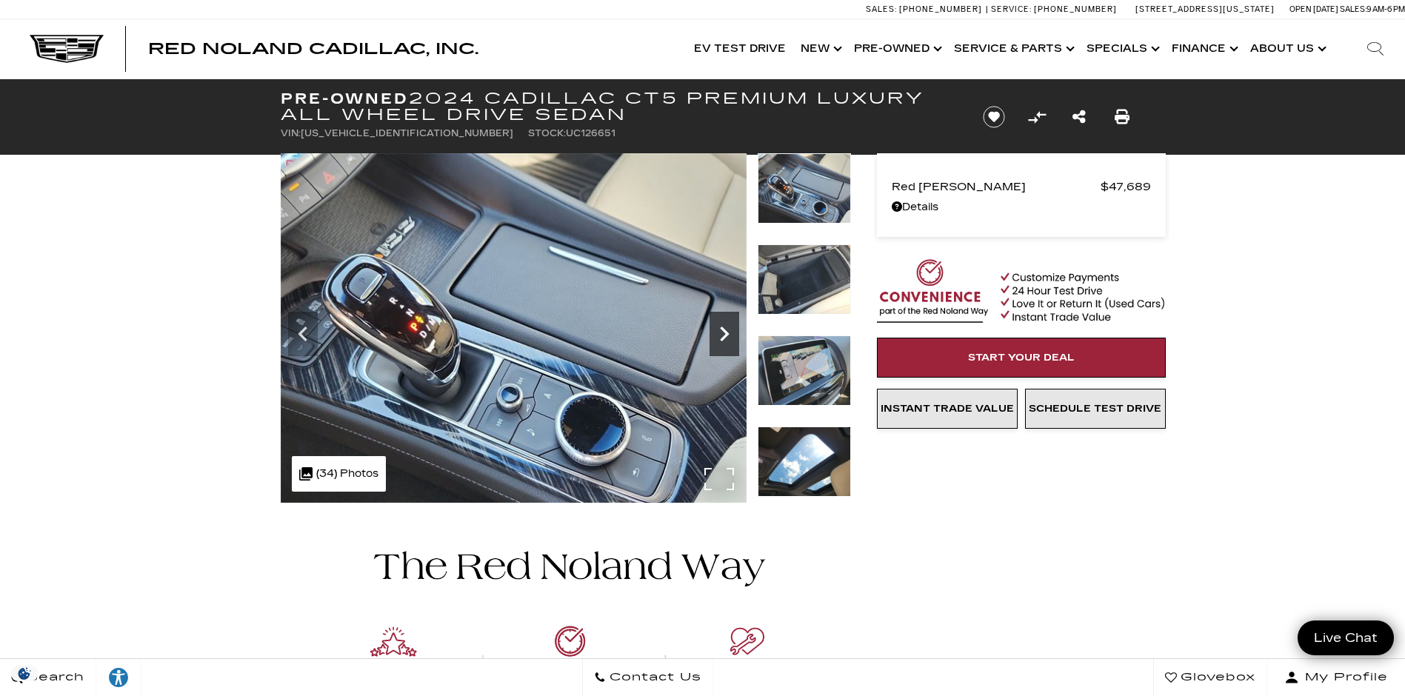
click at [724, 331] on icon "Next" at bounding box center [724, 334] width 9 height 15
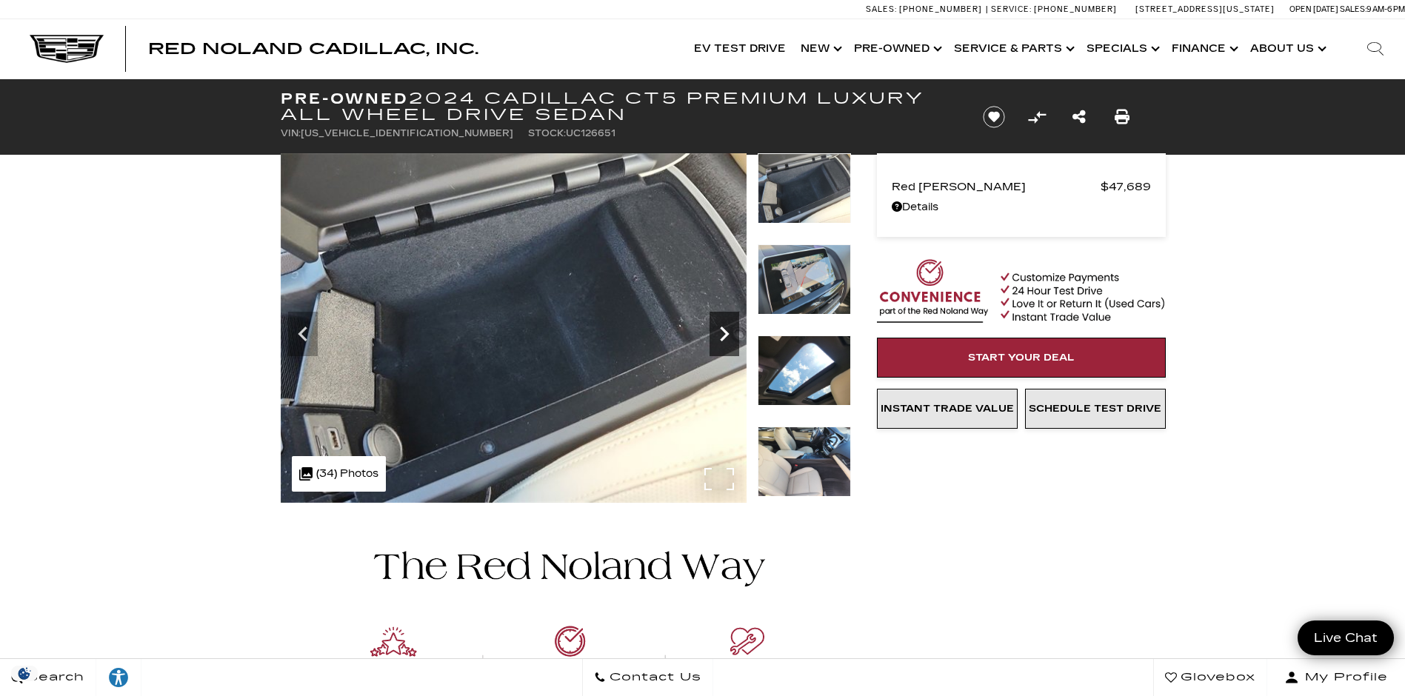
click at [724, 331] on icon "Next" at bounding box center [724, 334] width 9 height 15
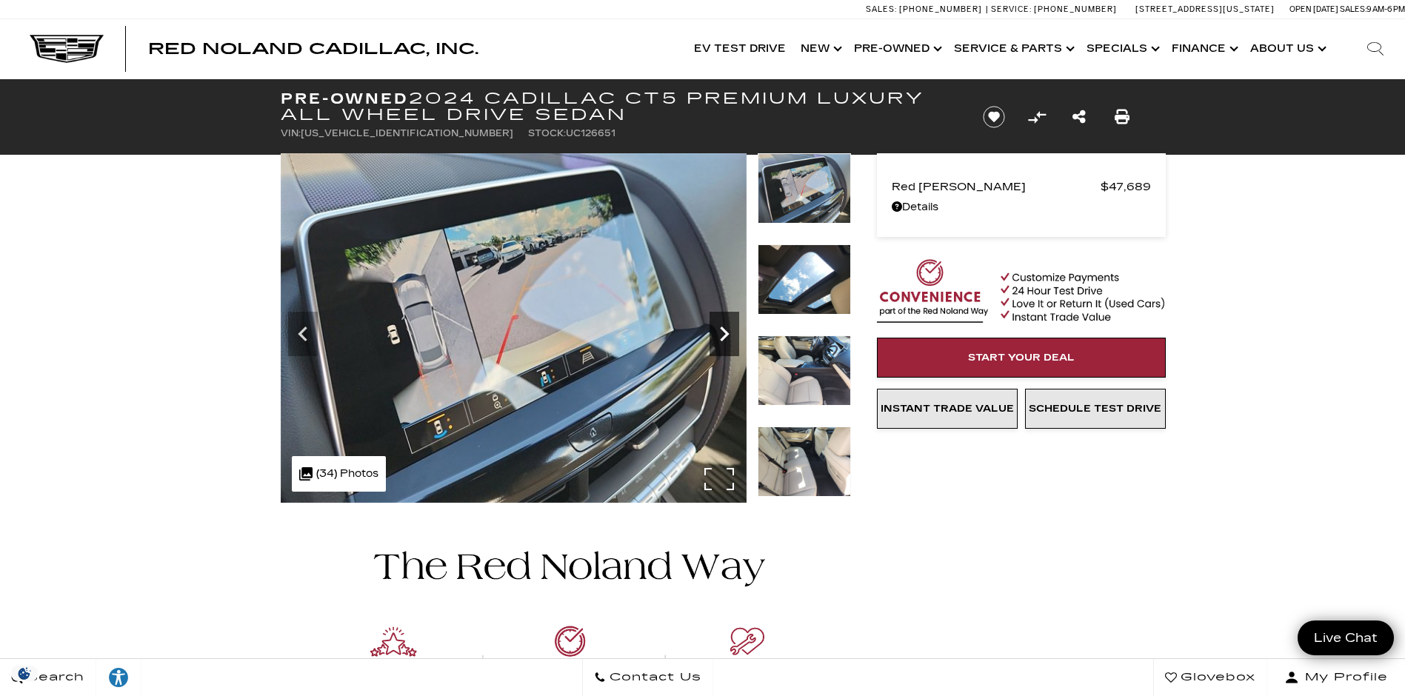
click at [724, 331] on icon "Next" at bounding box center [724, 334] width 9 height 15
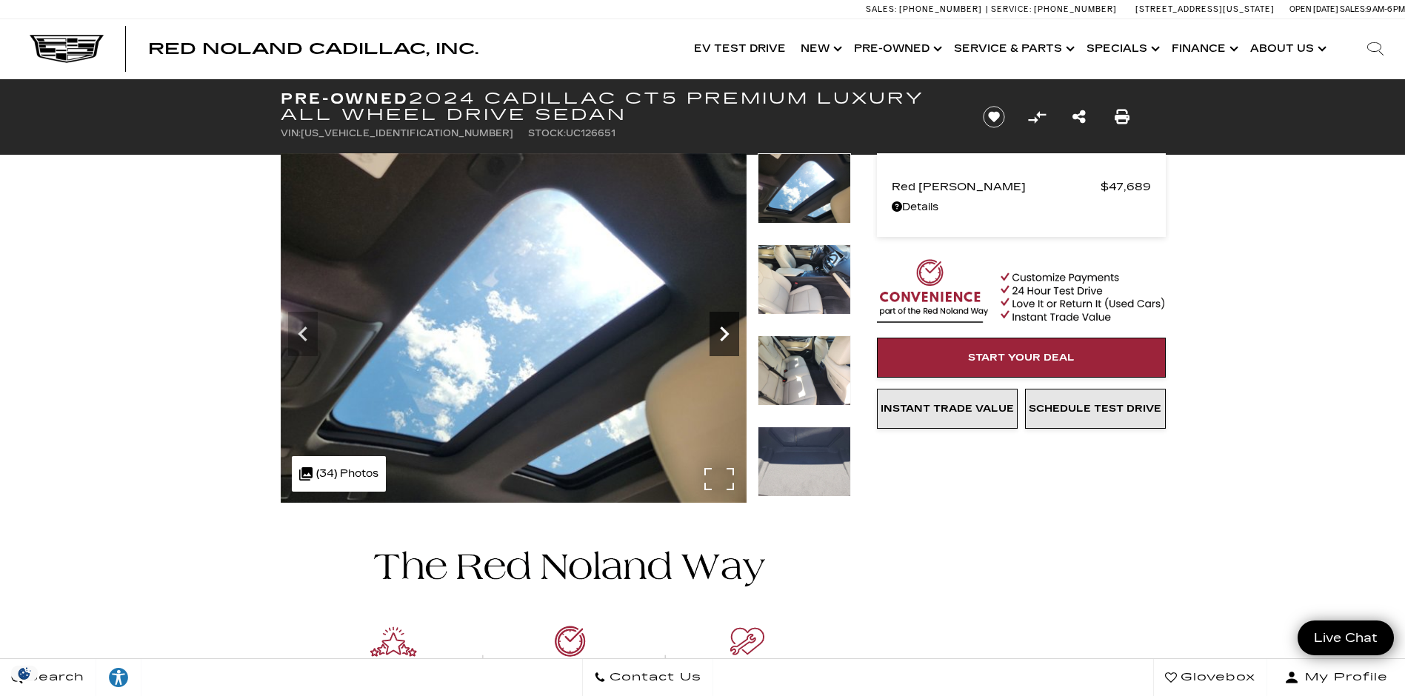
click at [724, 331] on icon "Next" at bounding box center [724, 334] width 9 height 15
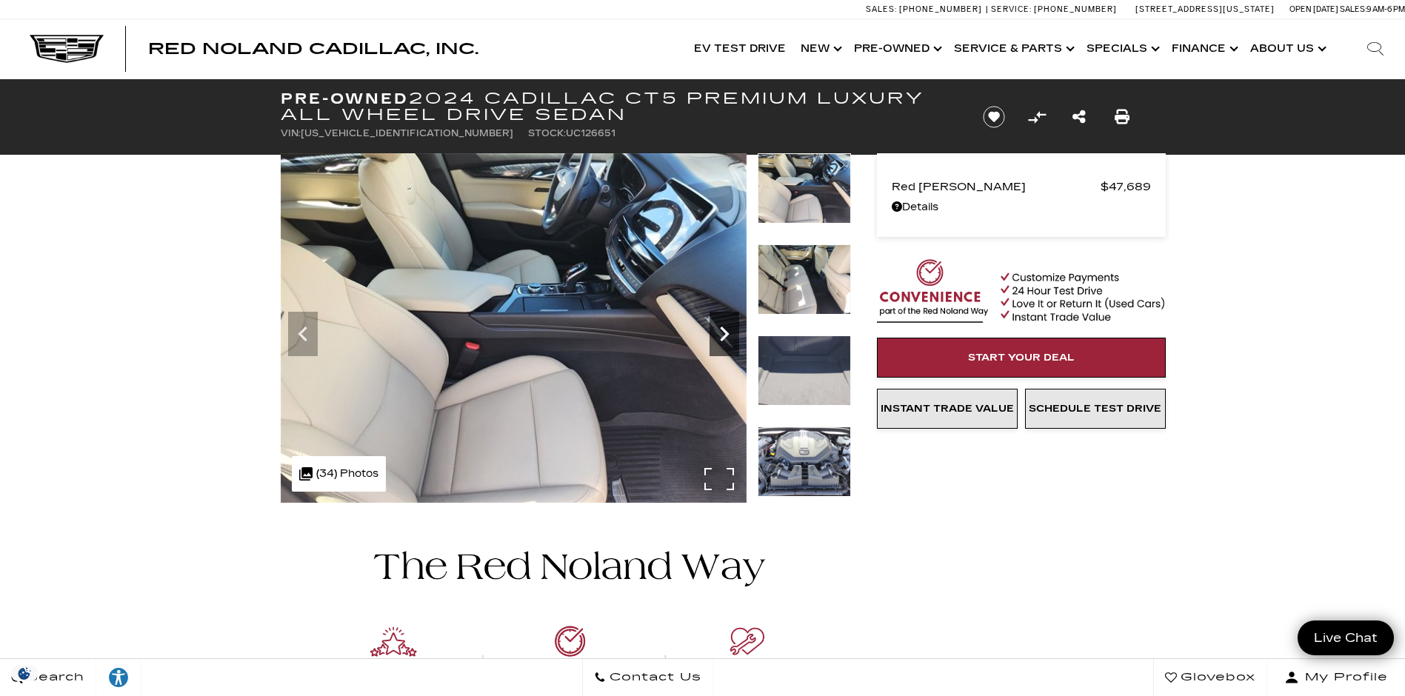
click at [724, 331] on icon "Next" at bounding box center [724, 334] width 9 height 15
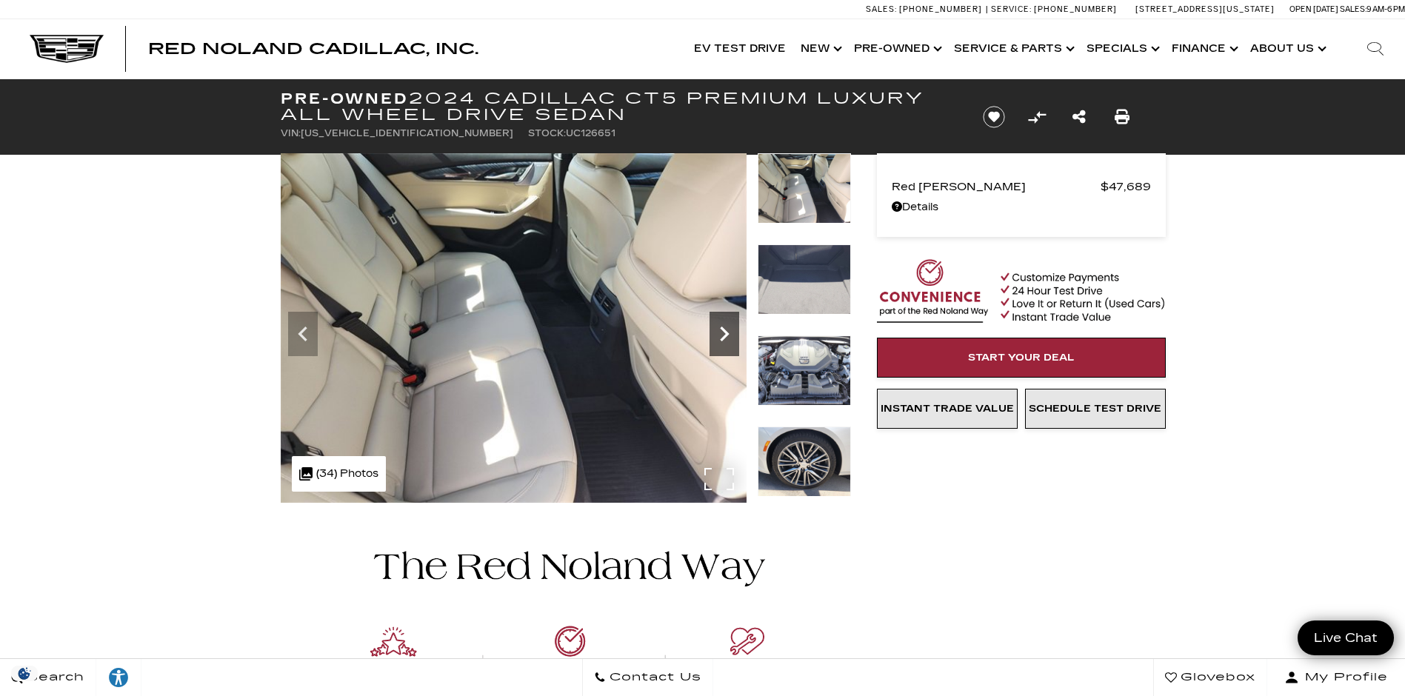
click at [724, 331] on icon "Next" at bounding box center [724, 334] width 9 height 15
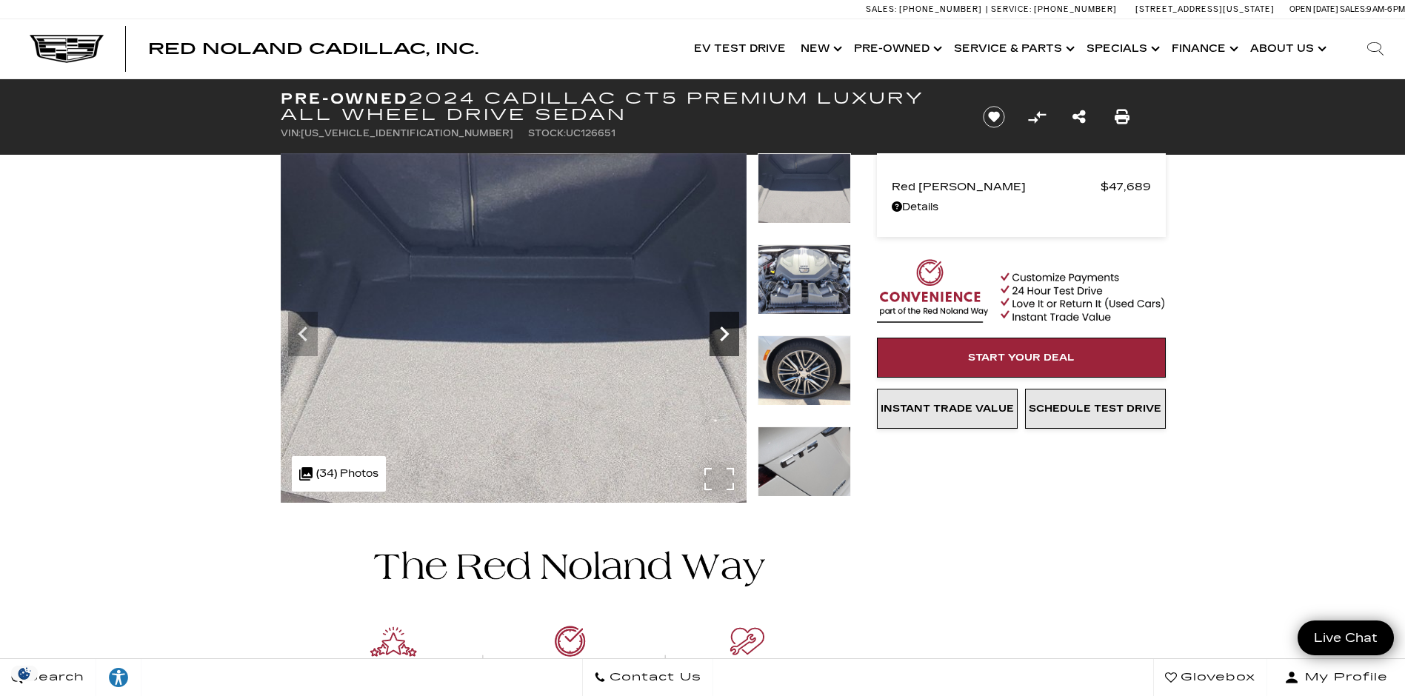
click at [724, 331] on icon "Next" at bounding box center [724, 334] width 9 height 15
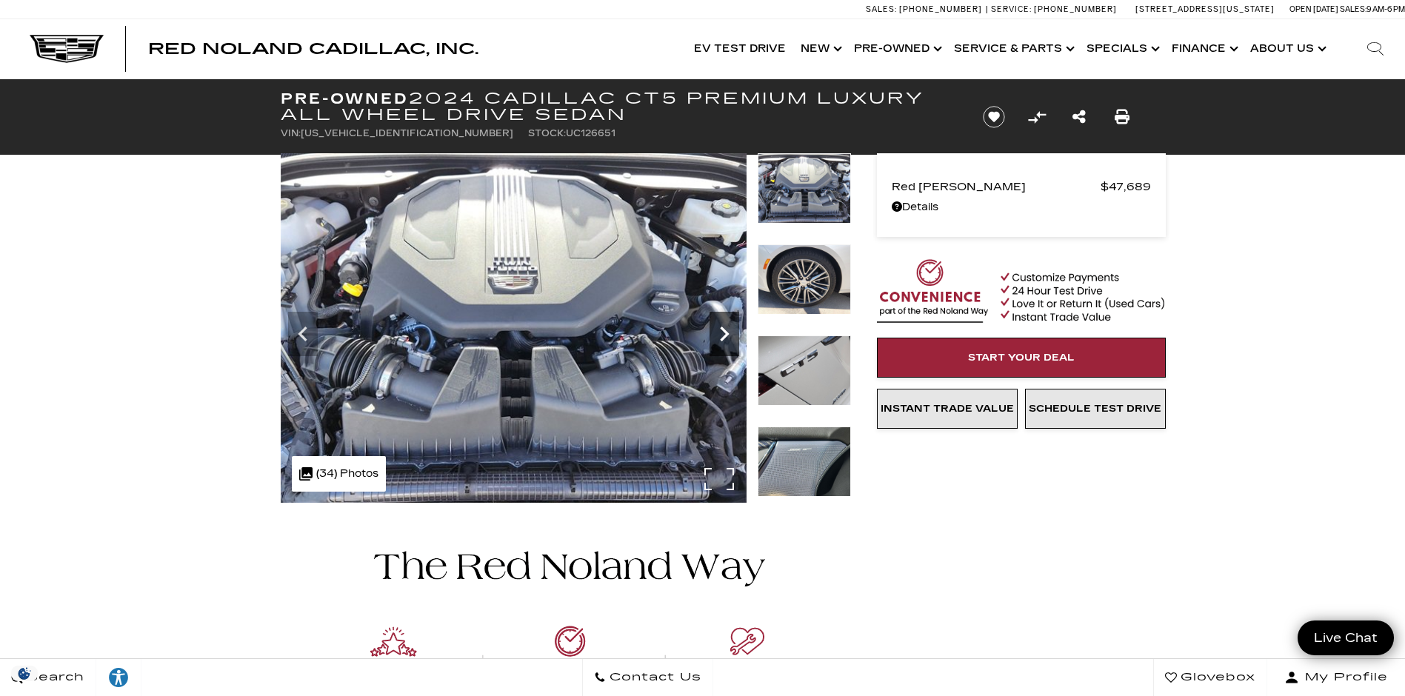
click at [724, 331] on icon "Next" at bounding box center [724, 334] width 9 height 15
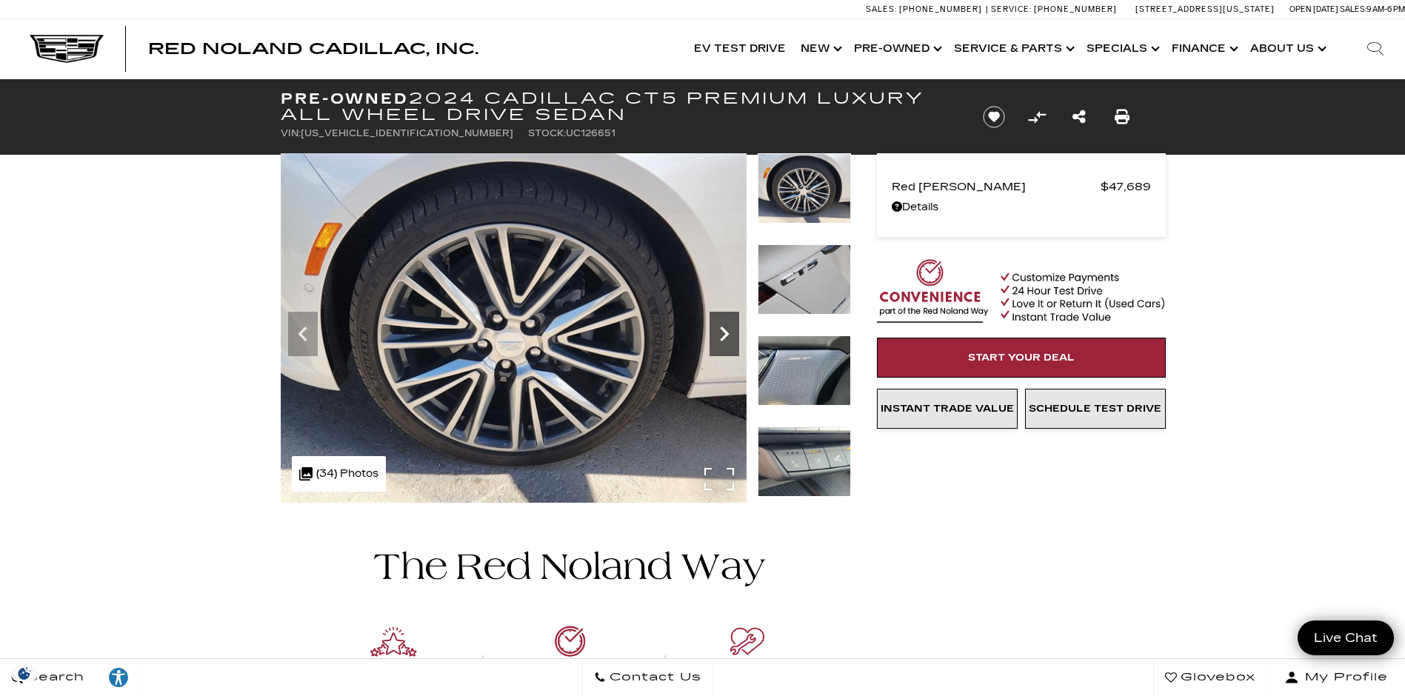
click at [724, 331] on icon "Next" at bounding box center [724, 334] width 9 height 15
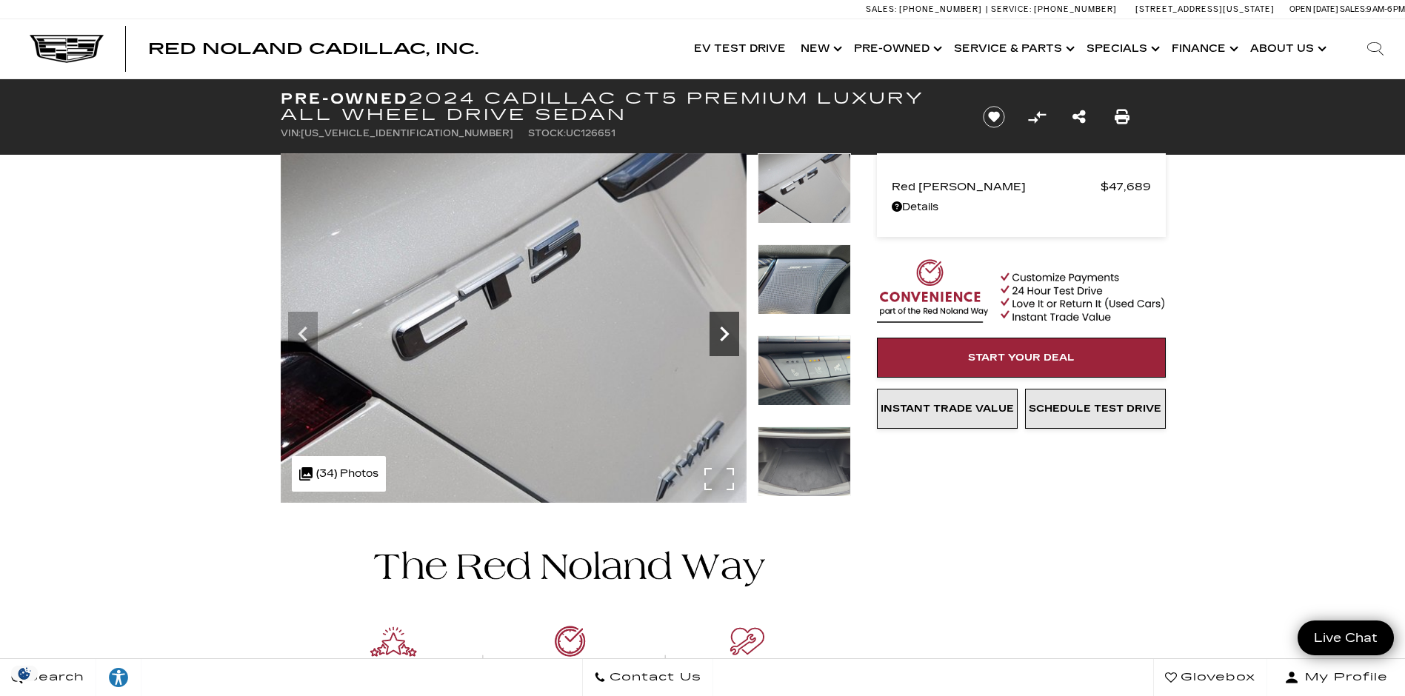
click at [724, 331] on icon "Next" at bounding box center [724, 334] width 9 height 15
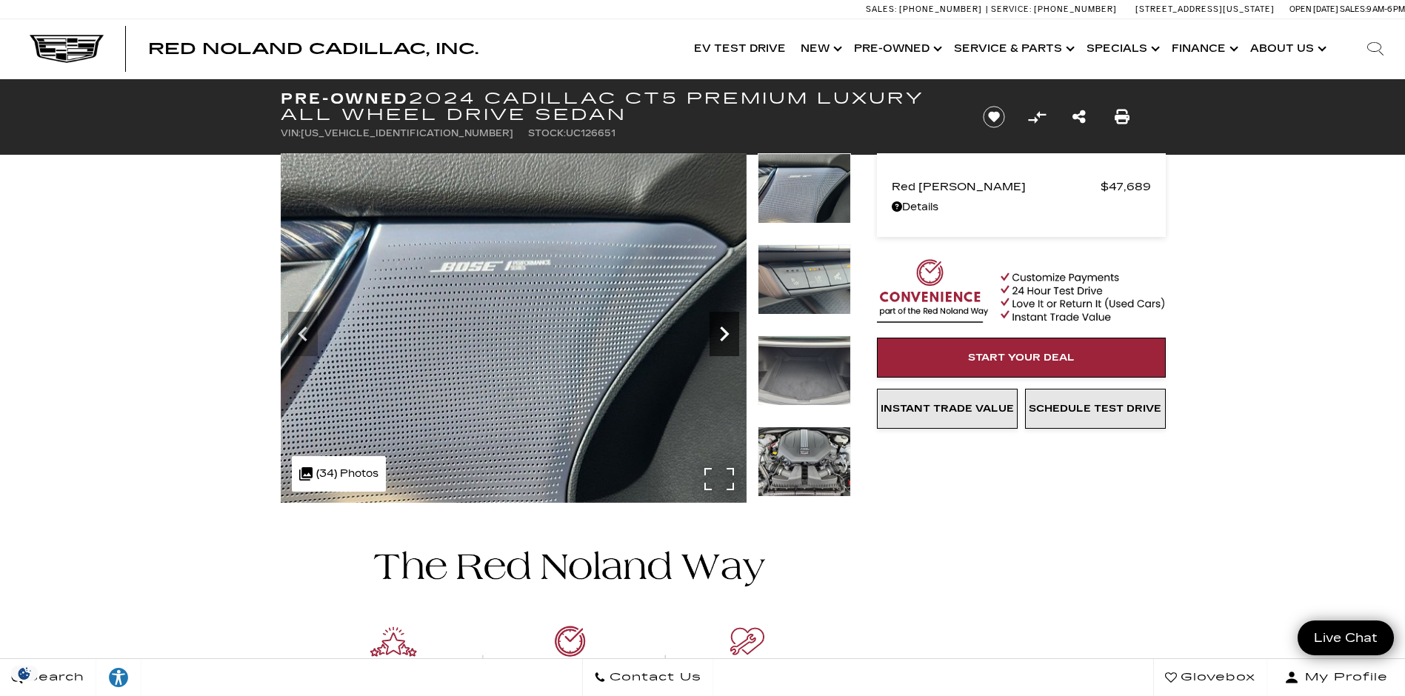
click at [724, 331] on icon "Next" at bounding box center [724, 334] width 9 height 15
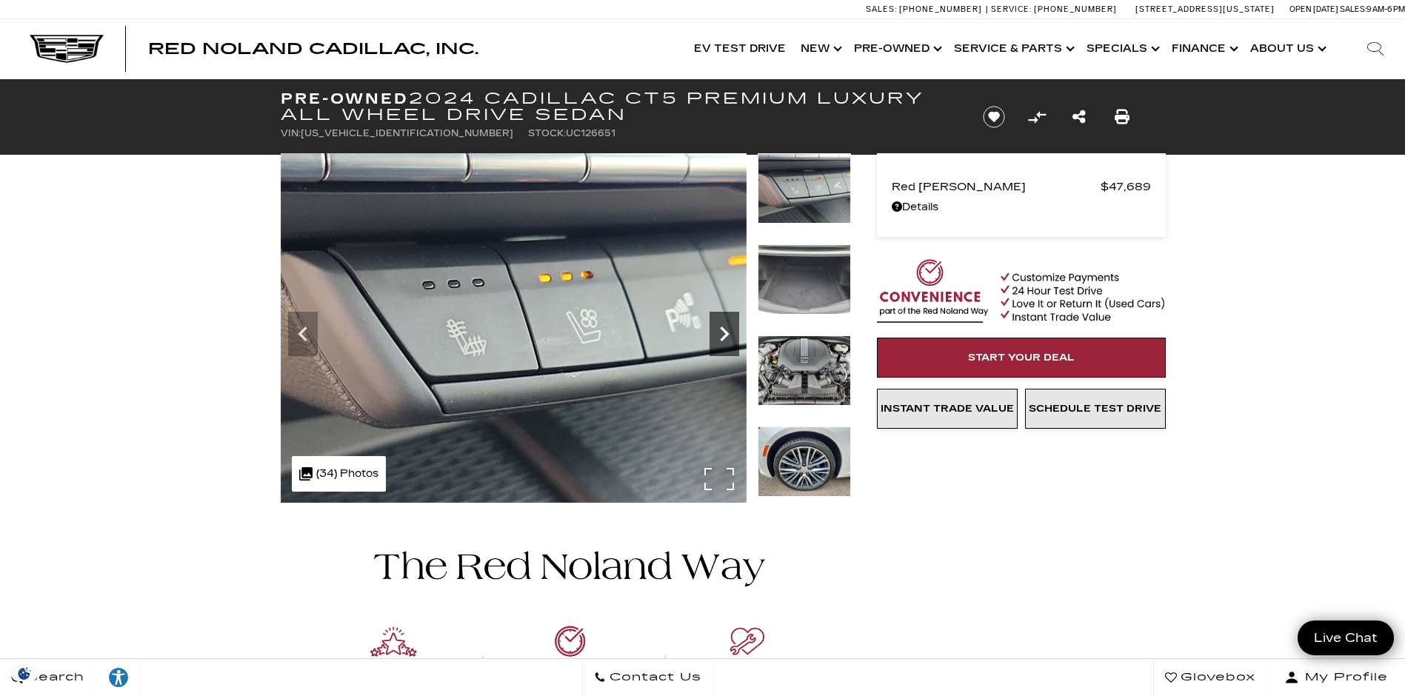
click at [724, 331] on icon "Next" at bounding box center [724, 334] width 9 height 15
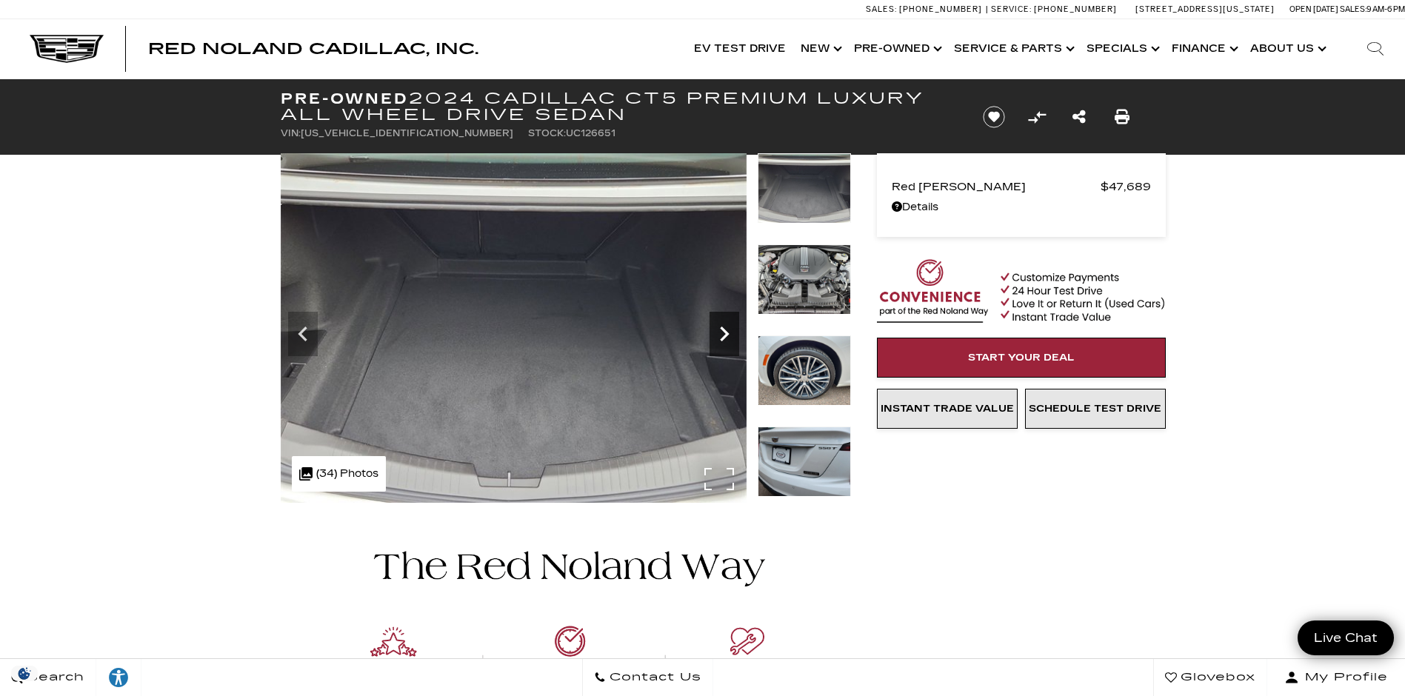
click at [724, 331] on icon "Next" at bounding box center [724, 334] width 9 height 15
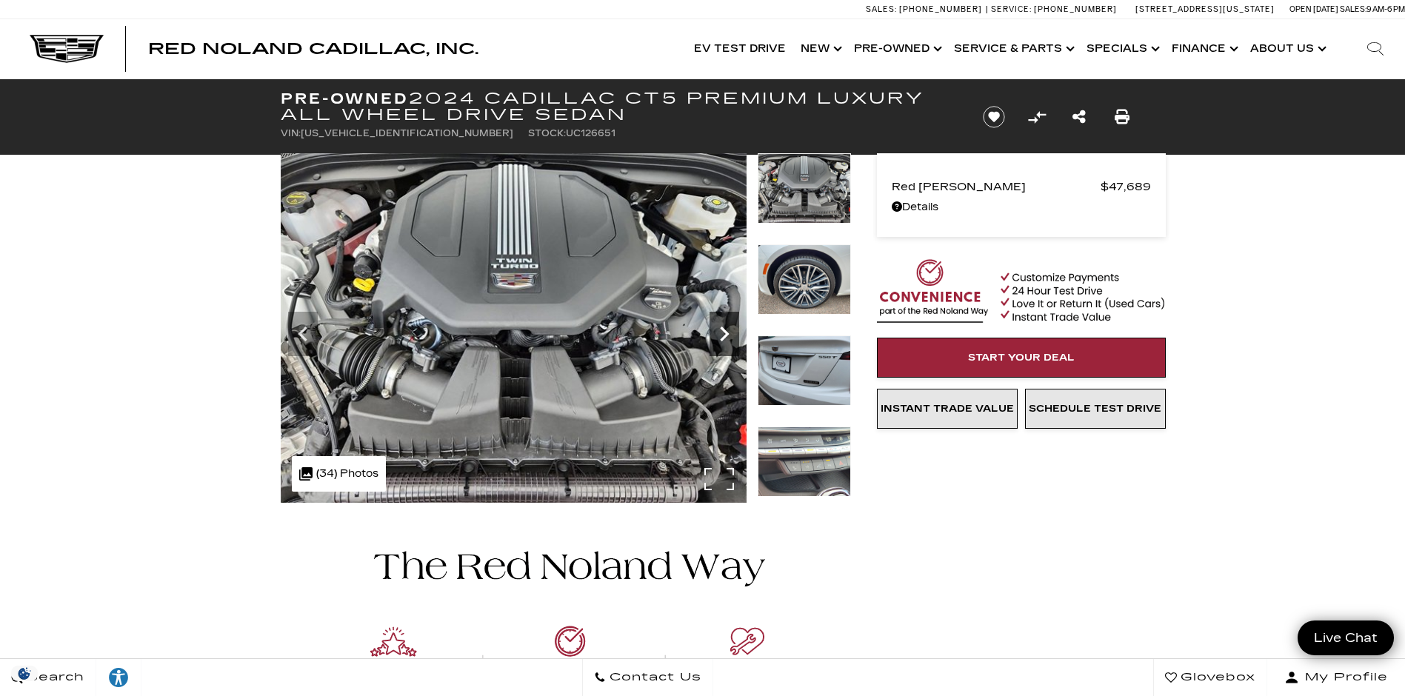
click at [724, 331] on icon "Next" at bounding box center [724, 334] width 9 height 15
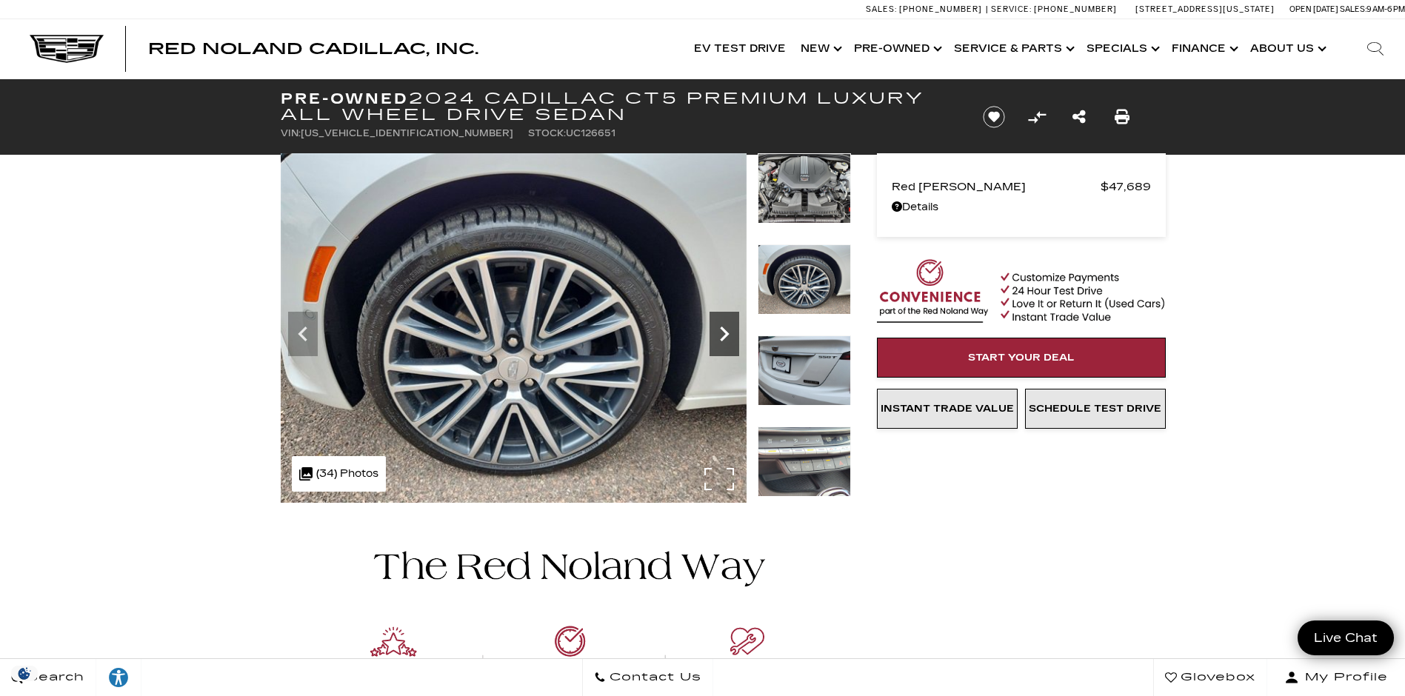
click at [724, 331] on icon "Next" at bounding box center [724, 334] width 9 height 15
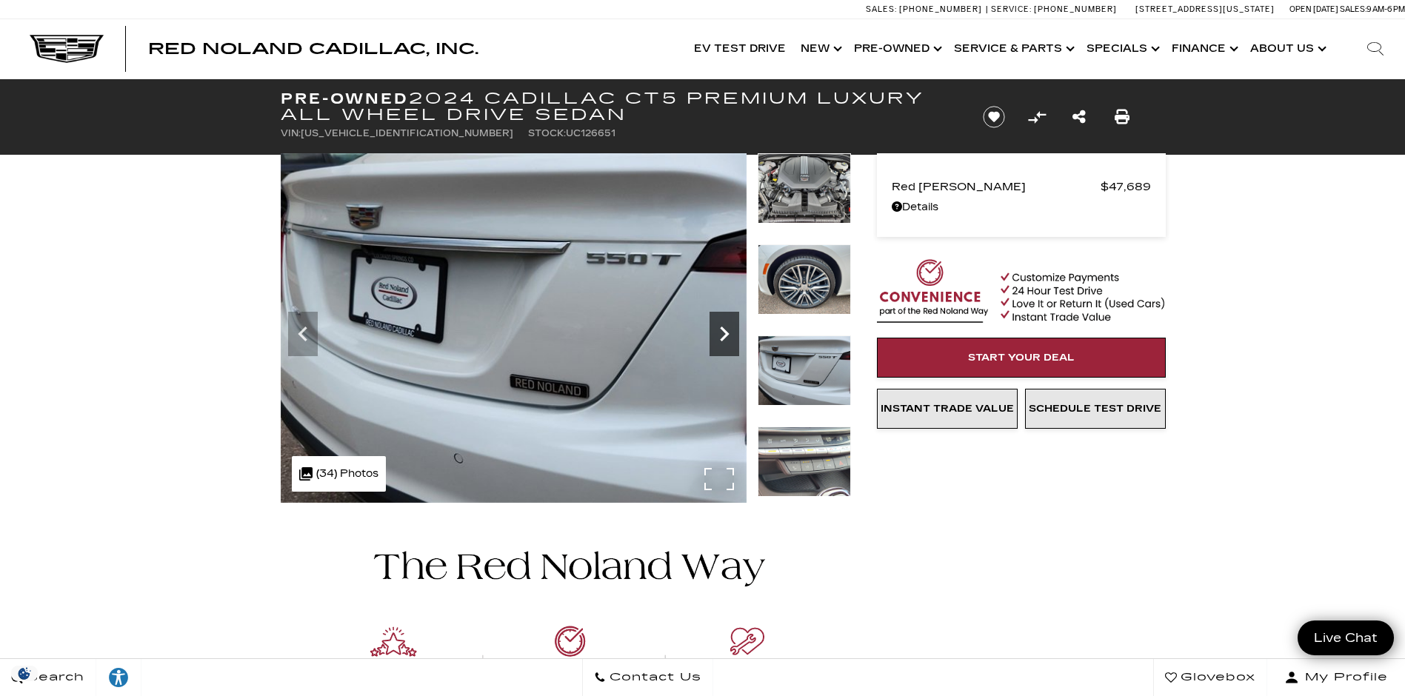
click at [724, 331] on icon "Next" at bounding box center [724, 334] width 9 height 15
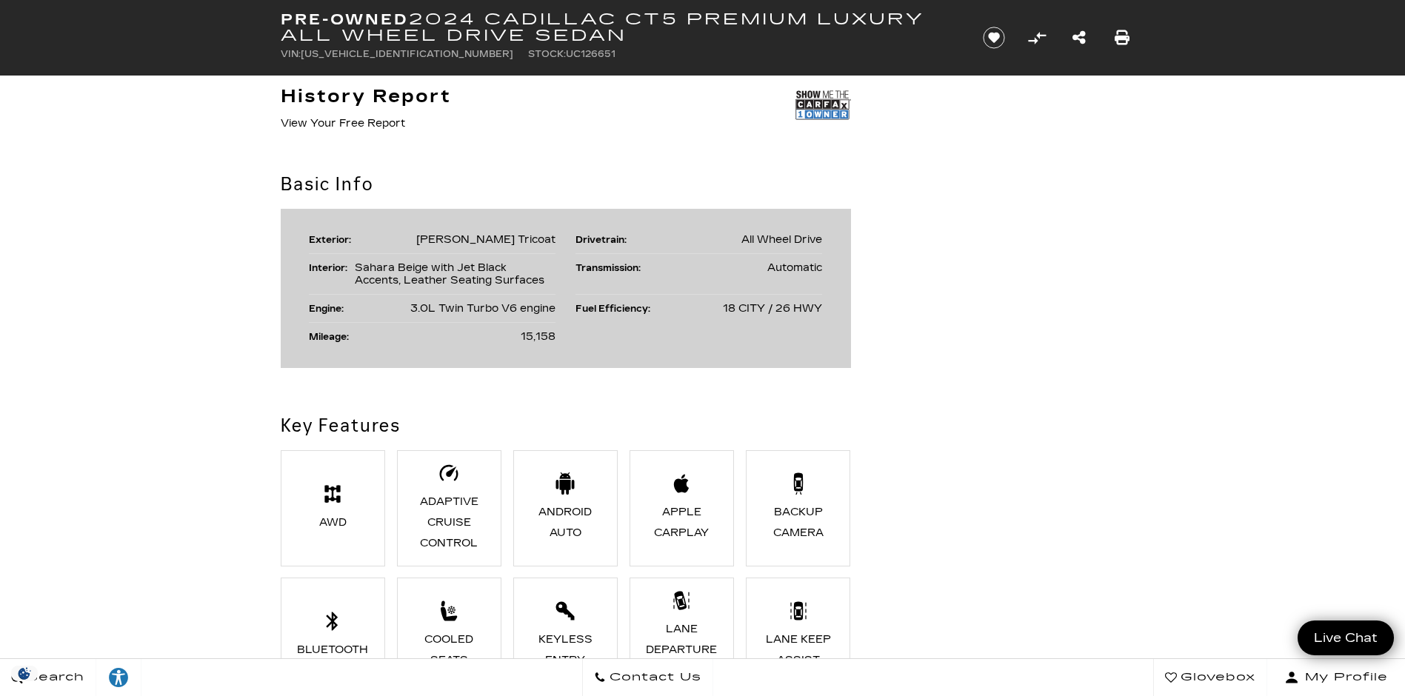
scroll to position [1321, 0]
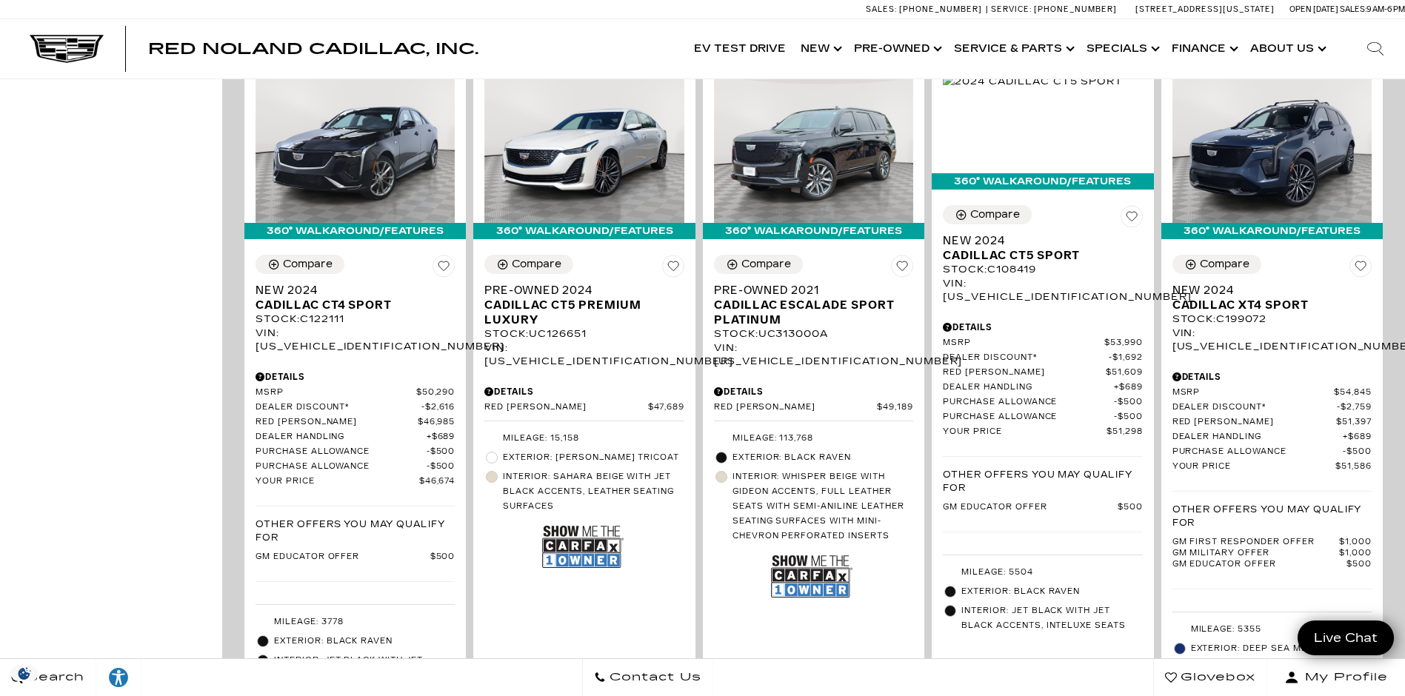
scroll to position [1481, 0]
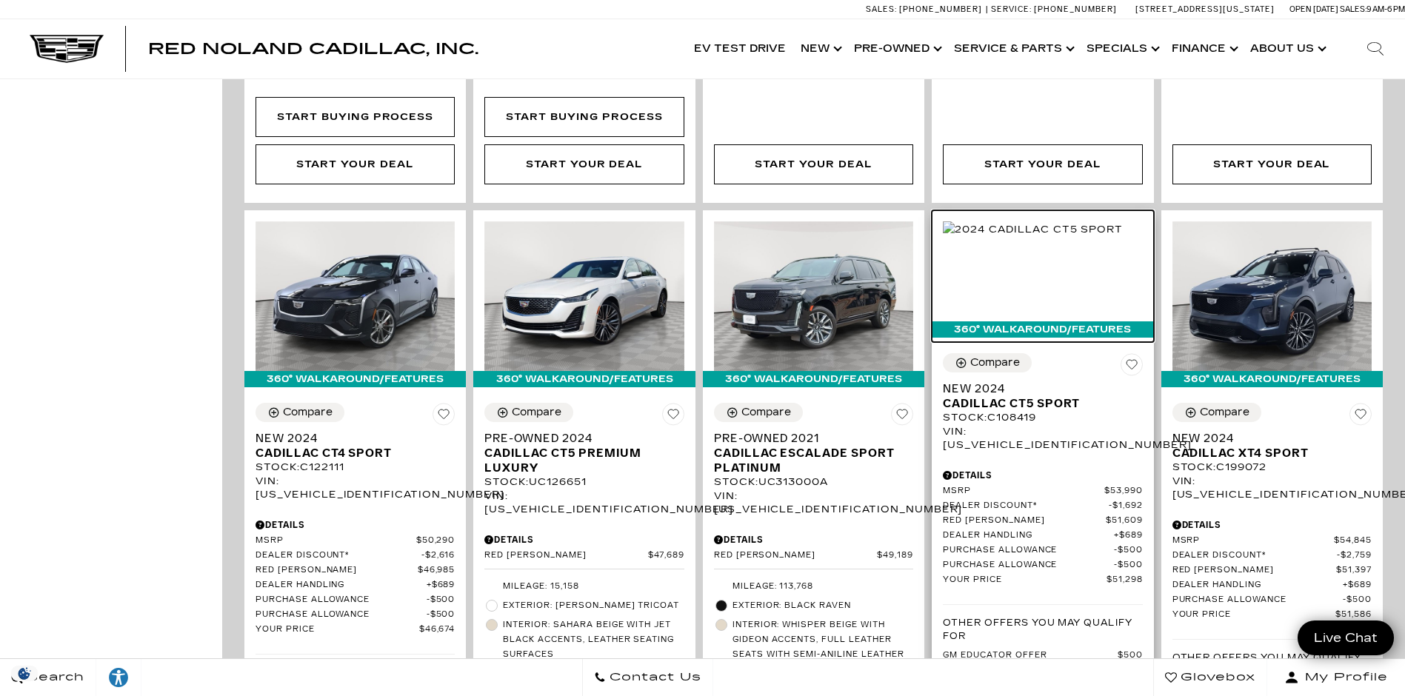
click at [1121, 226] on img at bounding box center [1033, 229] width 180 height 16
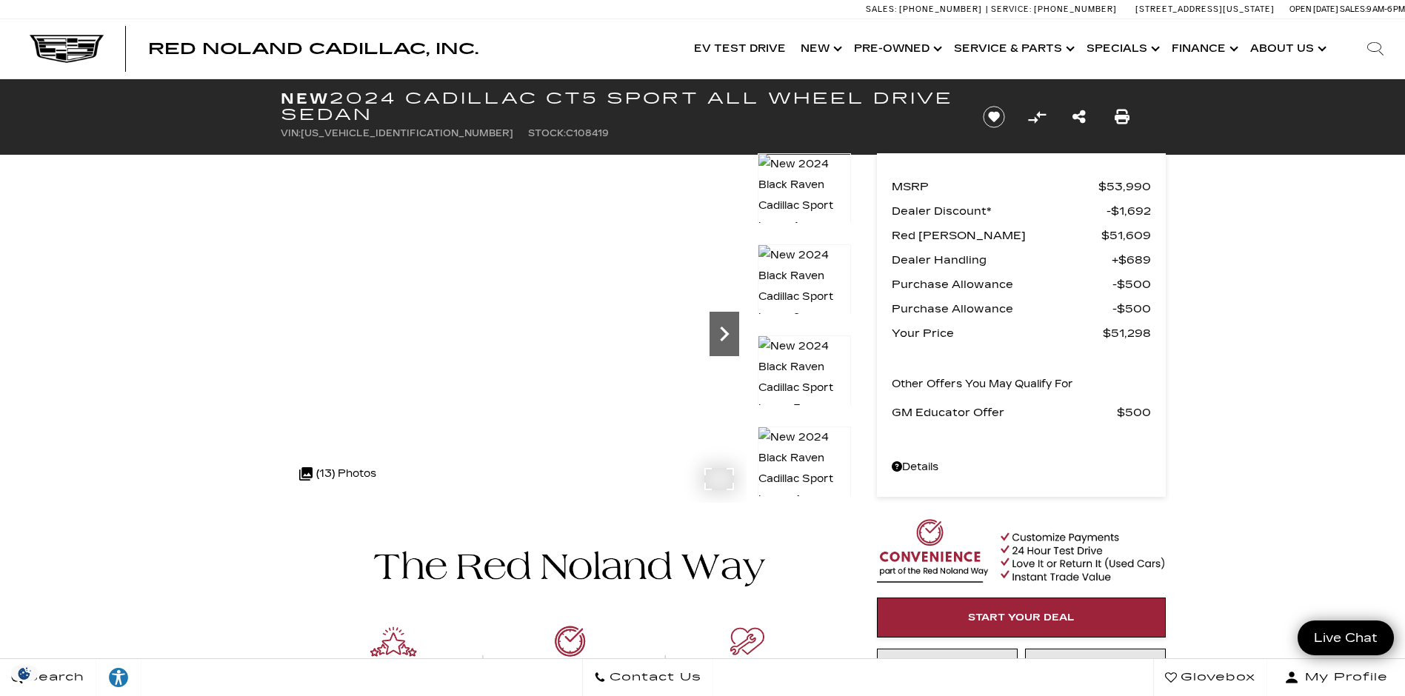
click at [733, 333] on icon "Next" at bounding box center [725, 334] width 30 height 30
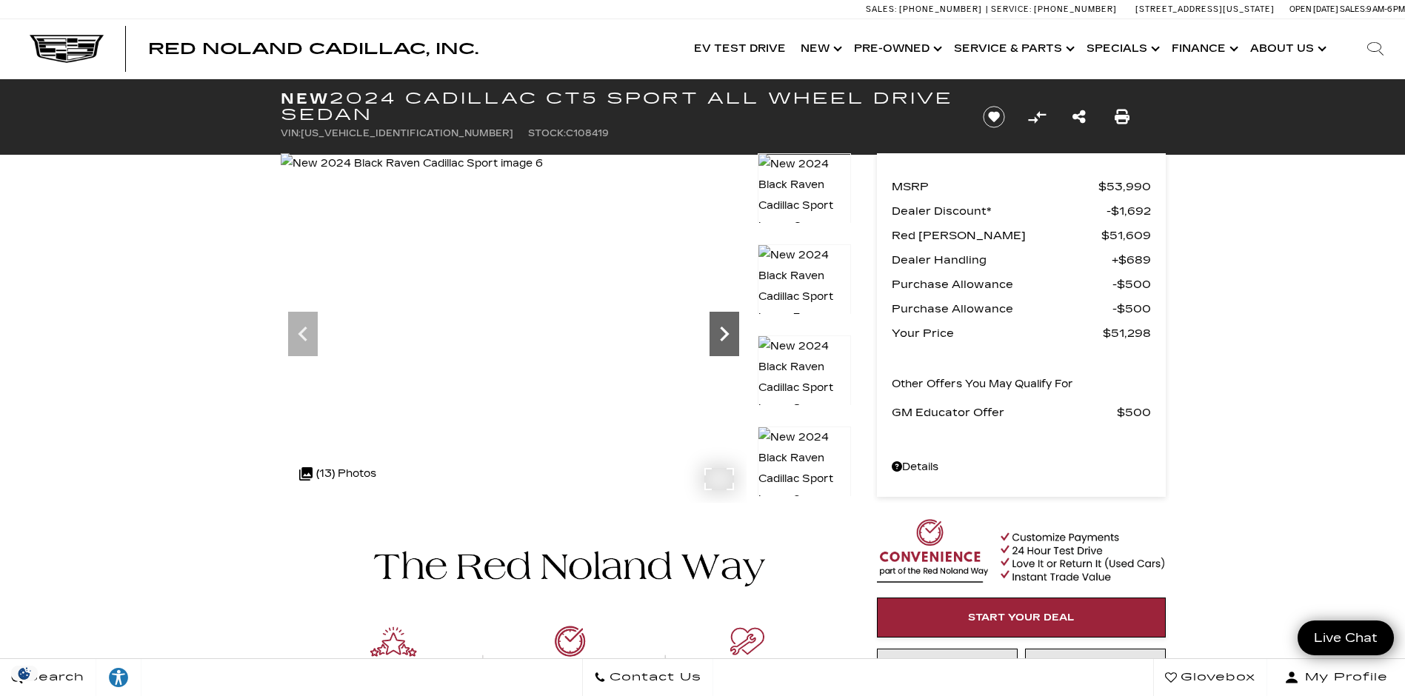
click at [733, 333] on icon "Next" at bounding box center [725, 334] width 30 height 30
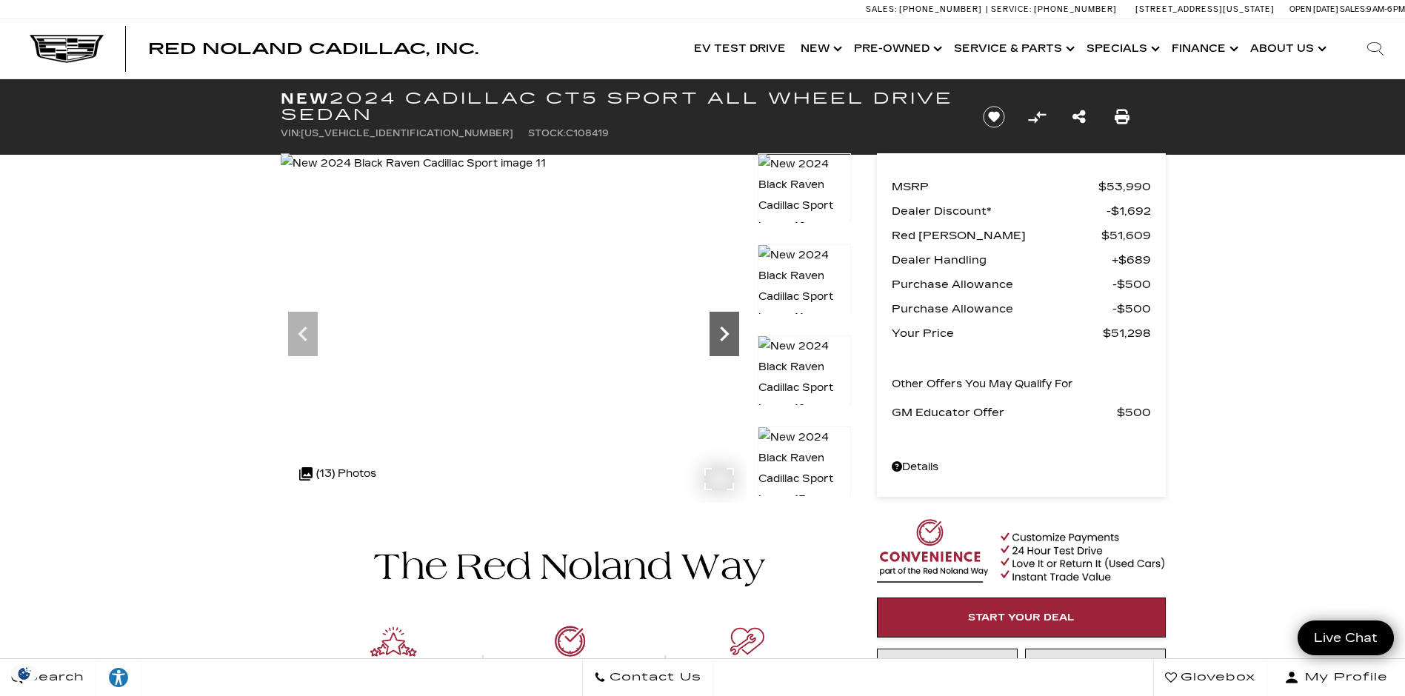
click at [733, 333] on icon "Next" at bounding box center [725, 334] width 30 height 30
click at [548, 174] on img at bounding box center [414, 163] width 267 height 21
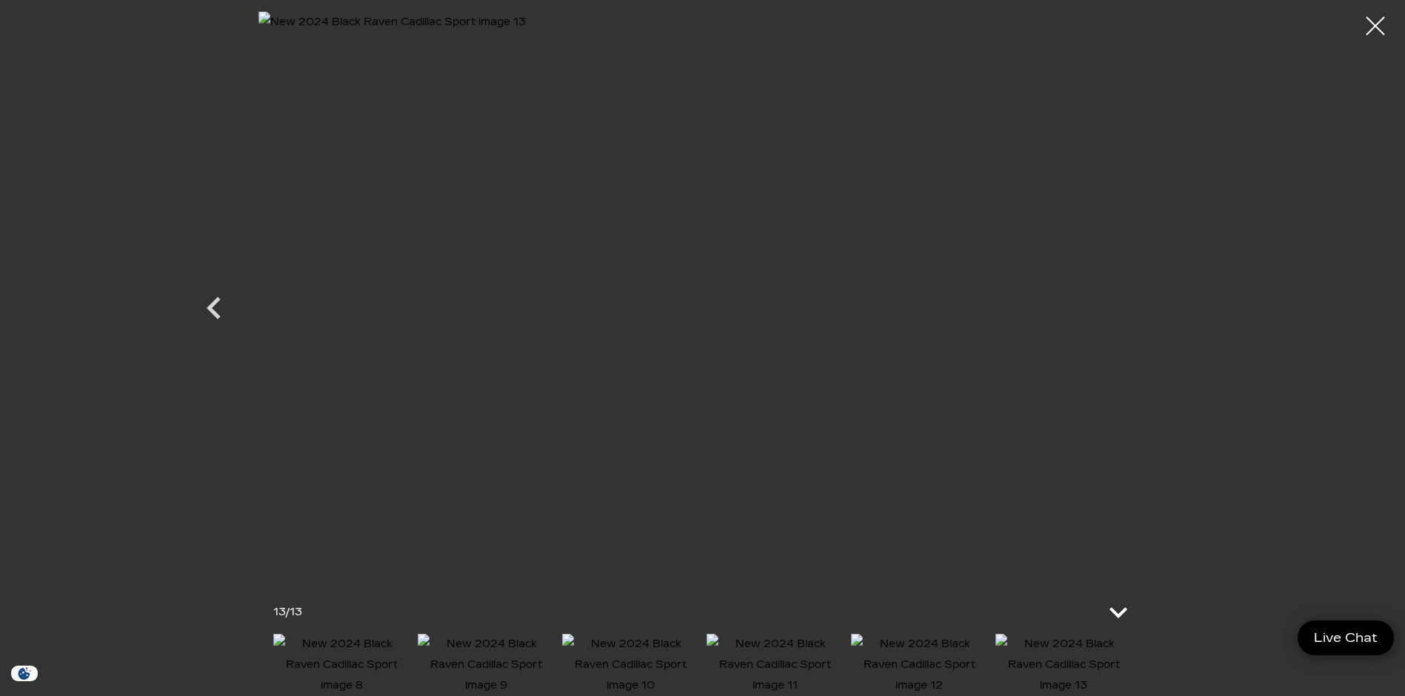
click at [1118, 595] on icon at bounding box center [1119, 613] width 36 height 36
click at [213, 344] on icon "Previous" at bounding box center [214, 349] width 14 height 22
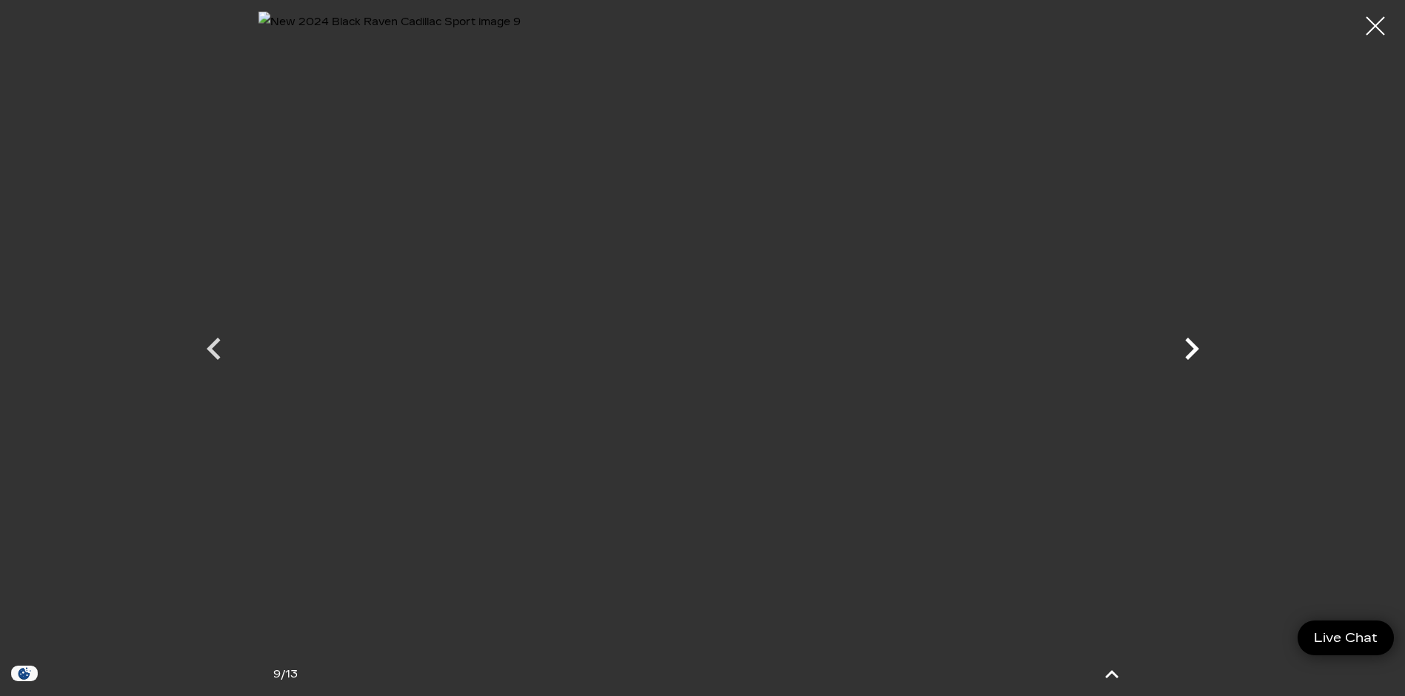
click at [1199, 356] on icon "Next" at bounding box center [1192, 349] width 44 height 44
click at [215, 351] on icon "Previous" at bounding box center [214, 349] width 44 height 44
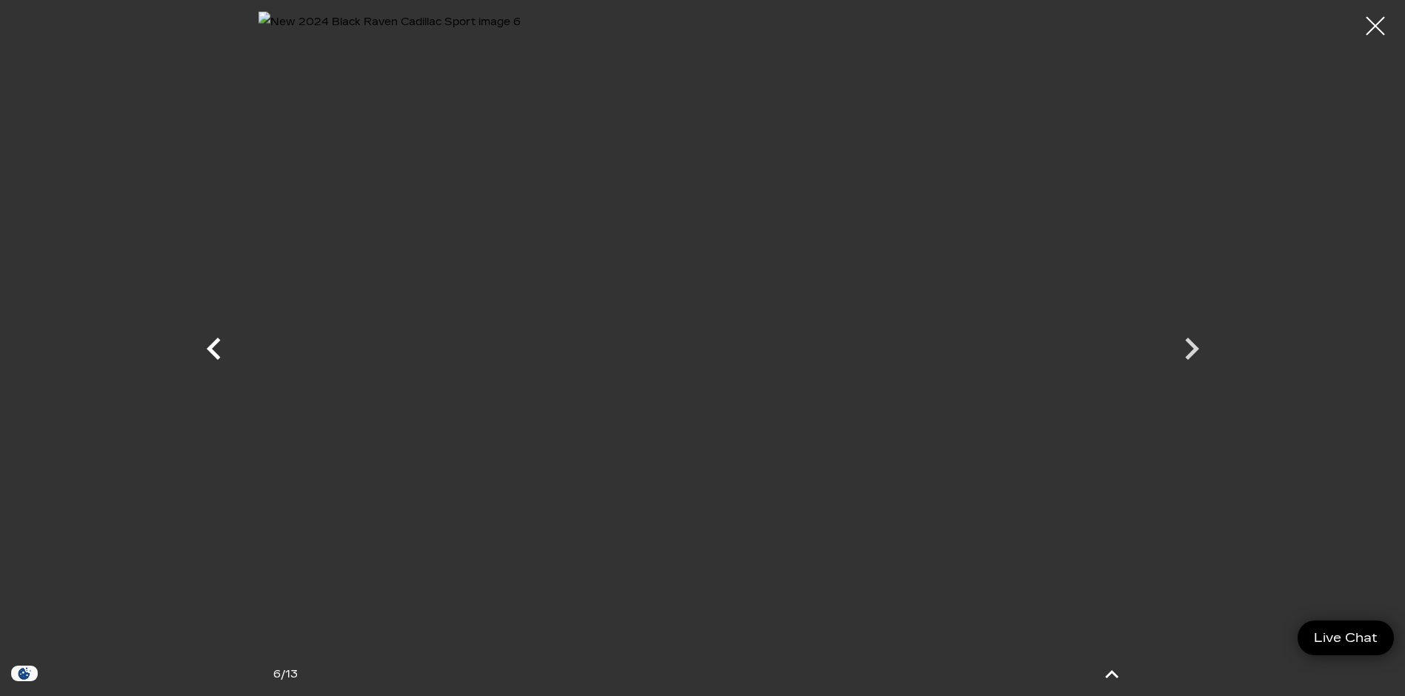
click at [215, 351] on icon "Previous" at bounding box center [214, 349] width 44 height 44
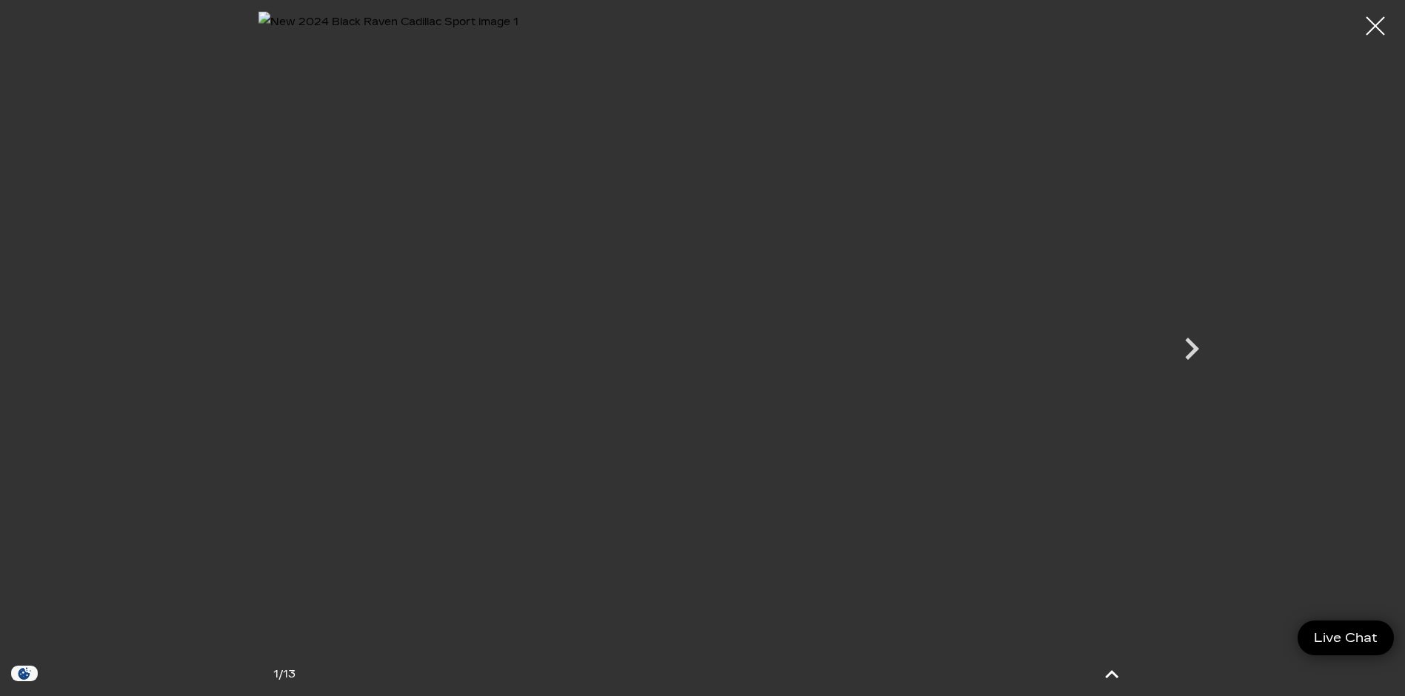
click at [215, 351] on div at bounding box center [702, 335] width 1037 height 648
click at [1367, 29] on div at bounding box center [1375, 26] width 39 height 39
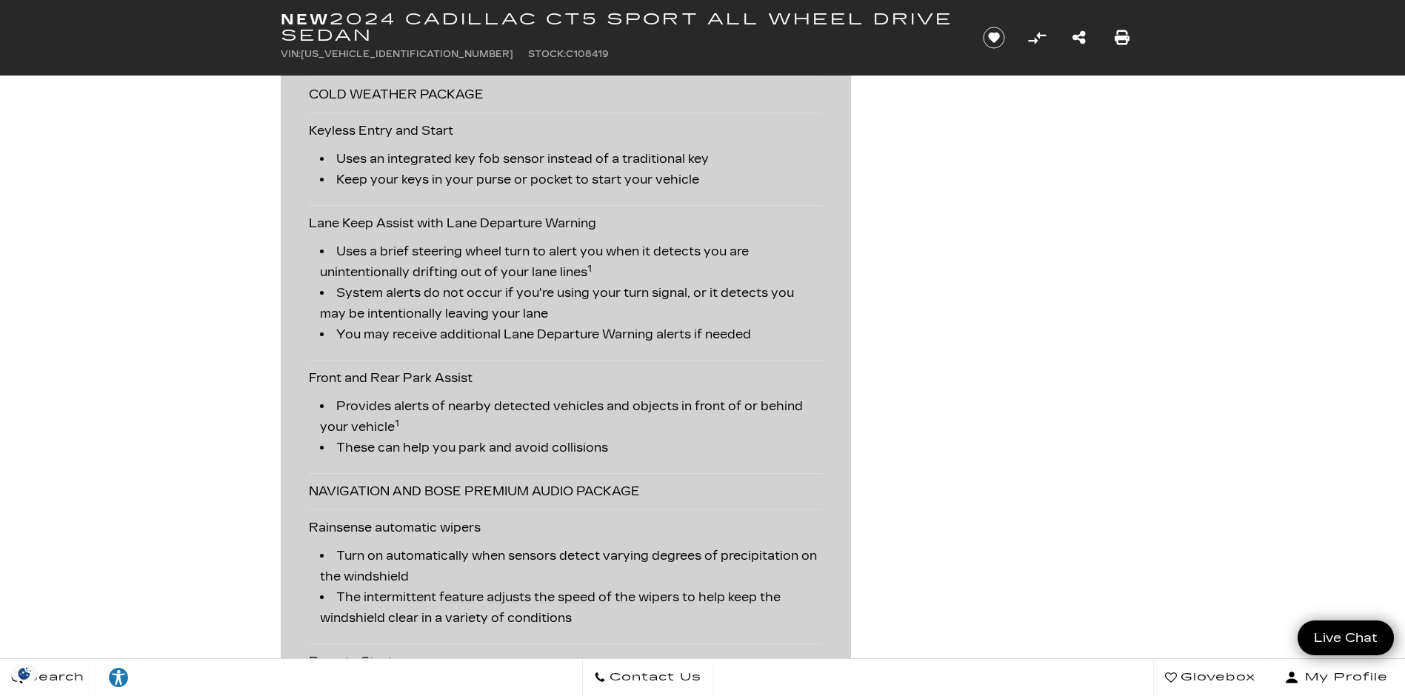
scroll to position [2667, 0]
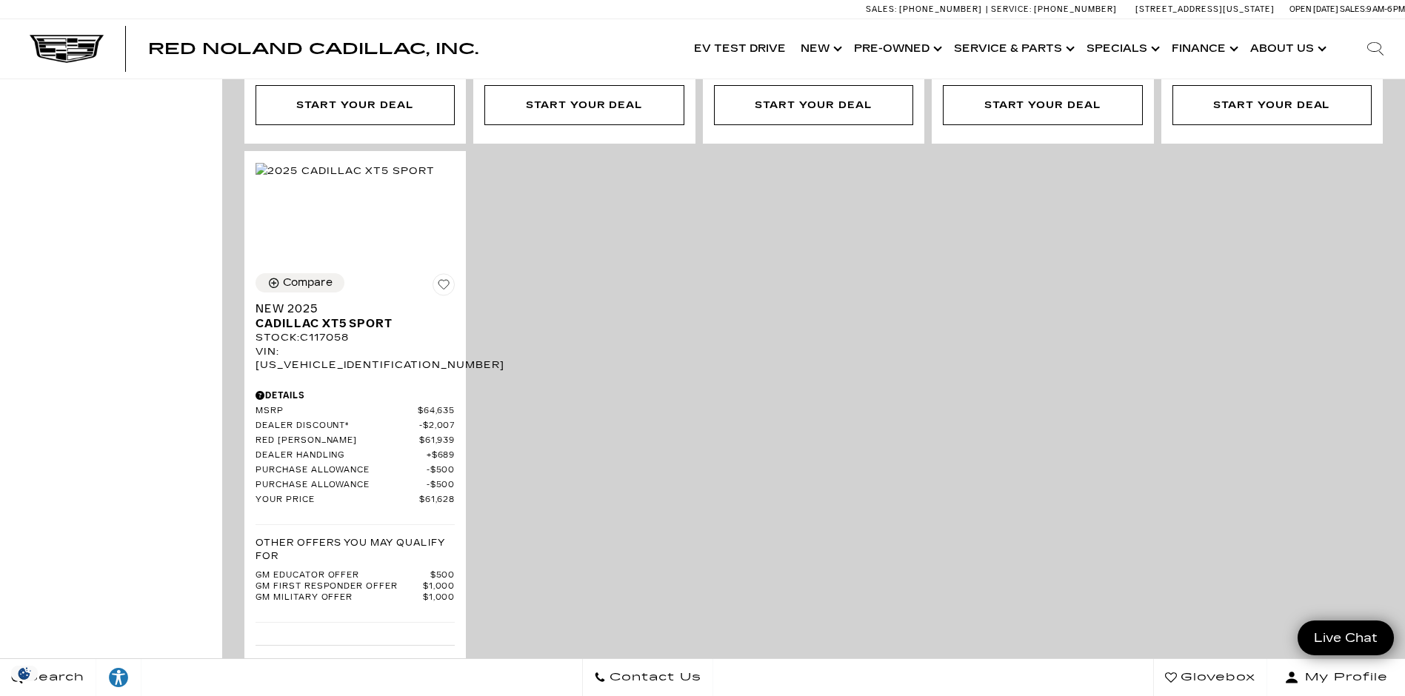
scroll to position [3555, 0]
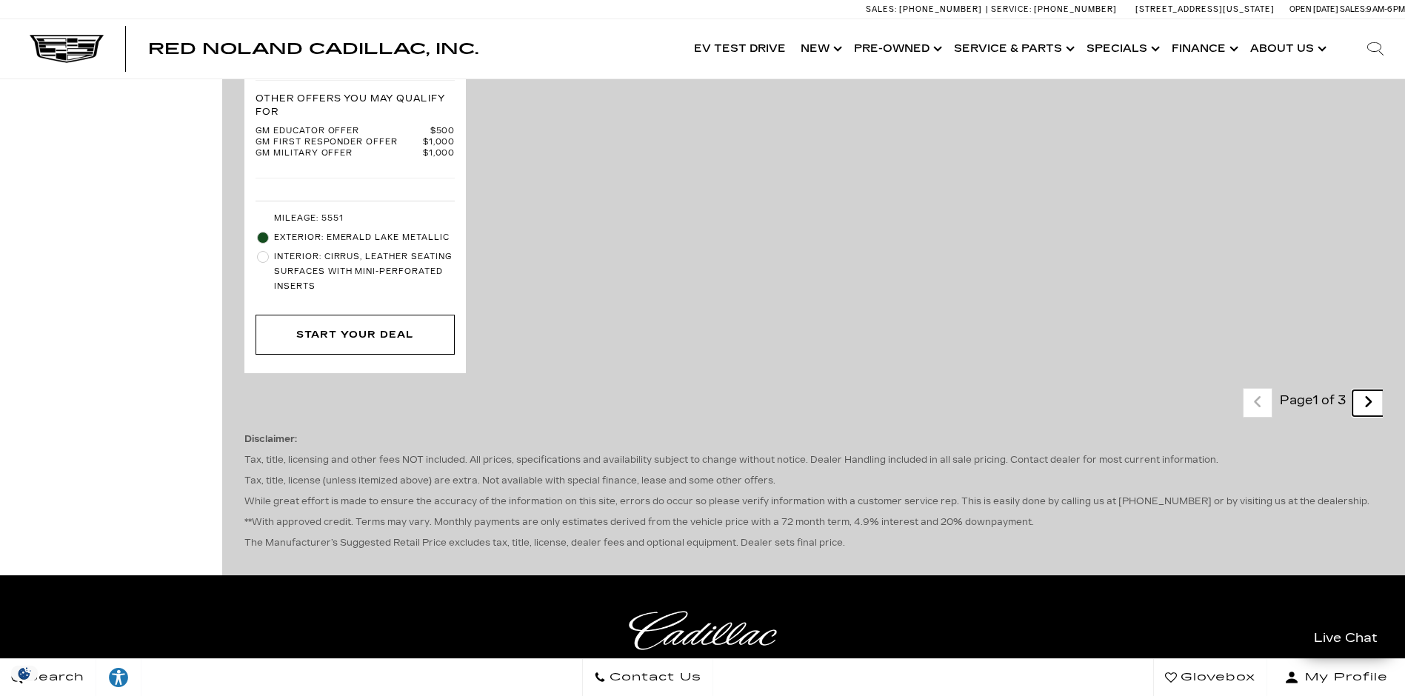
click at [1373, 390] on icon "next page" at bounding box center [1369, 402] width 10 height 24
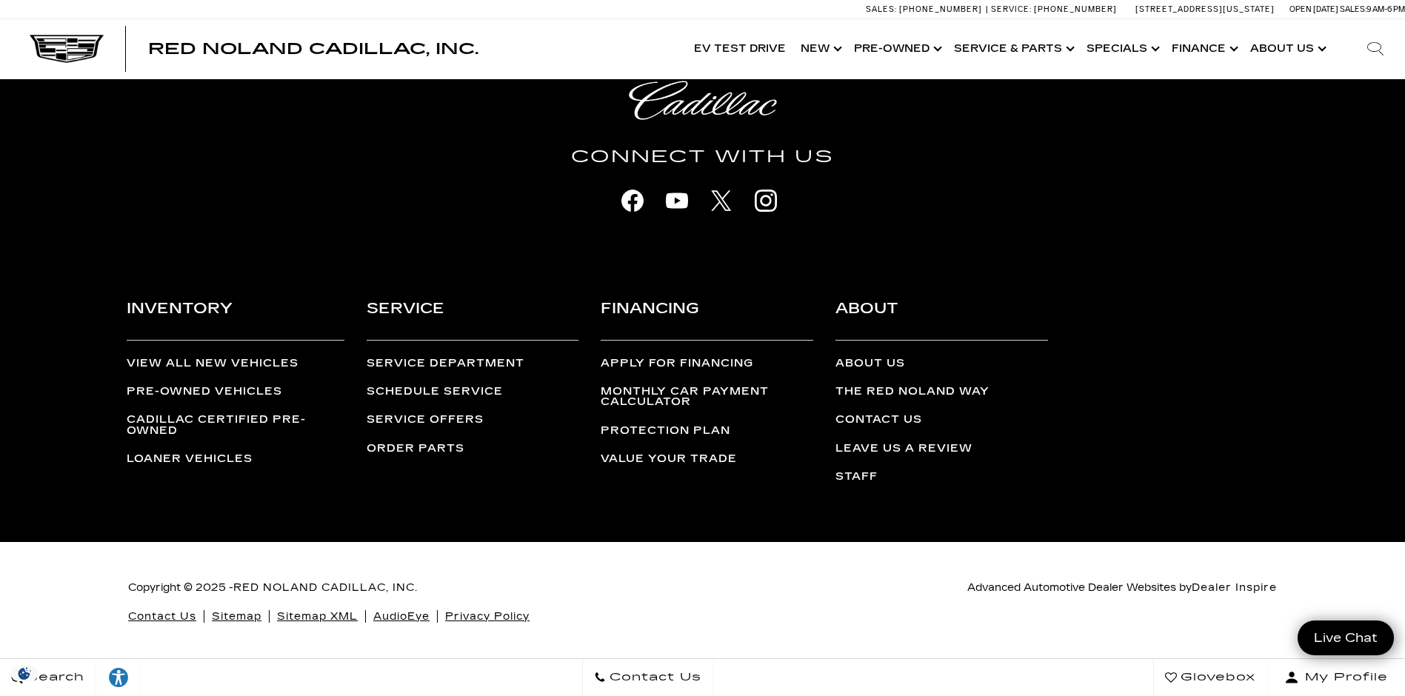
scroll to position [3398, 0]
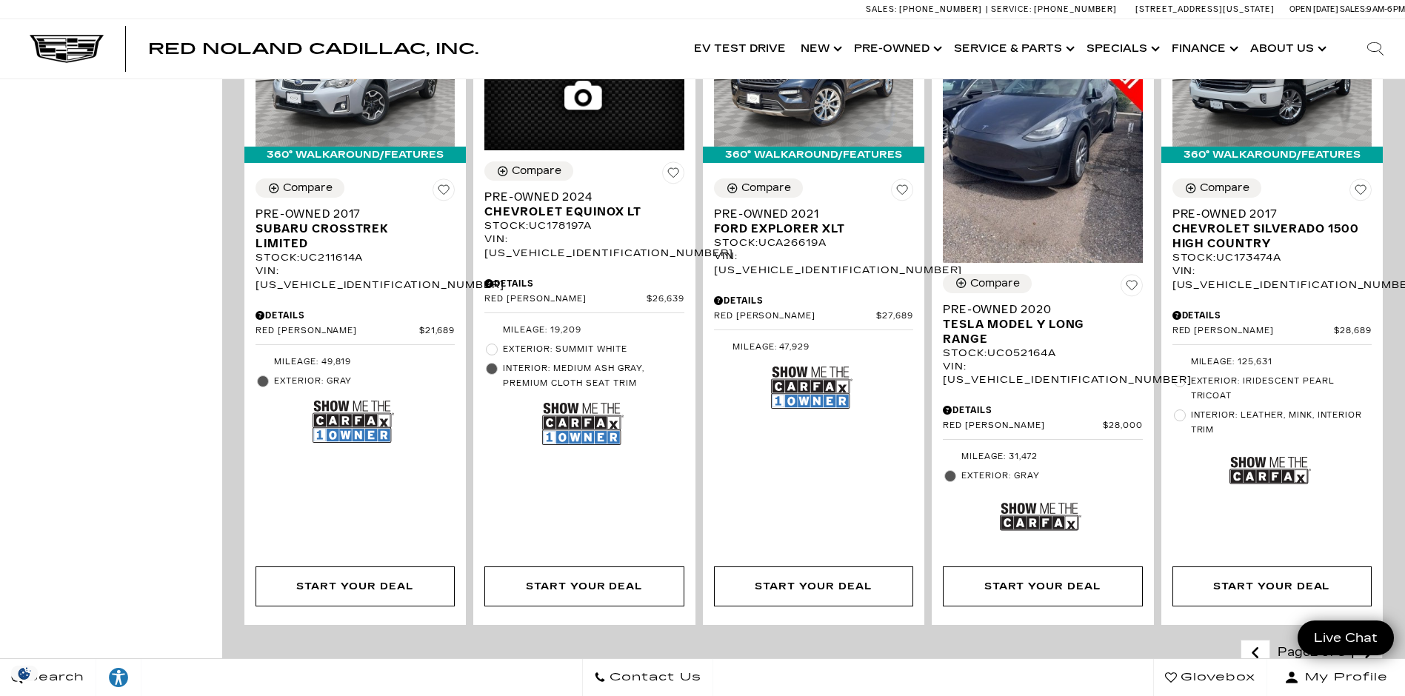
scroll to position [2741, 0]
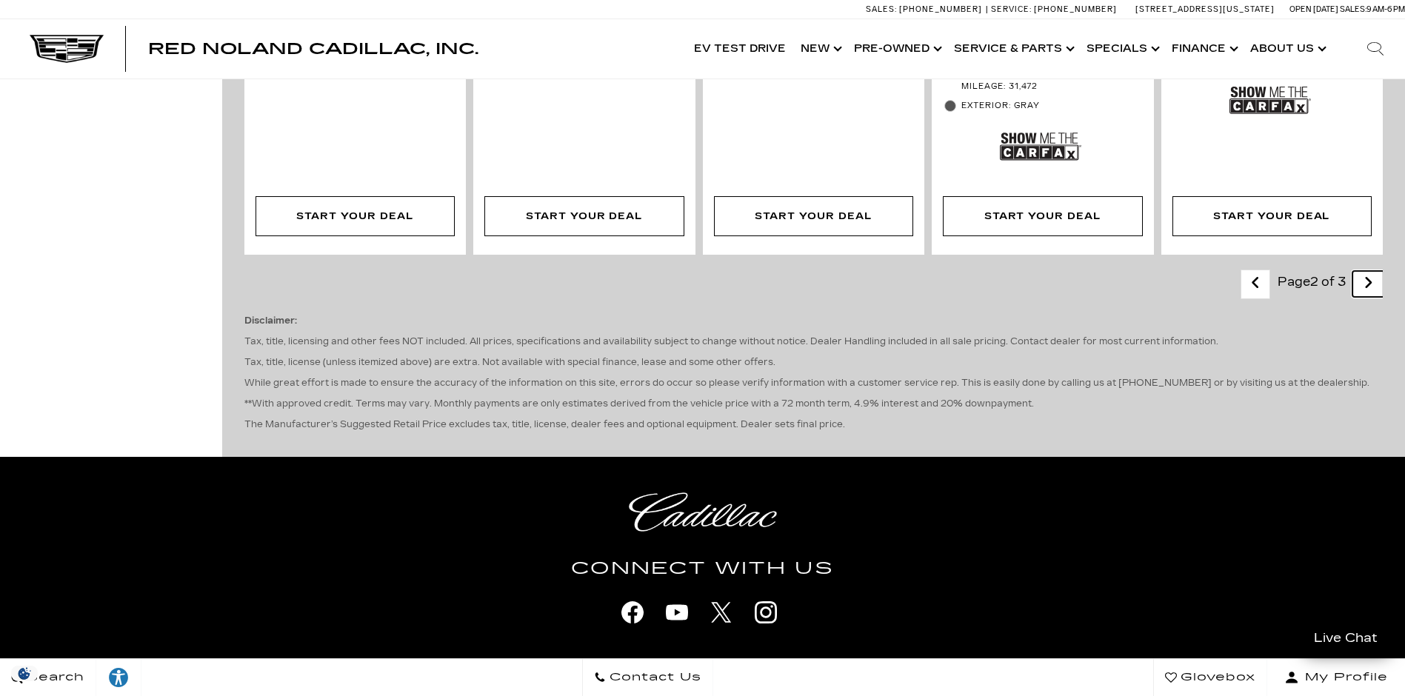
click at [1373, 271] on link "Next" at bounding box center [1369, 284] width 32 height 26
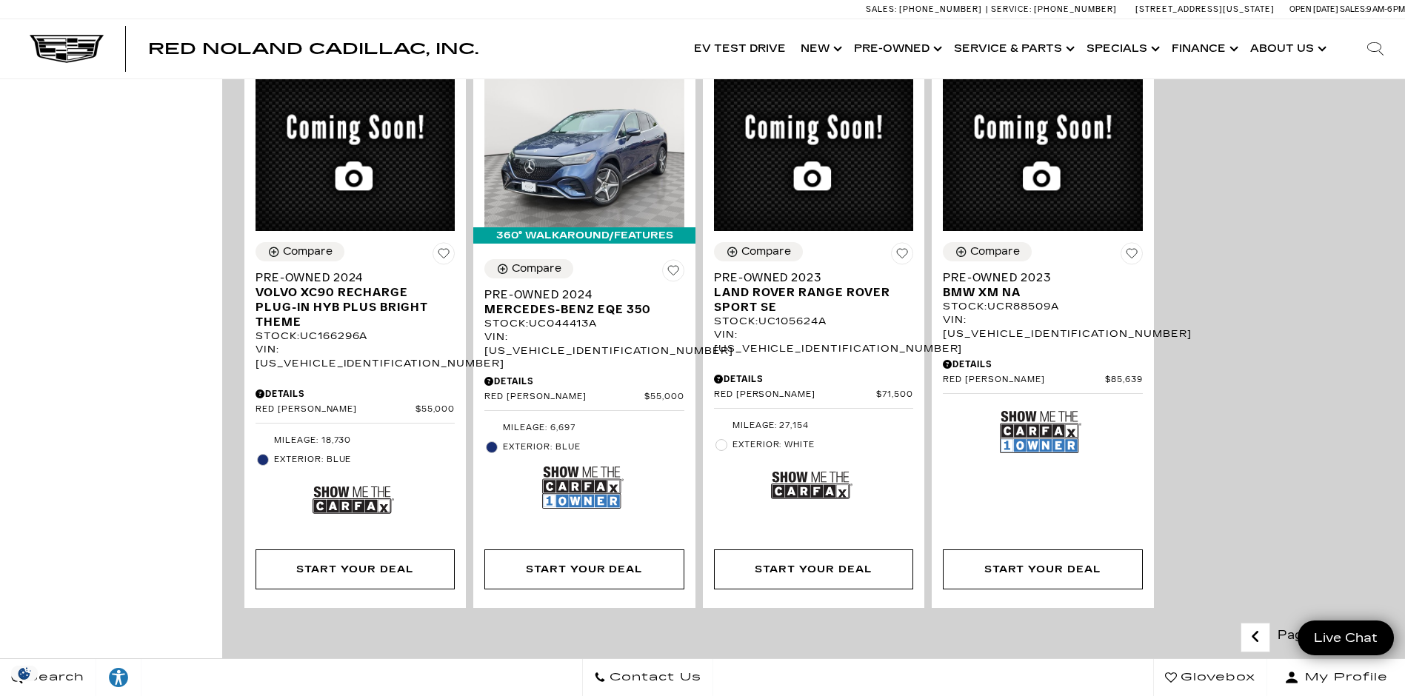
scroll to position [1407, 0]
